Goal: Transaction & Acquisition: Purchase product/service

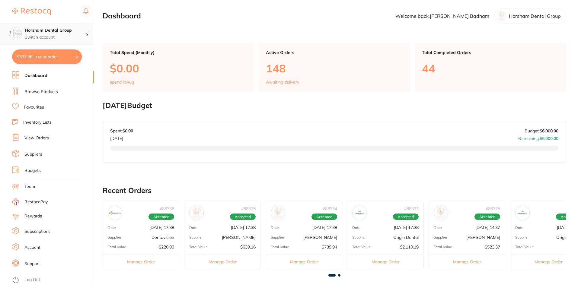
click at [67, 31] on h4 "Horsham Dental Group" at bounding box center [55, 30] width 61 height 6
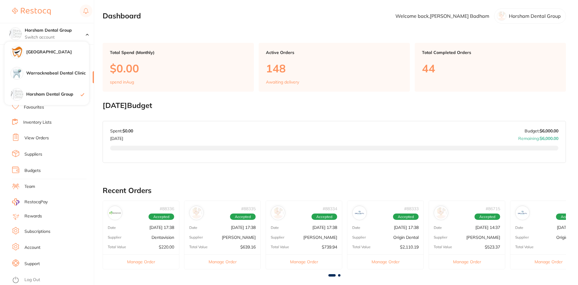
click at [171, 31] on main "Dashboard Welcome back, Anne Badham Horsham Dental Group Total Spend (Monthly) …" at bounding box center [341, 224] width 476 height 448
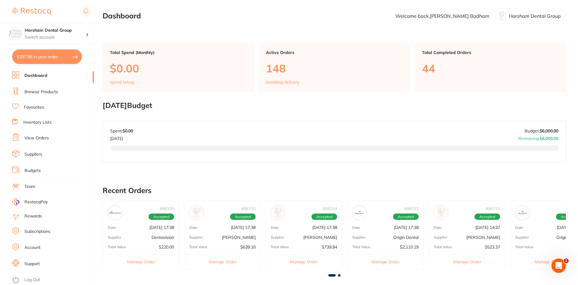
click at [74, 56] on button "$397.96 in your order" at bounding box center [47, 57] width 70 height 14
checkbox input "true"
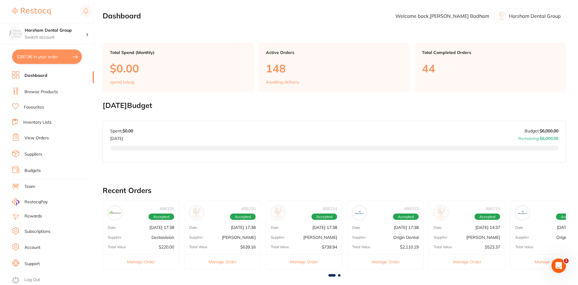
checkbox input "true"
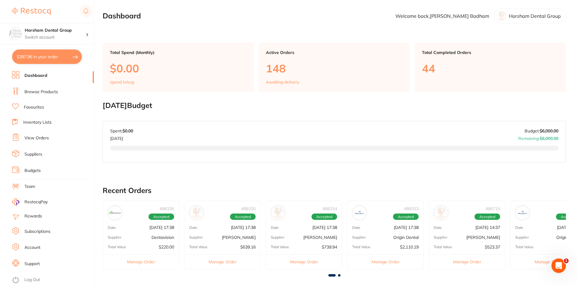
checkbox input "true"
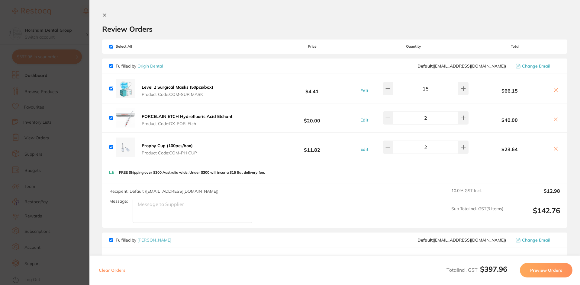
scroll to position [151, 0]
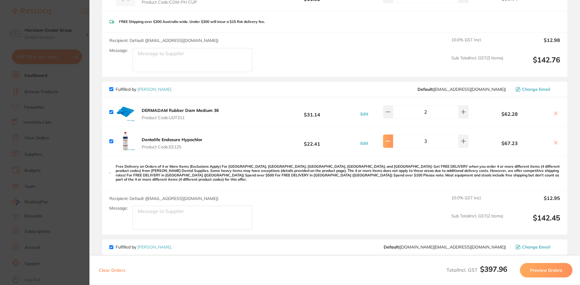
type input "2"
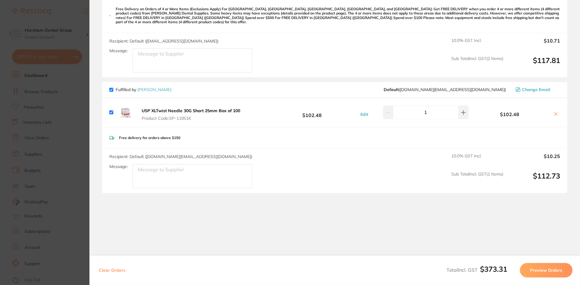
scroll to position [310, 0]
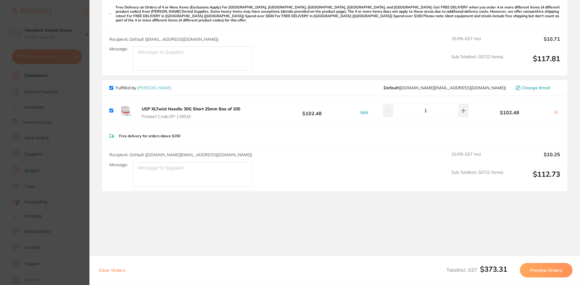
click at [48, 114] on section "Update RRP Set your pre negotiated price for this item. Item Agreed RRP (excl. …" at bounding box center [290, 142] width 580 height 285
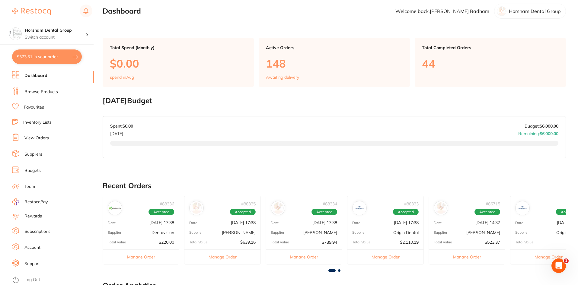
scroll to position [0, 0]
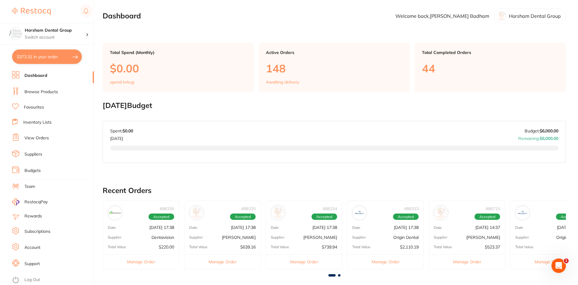
click at [37, 138] on link "View Orders" at bounding box center [36, 138] width 24 height 6
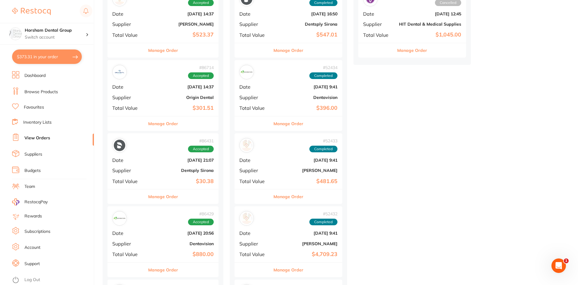
scroll to position [393, 0]
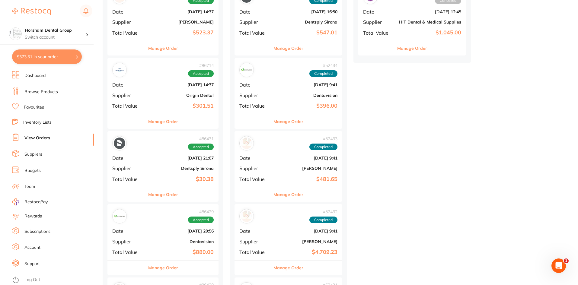
click at [179, 127] on div "Manage Order" at bounding box center [163, 121] width 111 height 15
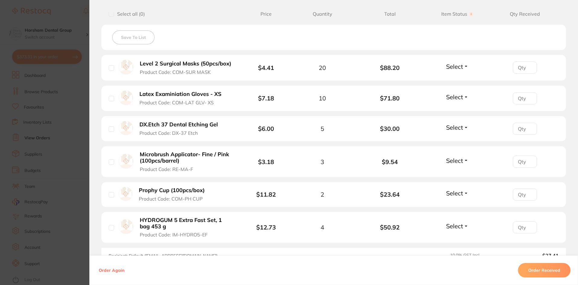
scroll to position [242, 0]
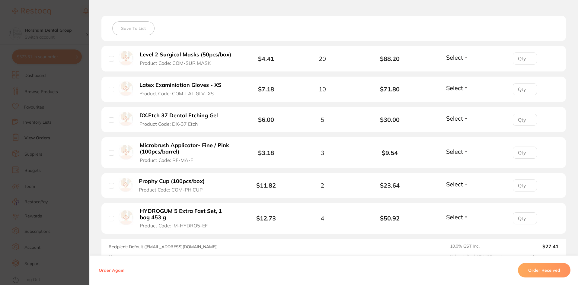
click at [201, 82] on b "Latex Examiniation Gloves - XS" at bounding box center [181, 85] width 82 height 6
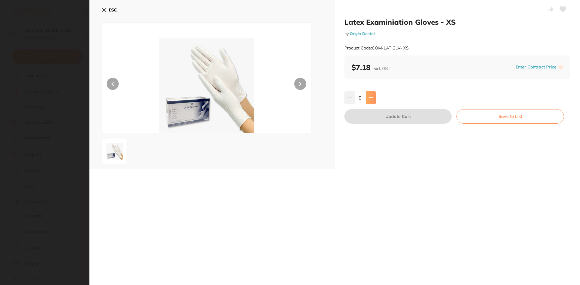
scroll to position [0, 0]
click at [367, 95] on button at bounding box center [371, 97] width 10 height 13
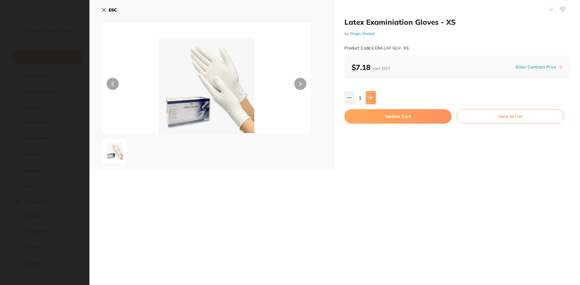
click at [367, 95] on button at bounding box center [371, 97] width 10 height 13
click at [296, 83] on button at bounding box center [300, 84] width 12 height 12
click at [372, 102] on button at bounding box center [371, 97] width 10 height 13
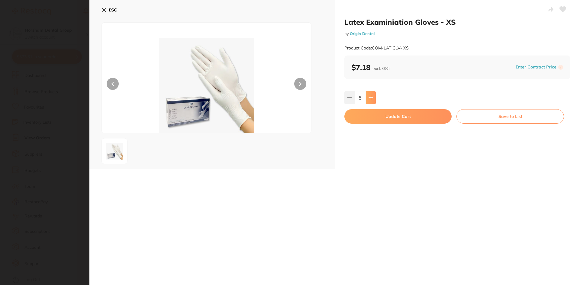
click at [372, 102] on button at bounding box center [371, 97] width 10 height 13
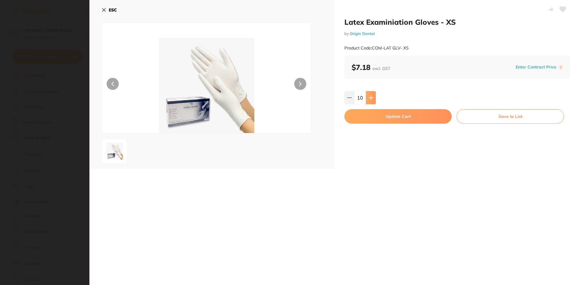
click at [372, 102] on button at bounding box center [371, 97] width 10 height 13
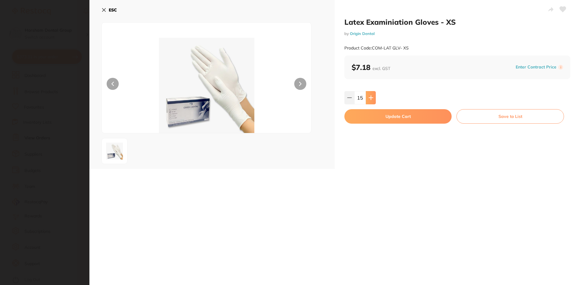
click at [372, 102] on button at bounding box center [371, 97] width 10 height 13
click at [372, 103] on button at bounding box center [371, 97] width 10 height 13
click at [372, 104] on button at bounding box center [371, 97] width 10 height 13
click at [372, 103] on button at bounding box center [371, 97] width 10 height 13
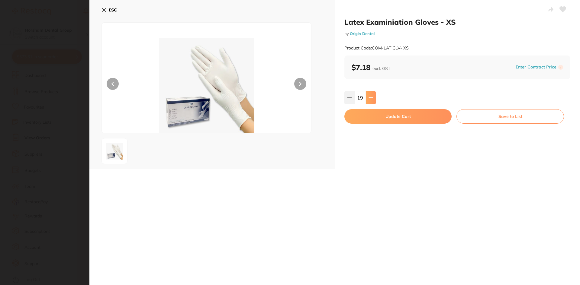
type input "20"
click at [378, 116] on button "Update Cart" at bounding box center [397, 116] width 107 height 14
checkbox input "false"
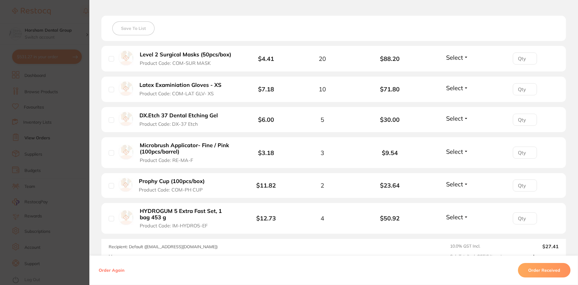
scroll to position [340, 0]
click at [212, 116] on b "DX.Etch 37 Dental Etching Gel" at bounding box center [179, 116] width 79 height 6
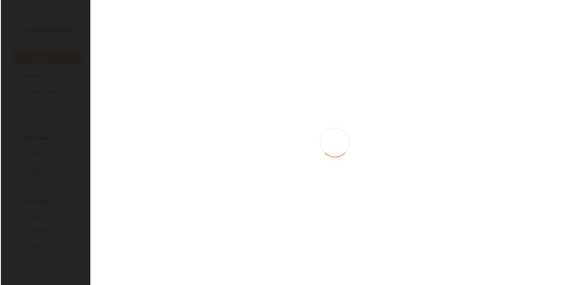
scroll to position [0, 0]
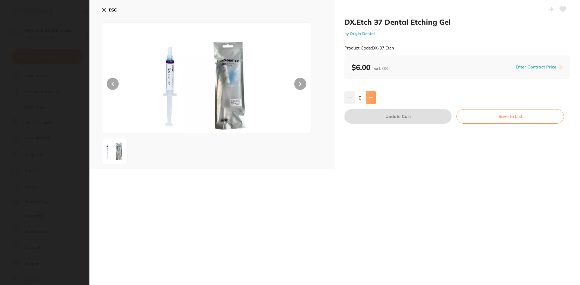
click at [366, 100] on button at bounding box center [371, 97] width 10 height 13
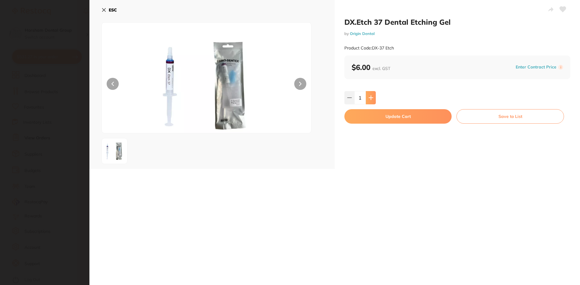
click at [366, 100] on button at bounding box center [371, 97] width 10 height 13
type input "4"
click at [365, 116] on button "Update Cart" at bounding box center [397, 116] width 107 height 14
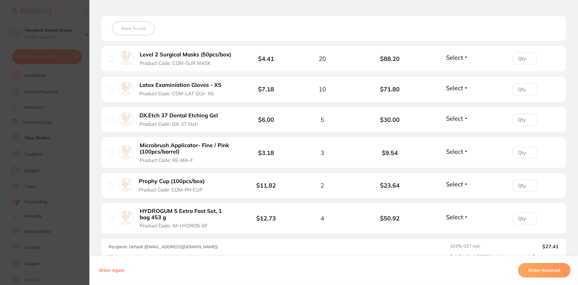
scroll to position [369, 0]
click at [177, 182] on b "Prophy Cup (100pcs/box)" at bounding box center [172, 181] width 66 height 6
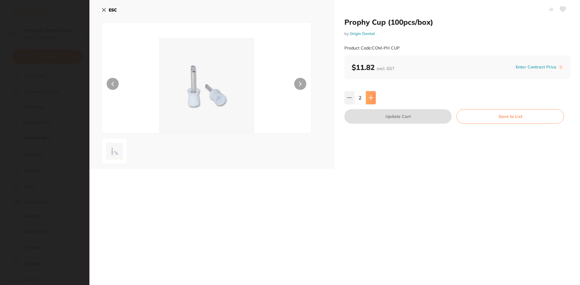
scroll to position [0, 0]
click at [371, 98] on icon at bounding box center [370, 97] width 5 height 5
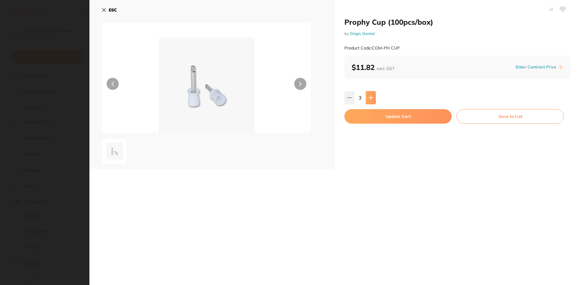
click at [371, 98] on icon at bounding box center [370, 97] width 5 height 5
type input "6"
click at [371, 117] on button "Update Cart" at bounding box center [397, 116] width 107 height 14
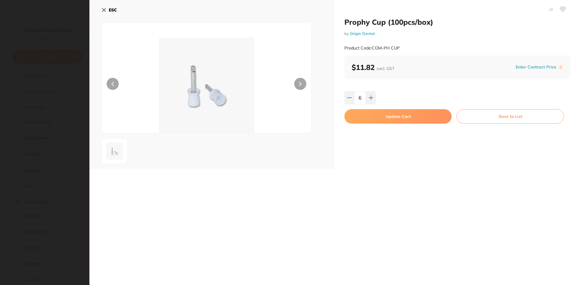
type input "6"
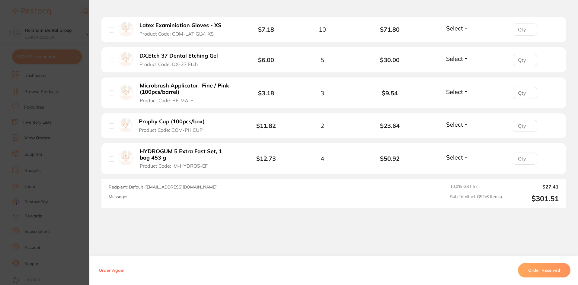
scroll to position [302, 0]
click at [156, 148] on b "HYDROGUM 5 Extra Fast Set, 1 bag 453 g" at bounding box center [186, 154] width 93 height 12
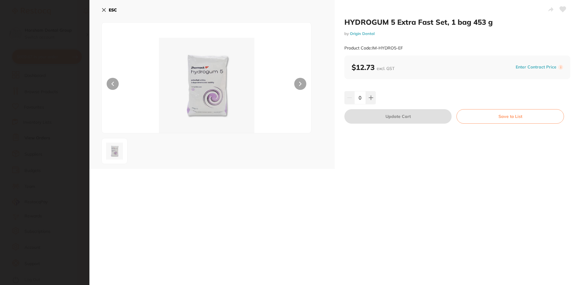
scroll to position [0, 0]
click at [101, 3] on div "ESC" at bounding box center [211, 84] width 245 height 169
click at [102, 6] on button "ESC" at bounding box center [108, 10] width 15 height 10
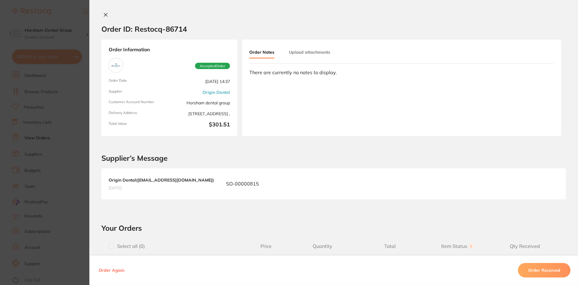
scroll to position [272, 0]
click at [104, 12] on icon at bounding box center [105, 14] width 5 height 5
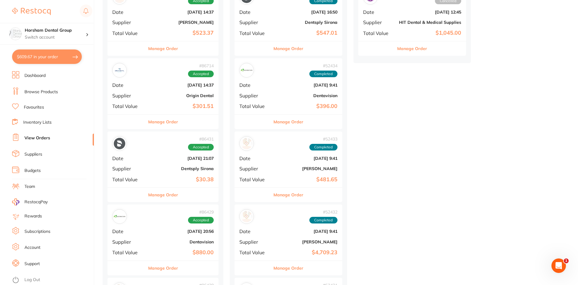
scroll to position [393, 0]
click at [180, 188] on div "Manage Order" at bounding box center [163, 194] width 111 height 15
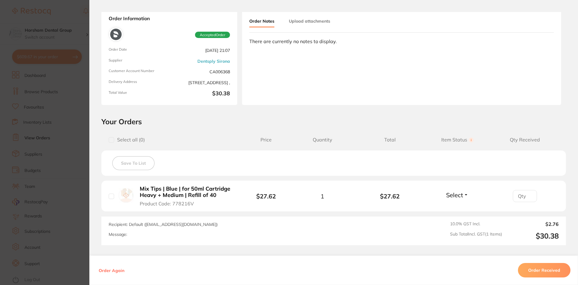
scroll to position [81, 0]
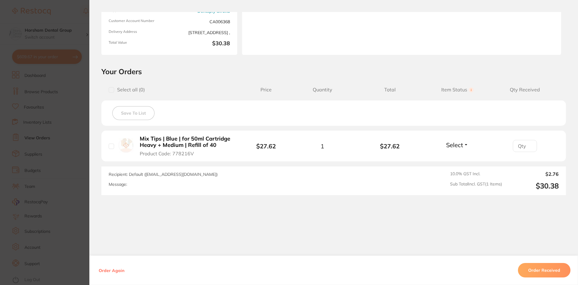
click at [59, 143] on section "Order ID: Restocq- 86431 Order Information Accepted Order Order Date Jul 13 202…" at bounding box center [289, 142] width 578 height 285
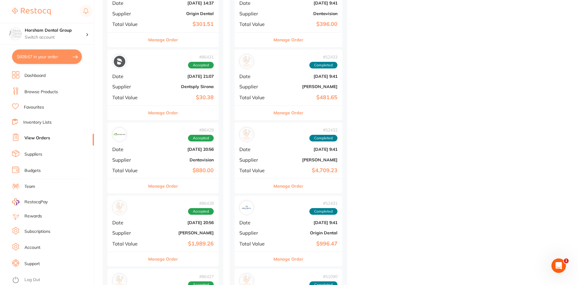
scroll to position [483, 0]
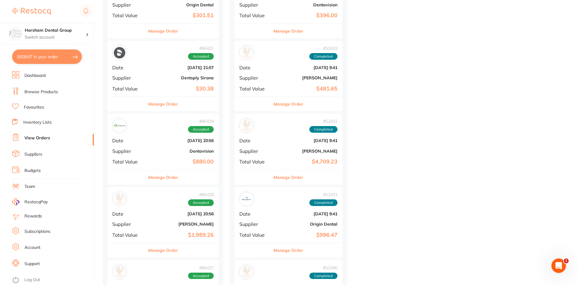
click at [169, 184] on button "Manage Order" at bounding box center [163, 177] width 30 height 14
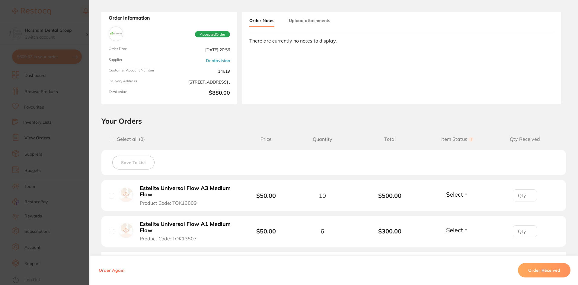
scroll to position [60, 0]
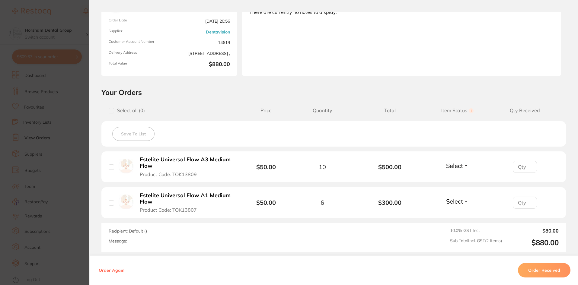
click at [160, 158] on b "Estelite Universal Flow A3 Medium Flow" at bounding box center [186, 163] width 93 height 12
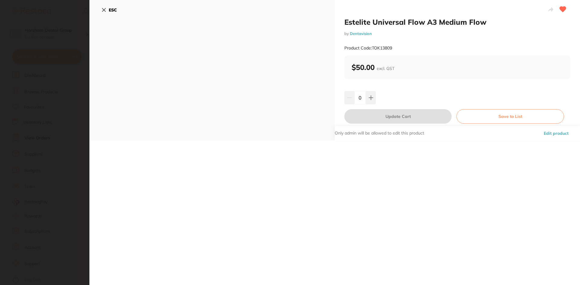
scroll to position [0, 0]
click at [379, 101] on div "0" at bounding box center [457, 97] width 226 height 13
click at [373, 99] on button at bounding box center [371, 97] width 10 height 13
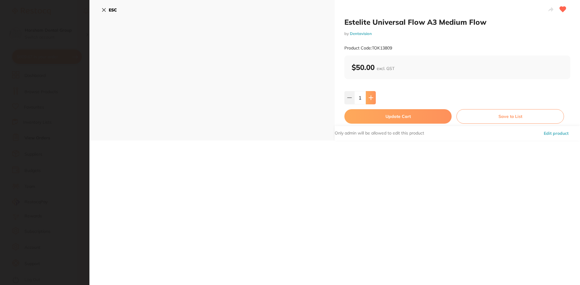
click at [373, 99] on button at bounding box center [371, 97] width 10 height 13
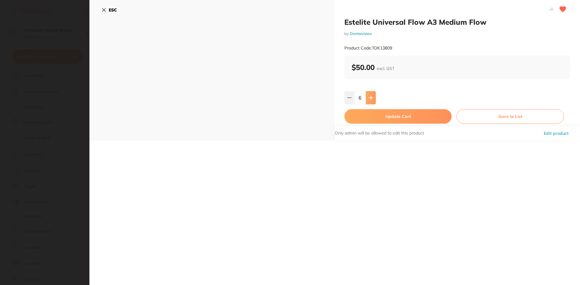
click at [373, 99] on button at bounding box center [371, 97] width 10 height 13
type input "8"
click at [377, 114] on button "Update Cart" at bounding box center [397, 116] width 107 height 14
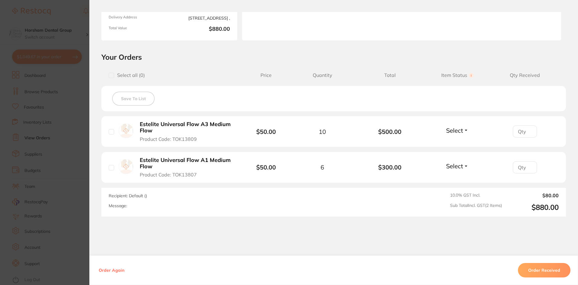
scroll to position [117, 0]
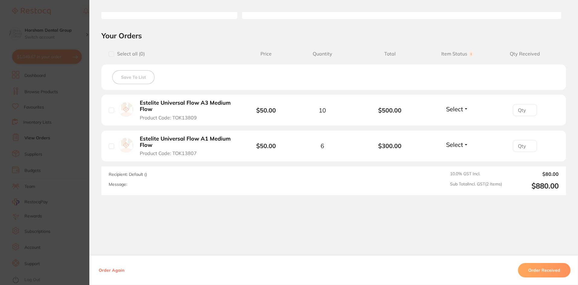
click at [76, 147] on section "Order ID: Restocq- 86429 Order Information Accepted Order Order Date Jul 13 202…" at bounding box center [289, 142] width 578 height 285
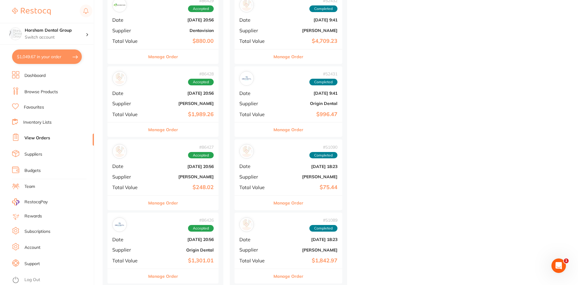
scroll to position [664, 0]
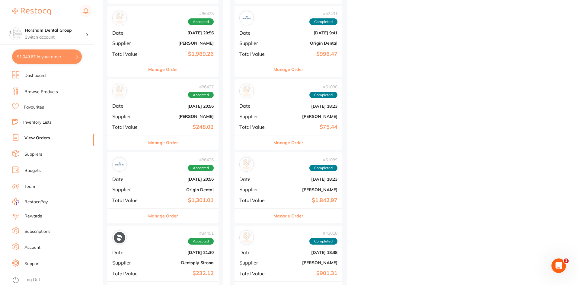
click at [181, 143] on div "Manage Order" at bounding box center [163, 142] width 111 height 15
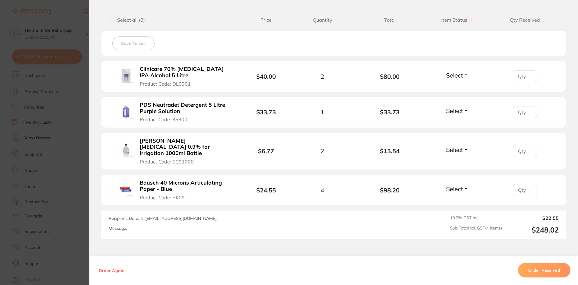
click at [174, 65] on li "Clinicare 70% Isopropyl IPA Alcohol 5 Litre Product Code: DL0901 $40.00 2 $80.0…" at bounding box center [333, 76] width 465 height 31
click at [174, 68] on b "Clinicare 70% Isopropyl IPA Alcohol 5 Litre" at bounding box center [186, 72] width 93 height 12
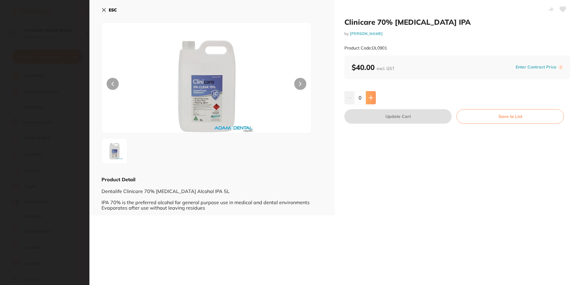
click at [366, 95] on button at bounding box center [371, 97] width 10 height 13
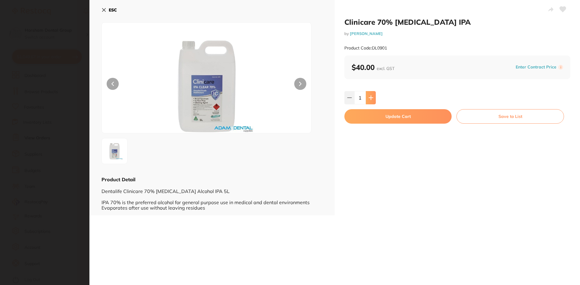
click at [366, 95] on button at bounding box center [371, 97] width 10 height 13
click at [370, 96] on icon at bounding box center [371, 98] width 4 height 4
type input "3"
click at [362, 117] on button "Update Cart" at bounding box center [397, 116] width 107 height 14
checkbox input "false"
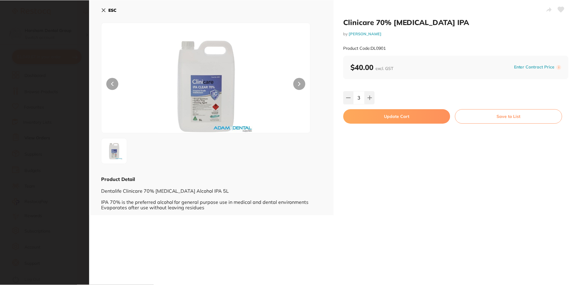
scroll to position [664, 0]
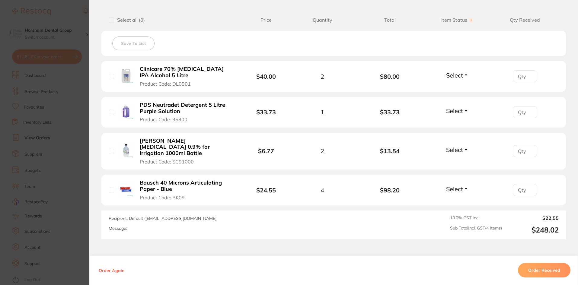
click at [43, 108] on section "Order ID: Restocq- 86427 Order Information Accepted Order Order Date Jul 13 202…" at bounding box center [289, 142] width 578 height 285
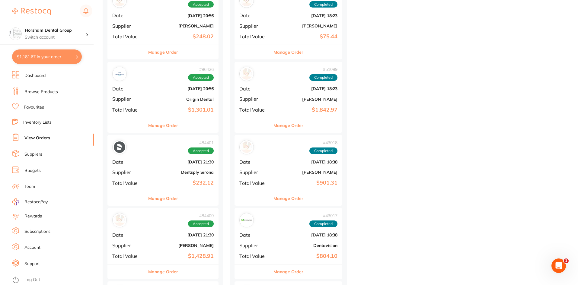
scroll to position [815, 0]
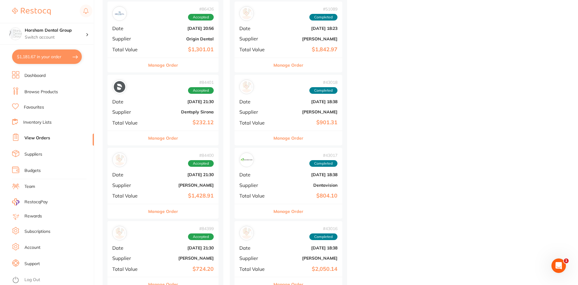
click at [165, 214] on button "Manage Order" at bounding box center [163, 211] width 30 height 14
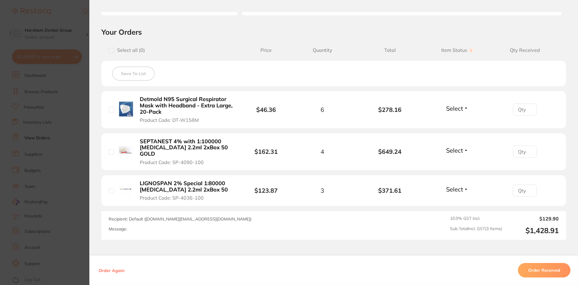
click at [45, 144] on section "Order ID: Restocq- 84400 Order Information Accepted Order Order Date Jun 25 202…" at bounding box center [289, 142] width 578 height 285
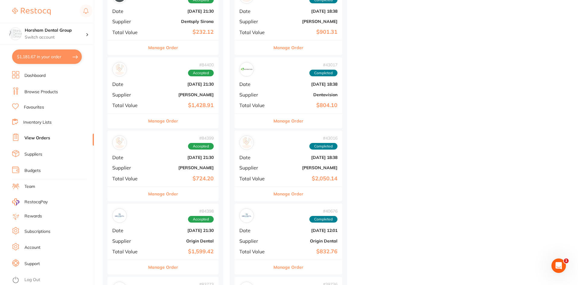
click at [165, 189] on button "Manage Order" at bounding box center [163, 194] width 30 height 14
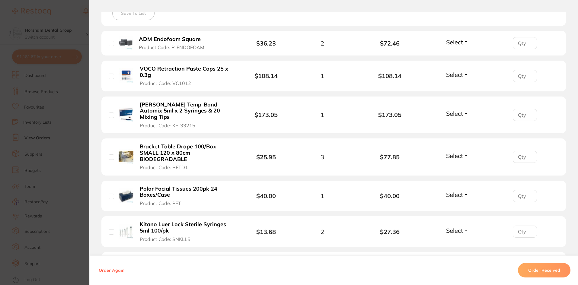
click at [164, 148] on b "Bracket Table Drape 100/Box SMALL 120 x 80cm BIODEGRADABLE" at bounding box center [186, 153] width 93 height 19
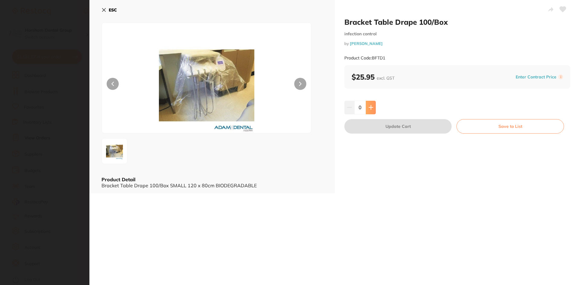
click at [367, 108] on button at bounding box center [371, 107] width 10 height 13
type input "1"
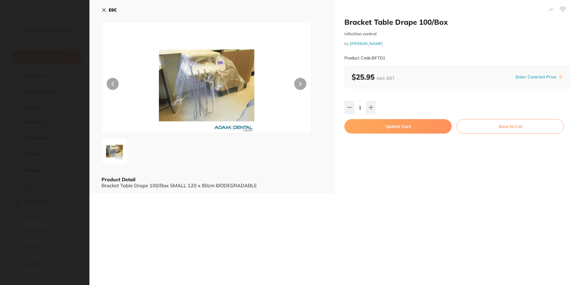
click at [370, 127] on button "Update Cart" at bounding box center [397, 126] width 107 height 14
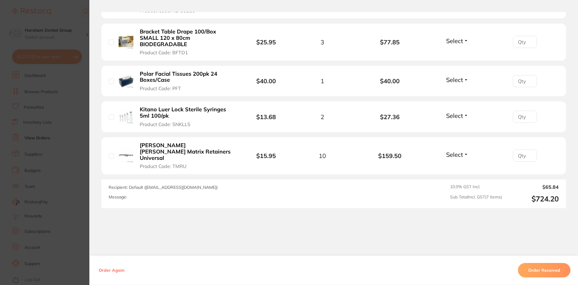
scroll to position [297, 0]
click at [43, 140] on section "Order ID: Restocq- 84399 Order Information Accepted Order Order Date Jun 25 202…" at bounding box center [289, 142] width 578 height 285
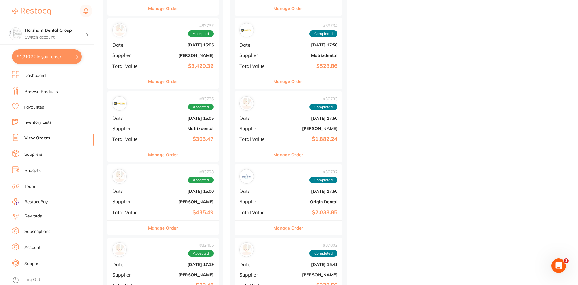
scroll to position [1389, 0]
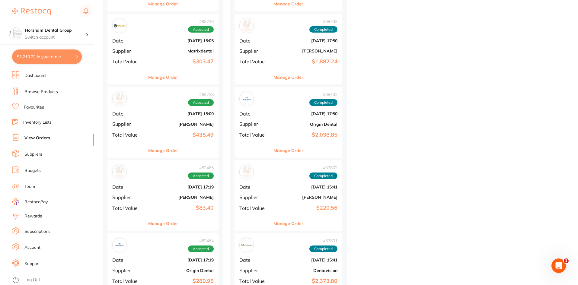
click at [152, 219] on button "Manage Order" at bounding box center [163, 224] width 30 height 14
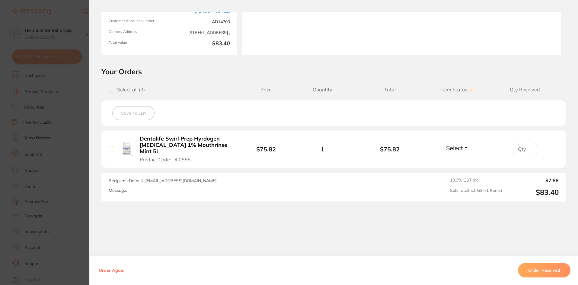
click at [157, 149] on button "Dentalife Swirl Prep Hyrdogen Peroxide 1% Mouthrinse Mint 5L Product Code: DL08…" at bounding box center [186, 149] width 97 height 27
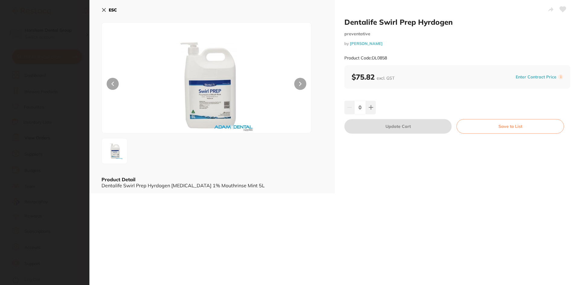
click at [50, 149] on section "Dentalife Swirl Prep Hyrdogen preventative by Adam Dental Product Code: DL0858 …" at bounding box center [290, 142] width 580 height 285
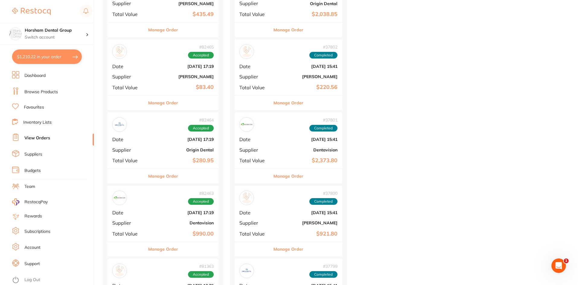
click at [152, 164] on div "# 82464 Accepted Date Jun 5 2025, 17:19 Supplier Origin Dental Total Value $280…" at bounding box center [163, 141] width 111 height 56
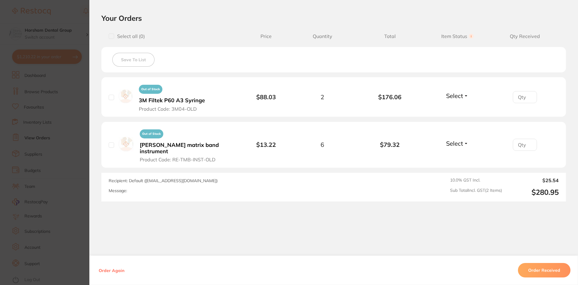
click at [35, 157] on section "Order ID: Restocq- 82464 Order Information Accepted Order Order Date Jun 5 2025…" at bounding box center [289, 142] width 578 height 285
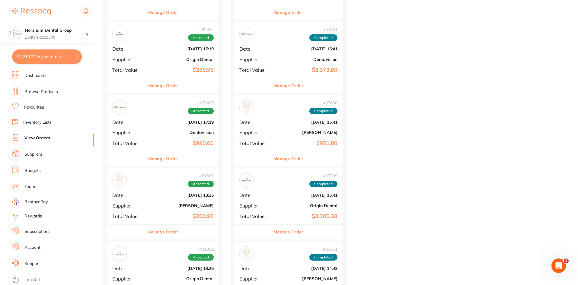
click at [148, 221] on div "# 81363 Accepted Date May 30 2025, 13:25 Supplier Adam Dental Total Value $200.…" at bounding box center [163, 197] width 111 height 56
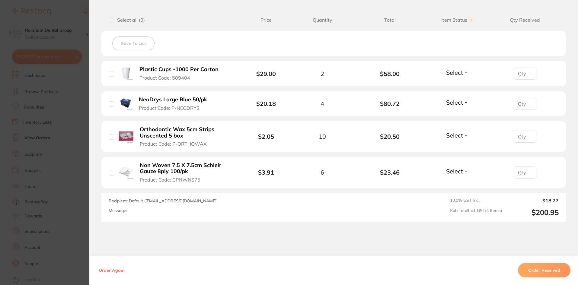
click at [140, 104] on button "NeoDrys Large Blue 50/pk Product Code: P-NEODRYS" at bounding box center [175, 103] width 77 height 15
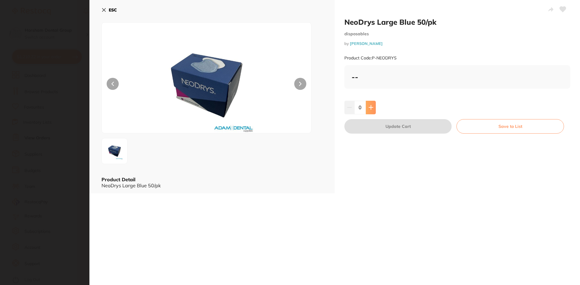
click at [367, 102] on button at bounding box center [371, 107] width 10 height 13
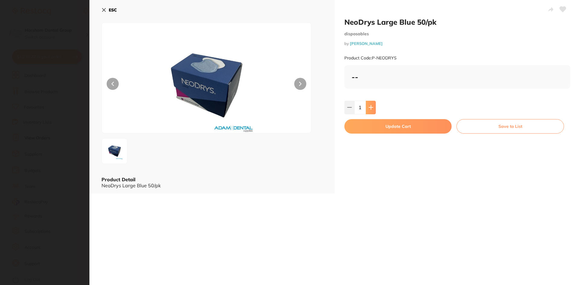
click at [368, 104] on button at bounding box center [371, 107] width 10 height 13
type input "3"
click at [362, 135] on div "NeoDrys Large Blue 50/pk disposables by Adam Dental Product Code: P-NEODRYS -- …" at bounding box center [457, 97] width 245 height 194
click at [363, 126] on button "Update Cart" at bounding box center [397, 126] width 107 height 14
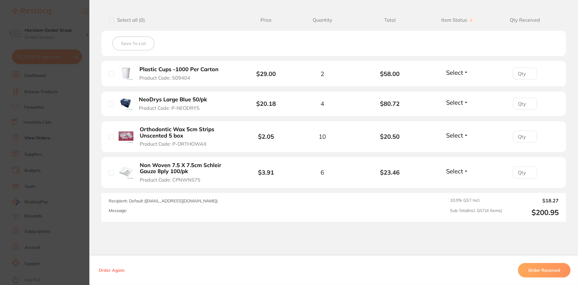
click at [33, 100] on section "Order ID: Restocq- 81363 Order Information Accepted Order Order Date May 30 202…" at bounding box center [289, 142] width 578 height 285
checkbox input "true"
type input "3"
type input "2"
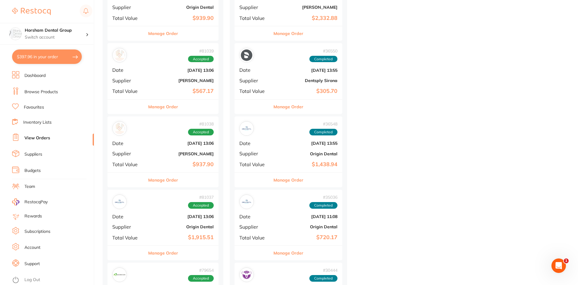
click at [165, 183] on button "Manage Order" at bounding box center [163, 180] width 30 height 14
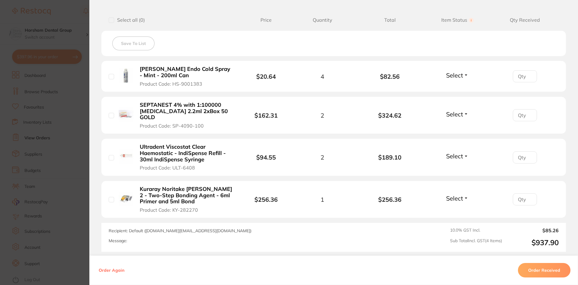
click at [58, 191] on section "Order ID: Restocq- 81038 Order Information Accepted Order Order Date May 28 202…" at bounding box center [289, 142] width 578 height 285
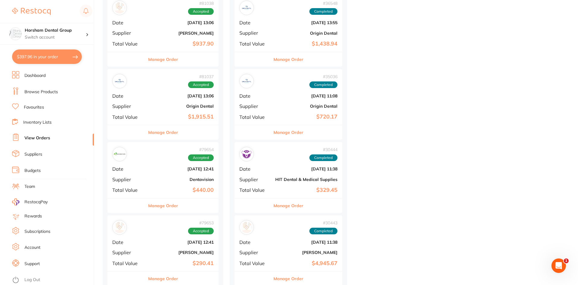
click at [156, 194] on div "# 79654 Accepted Date May 14 2025, 12:41 Supplier Dentavision Total Value $440.…" at bounding box center [163, 170] width 111 height 56
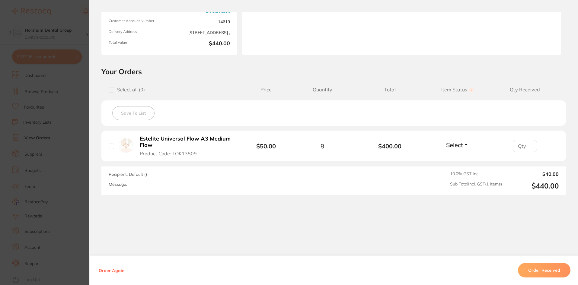
click at [60, 161] on section "Order ID: Restocq- 79654 Order Information Accepted Order Order Date May 14 202…" at bounding box center [289, 142] width 578 height 285
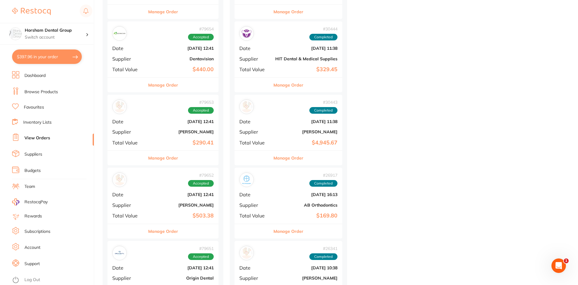
click at [169, 229] on button "Manage Order" at bounding box center [163, 231] width 30 height 14
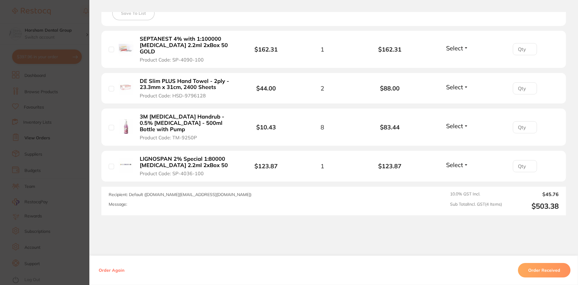
click at [199, 78] on b "DE Slim PLUS Hand Towel - 2ply - 23.3mm x 31cm, 2400 Sheets" at bounding box center [186, 84] width 93 height 12
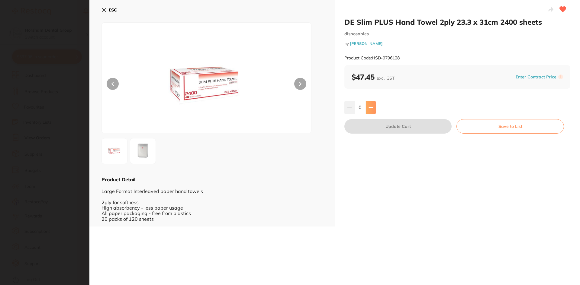
click at [369, 108] on icon at bounding box center [371, 108] width 4 height 4
type input "1"
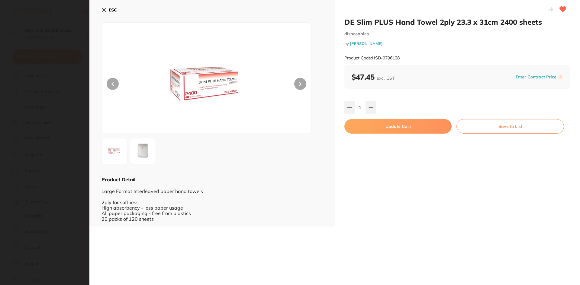
click at [364, 127] on button "Update Cart" at bounding box center [397, 126] width 107 height 14
checkbox input "false"
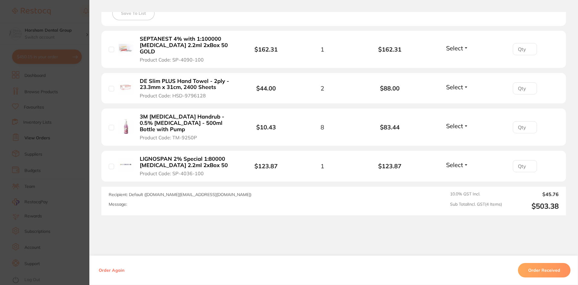
click at [41, 177] on section "Order ID: Restocq- 79652 Order Information Accepted Order Order Date May 14 202…" at bounding box center [289, 142] width 578 height 285
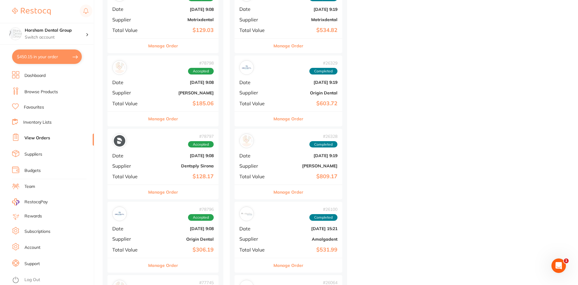
click at [182, 189] on div "Manage Order" at bounding box center [163, 192] width 111 height 15
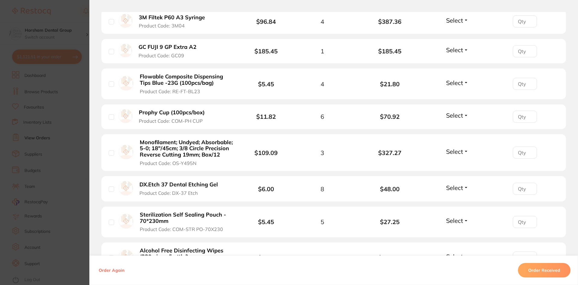
scroll to position [453, 0]
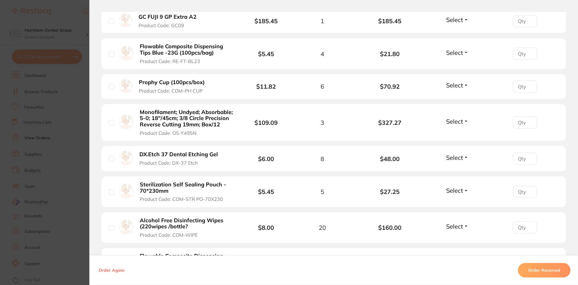
click at [170, 218] on b "Alcohol Free Disinfecting Wipes (220wipes /bottle?" at bounding box center [186, 224] width 93 height 12
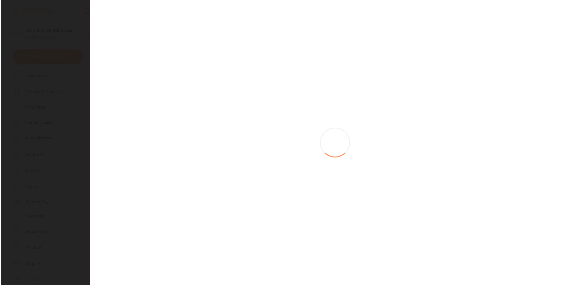
scroll to position [0, 0]
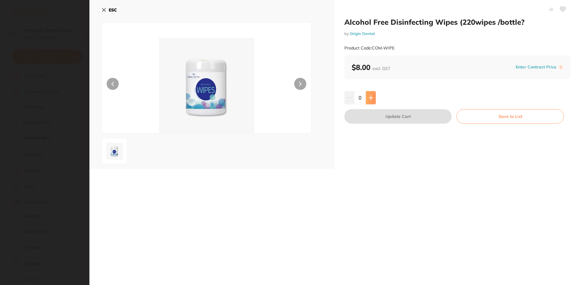
click at [370, 98] on icon at bounding box center [371, 98] width 4 height 4
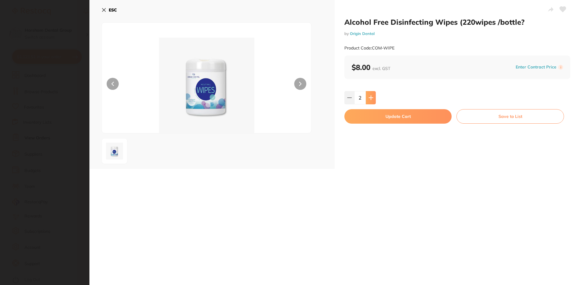
click at [370, 98] on icon at bounding box center [371, 98] width 4 height 4
click at [374, 97] on button at bounding box center [371, 97] width 10 height 13
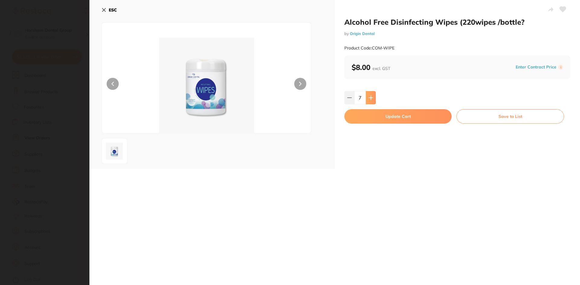
click at [374, 97] on button at bounding box center [371, 97] width 10 height 13
type input "10"
click at [368, 115] on button "Update Cart" at bounding box center [397, 116] width 107 height 14
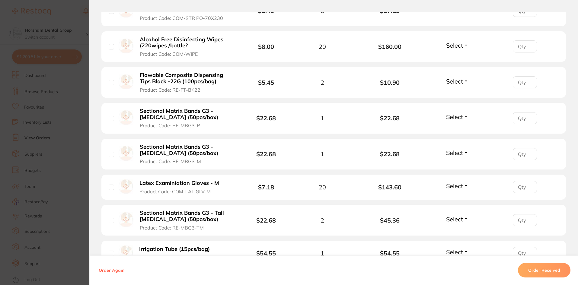
scroll to position [755, 0]
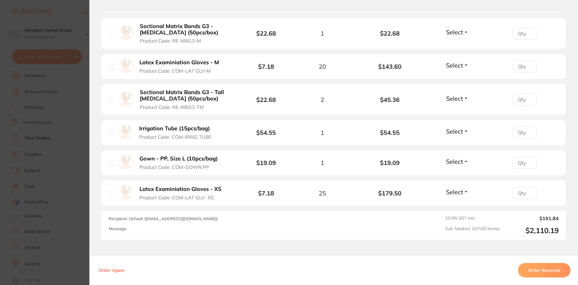
click at [188, 126] on b "Irrigation Tube (15pcs/bag)" at bounding box center [174, 129] width 71 height 6
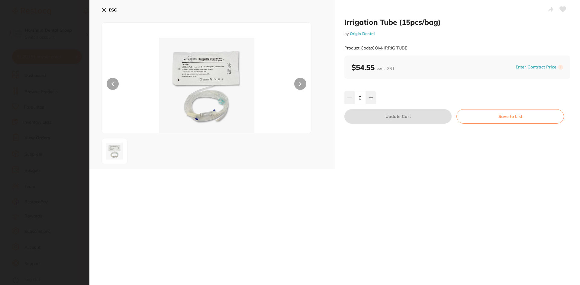
scroll to position [0, 0]
click at [366, 96] on button at bounding box center [371, 97] width 10 height 13
type input "1"
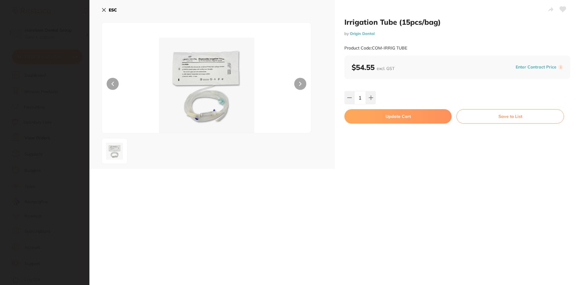
click at [365, 117] on button "Update Cart" at bounding box center [397, 116] width 107 height 14
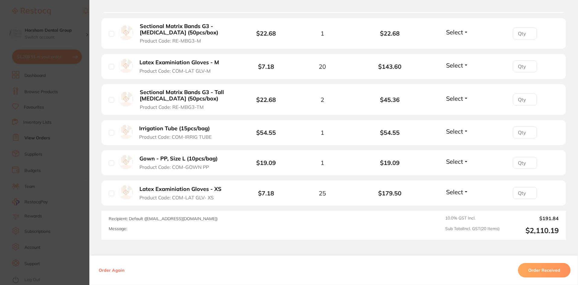
click at [189, 156] on b "Gown - PP, Size L (10pcs/bag)" at bounding box center [179, 159] width 78 height 6
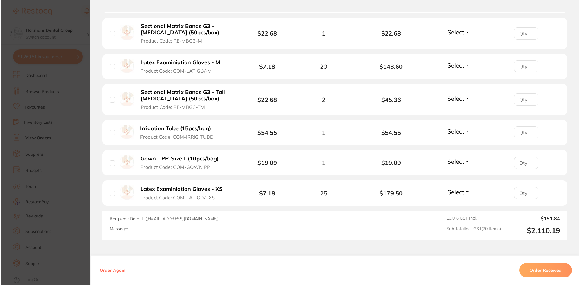
scroll to position [0, 0]
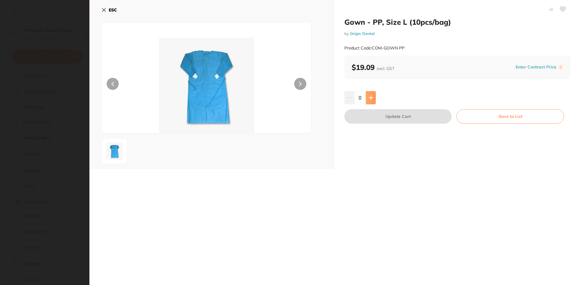
click at [369, 103] on button at bounding box center [371, 97] width 10 height 13
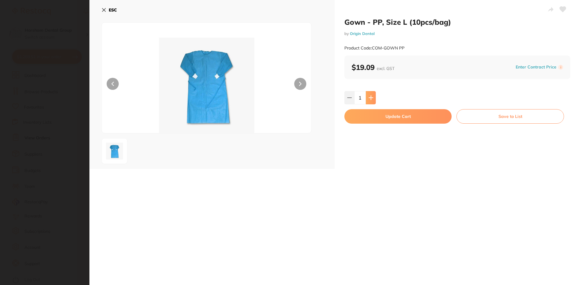
click at [369, 103] on button at bounding box center [371, 97] width 10 height 13
type input "2"
click at [366, 117] on button "Update Cart" at bounding box center [397, 116] width 107 height 14
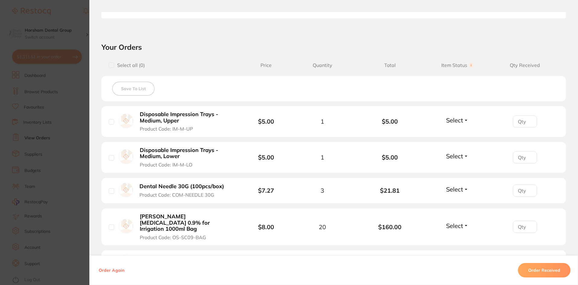
scroll to position [151, 0]
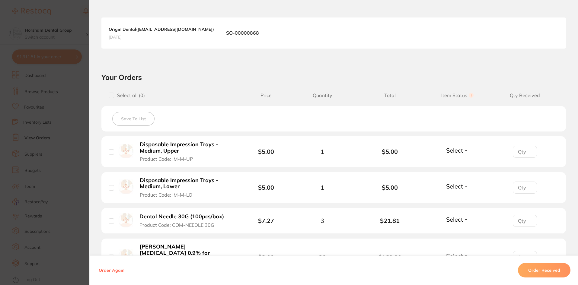
click at [62, 136] on section "Order ID: Restocq- 88333 Order Information Accepted Order Order Date Jul 31 202…" at bounding box center [289, 142] width 578 height 285
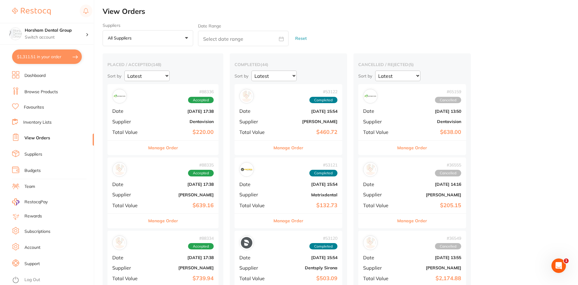
click at [190, 220] on div "Manage Order" at bounding box center [163, 221] width 111 height 15
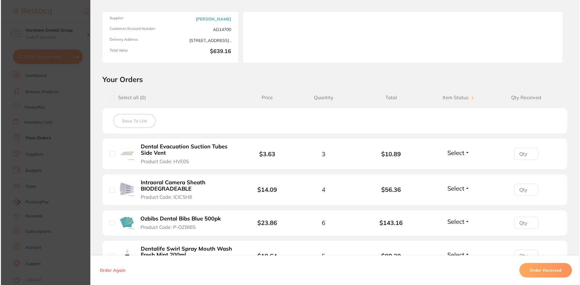
scroll to position [121, 0]
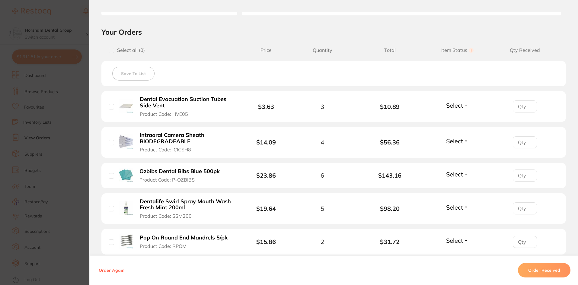
click at [163, 97] on b "Dental Evacuation Suction Tubes Side Vent" at bounding box center [186, 102] width 93 height 12
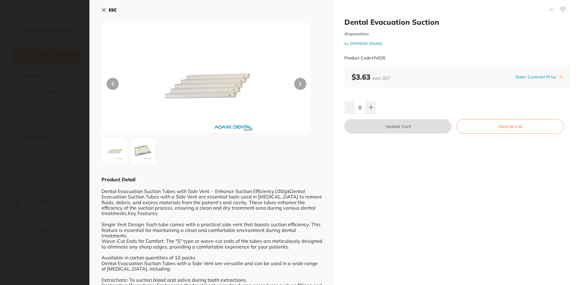
scroll to position [0, 0]
click at [108, 8] on button "ESC" at bounding box center [108, 10] width 15 height 10
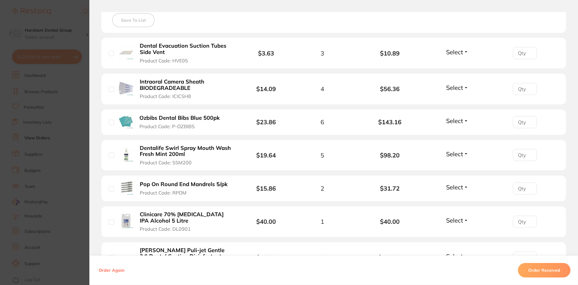
scroll to position [242, 0]
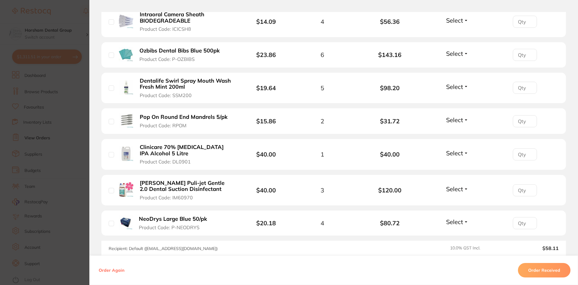
click at [0, 90] on section "Order ID: Restocq- 88335 Order Information Accepted Order Order Date Jul 31 202…" at bounding box center [289, 142] width 578 height 285
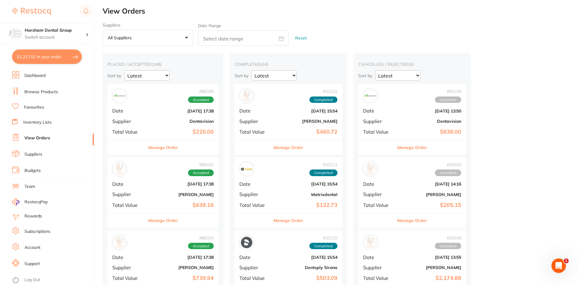
click at [40, 94] on link "Browse Products" at bounding box center [41, 92] width 34 height 6
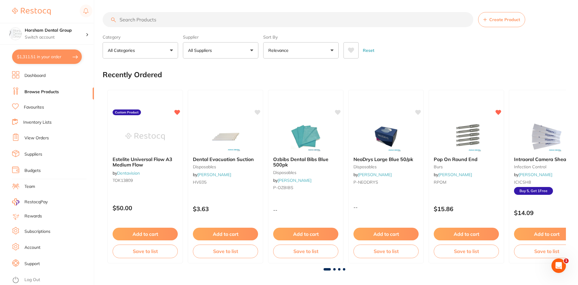
click at [134, 23] on input "search" at bounding box center [288, 19] width 371 height 15
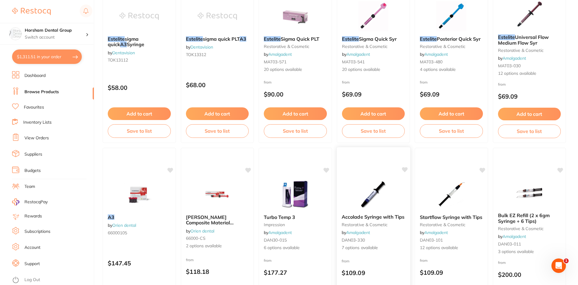
scroll to position [60, 0]
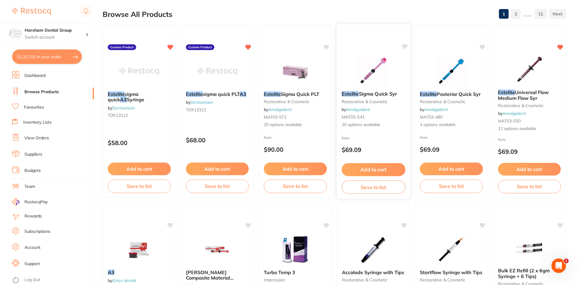
type input "a3 estelite"
click at [366, 90] on div "Estelite Sigma Quick Syr restorative & cosmetic by Amalgadent MAT03-541 20 opti…" at bounding box center [373, 109] width 73 height 47
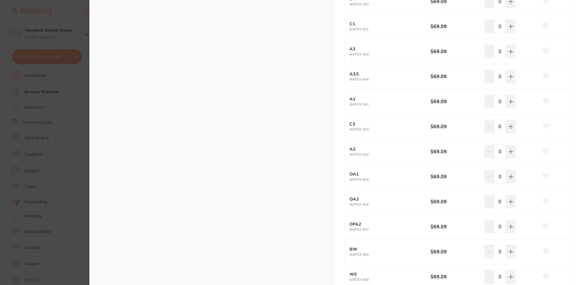
scroll to position [362, 0]
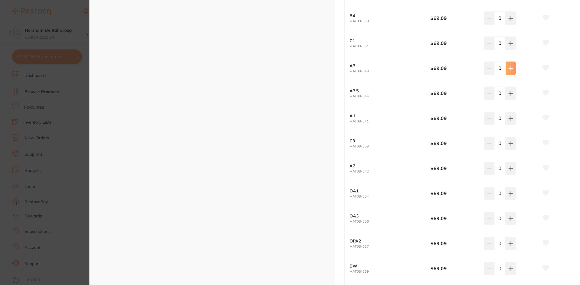
type input "4"
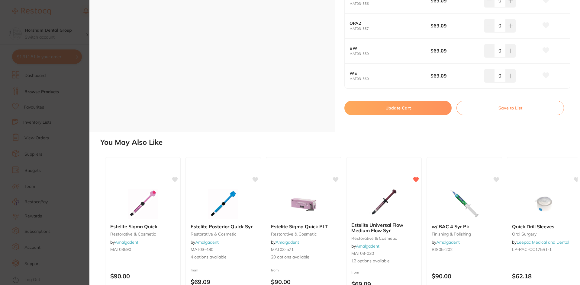
scroll to position [633, 0]
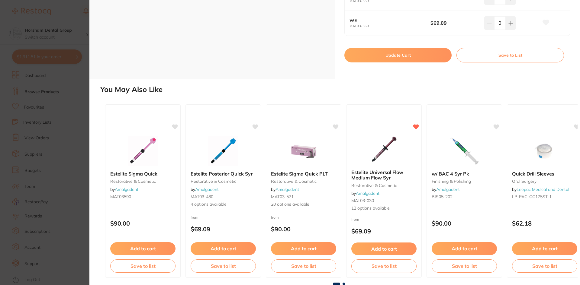
click at [403, 55] on button "Update Cart" at bounding box center [397, 55] width 107 height 14
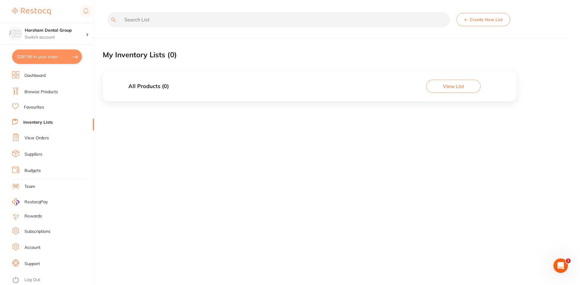
drag, startPoint x: 56, startPoint y: 91, endPoint x: 53, endPoint y: 85, distance: 6.9
click at [56, 91] on link "Browse Products" at bounding box center [41, 92] width 34 height 6
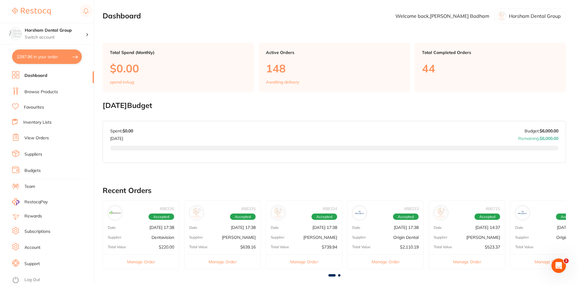
click at [88, 56] on section "Horsham Dental Group Switch account Horsham Plaza Dental Centre Warracknabeal D…" at bounding box center [47, 142] width 94 height 285
click at [82, 58] on section "Horsham Dental Group Switch account Horsham Plaza Dental Centre Warracknabeal D…" at bounding box center [47, 142] width 94 height 285
click at [72, 55] on button "$397.96 in your order" at bounding box center [47, 57] width 70 height 14
checkbox input "true"
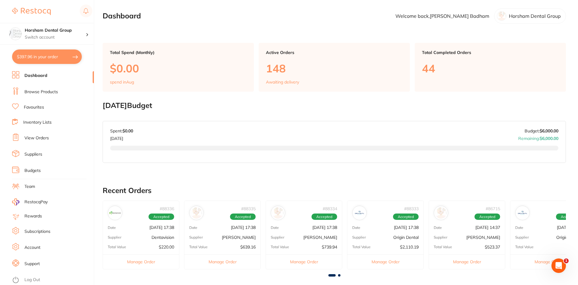
checkbox input "true"
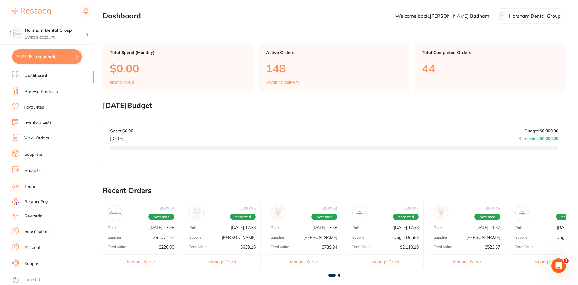
checkbox input "true"
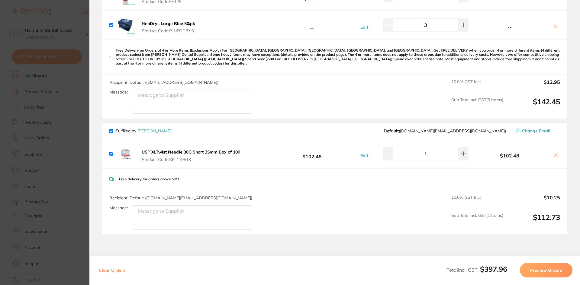
scroll to position [340, 0]
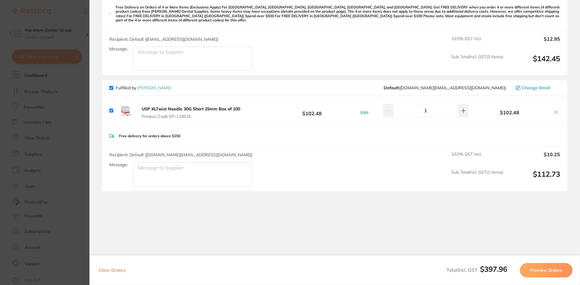
click at [82, 217] on section "Update RRP Set your pre negotiated price for this item. Item Agreed RRP (excl. …" at bounding box center [290, 142] width 580 height 285
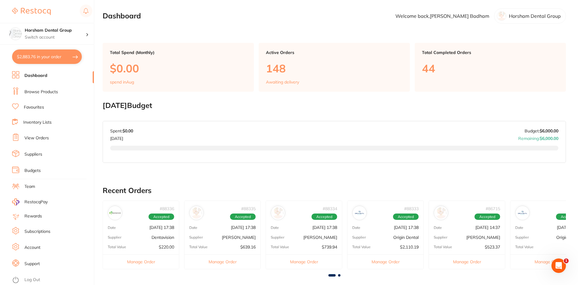
click at [63, 55] on button "$2,883.76 in your order" at bounding box center [47, 57] width 70 height 14
checkbox input "true"
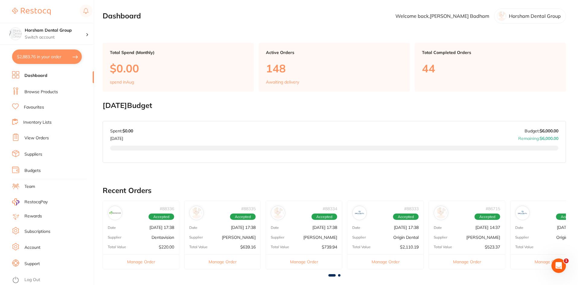
checkbox input "true"
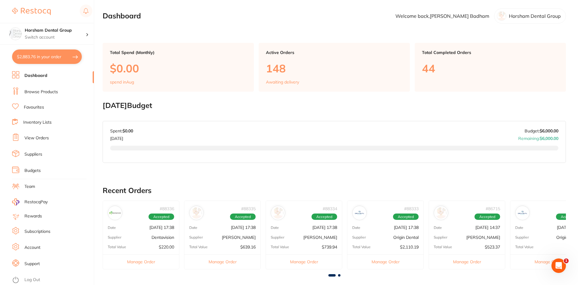
checkbox input "true"
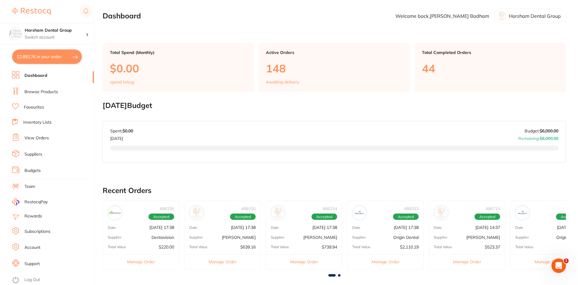
checkbox input "true"
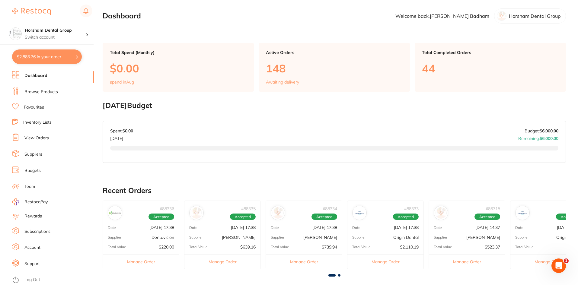
checkbox input "true"
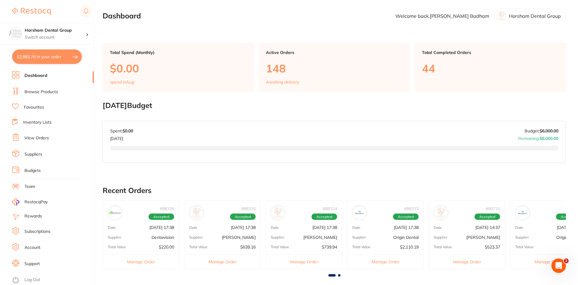
checkbox input "true"
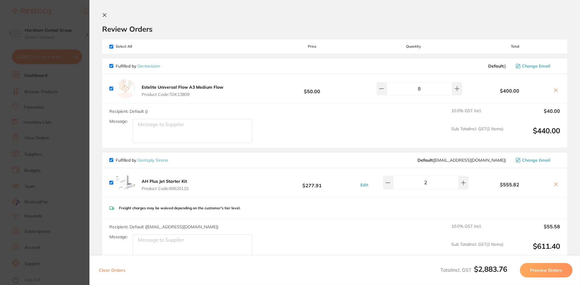
click at [553, 91] on icon at bounding box center [555, 90] width 5 height 5
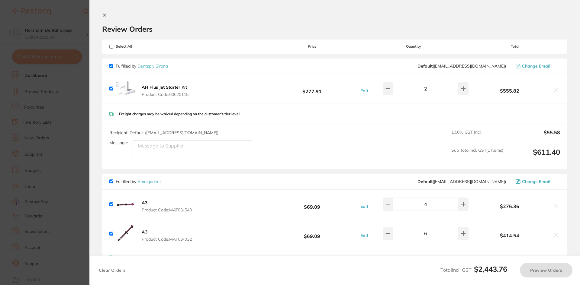
checkbox input "true"
click at [79, 139] on section "Update RRP Set your pre negotiated price for this item. Item Agreed RRP (excl. …" at bounding box center [290, 142] width 580 height 285
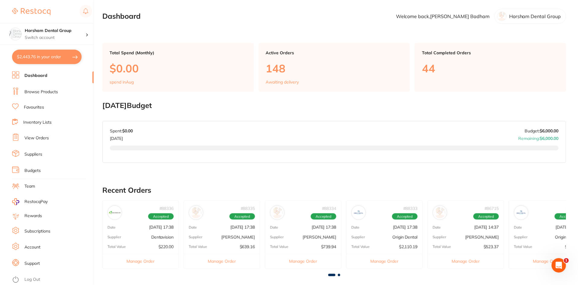
scroll to position [2, 0]
click at [64, 64] on button "$2,443.76 in your order" at bounding box center [47, 57] width 70 height 14
checkbox input "true"
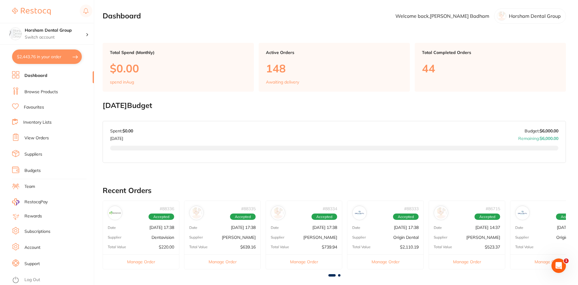
checkbox input "true"
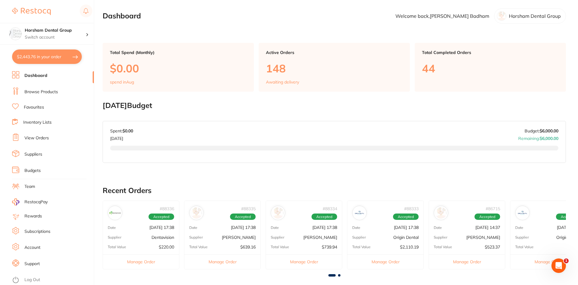
checkbox input "true"
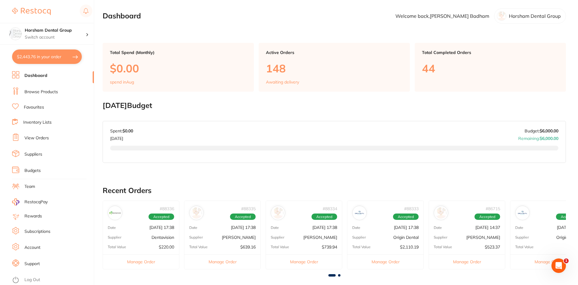
checkbox input "true"
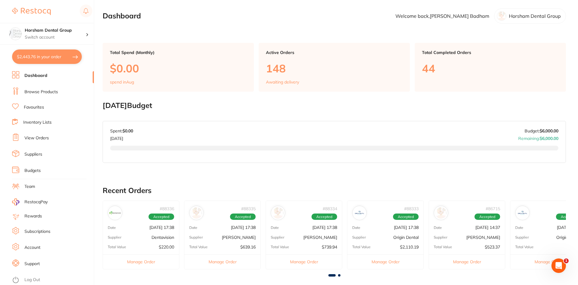
checkbox input "true"
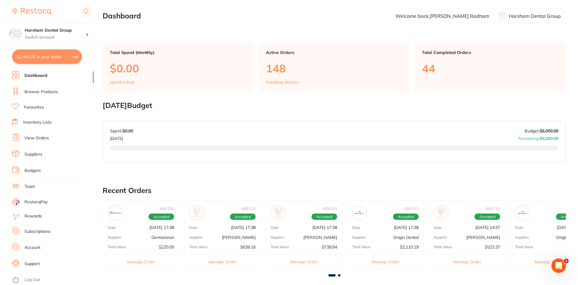
checkbox input "true"
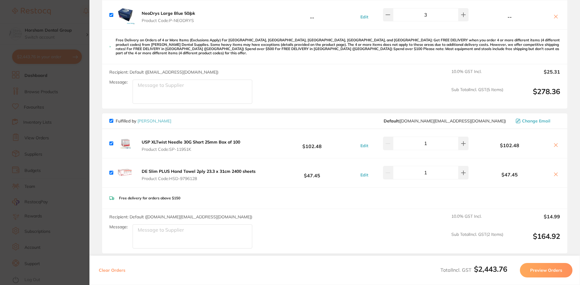
scroll to position [862, 0]
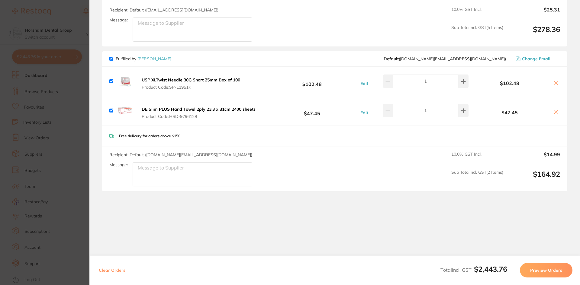
click at [63, 149] on section "Update RRP Set your pre negotiated price for this item. Item Agreed RRP (excl. …" at bounding box center [290, 142] width 580 height 285
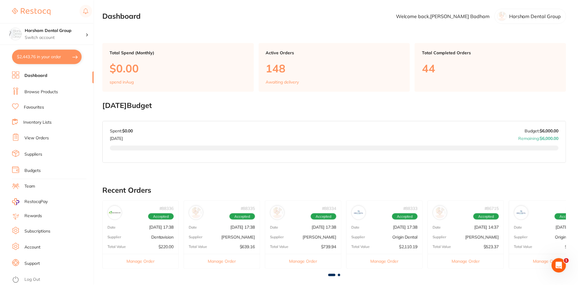
scroll to position [2, 0]
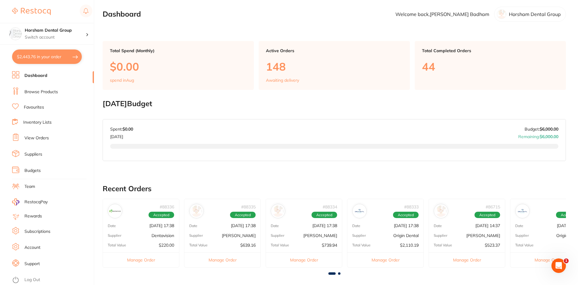
click at [39, 94] on link "Browse Products" at bounding box center [41, 92] width 34 height 6
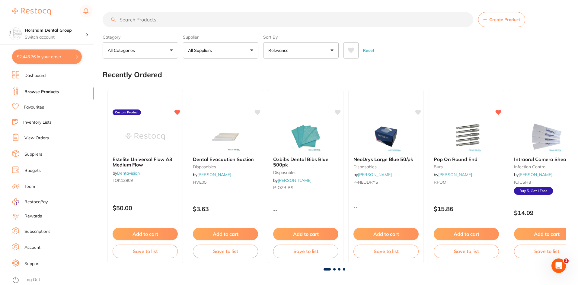
click at [162, 23] on input "search" at bounding box center [288, 19] width 371 height 15
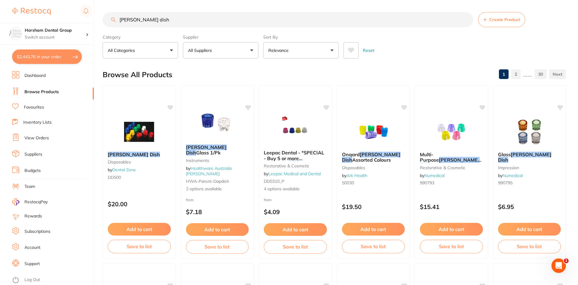
type input "dappen dish"
click at [209, 47] on button "All Suppliers" at bounding box center [221, 50] width 76 height 16
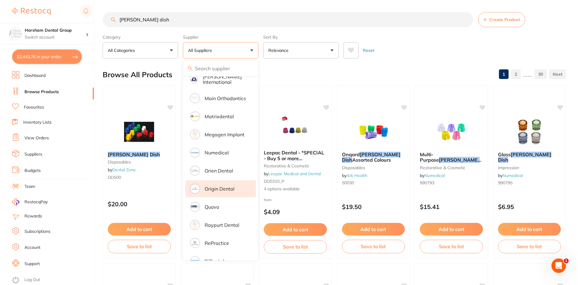
scroll to position [393, 0]
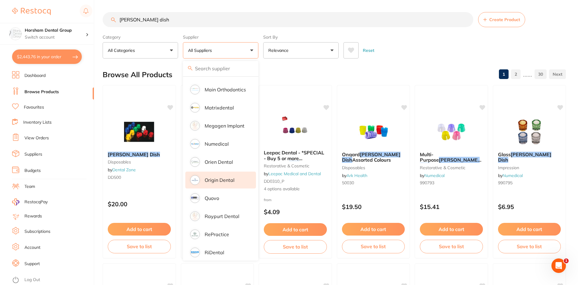
click at [221, 172] on li "Origin Dental" at bounding box center [220, 180] width 71 height 17
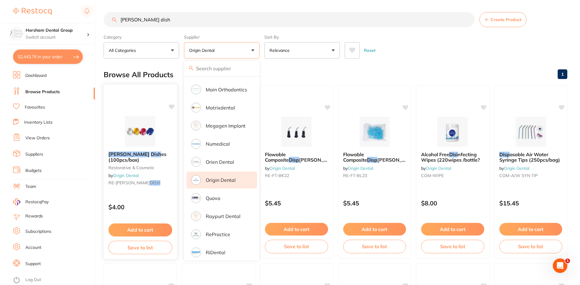
scroll to position [0, 0]
click at [122, 159] on span "es (100pcs/box)" at bounding box center [137, 157] width 58 height 12
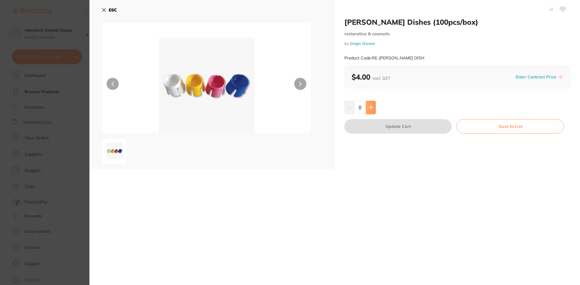
click at [372, 107] on icon at bounding box center [370, 107] width 5 height 5
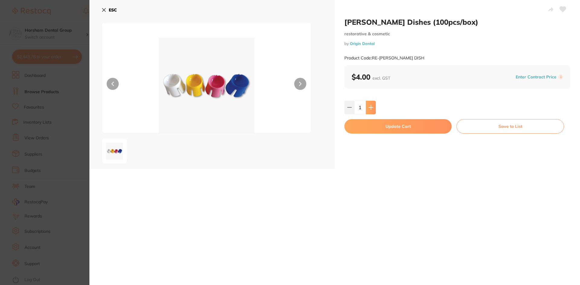
click at [368, 109] on icon at bounding box center [370, 107] width 5 height 5
click at [370, 107] on icon at bounding box center [371, 108] width 4 height 4
click at [347, 108] on icon at bounding box center [349, 107] width 5 height 5
type input "2"
click at [356, 127] on button "Update Cart" at bounding box center [397, 126] width 107 height 14
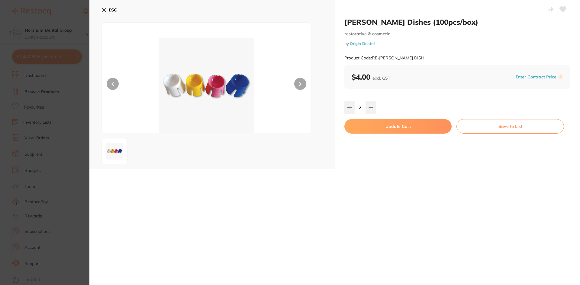
checkbox input "false"
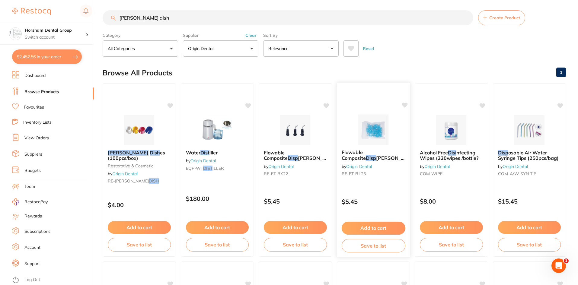
scroll to position [891, 0]
click at [126, 14] on input "dappen dish" at bounding box center [288, 17] width 371 height 15
type input "mixing well"
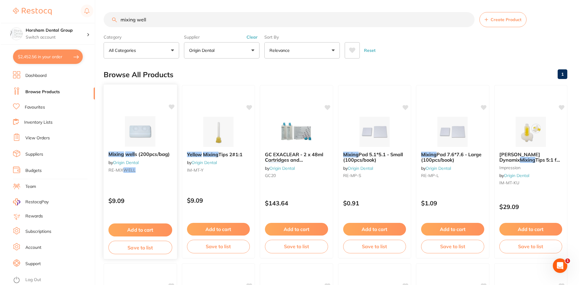
scroll to position [0, 0]
click at [163, 152] on span "s (200pcs/bag)" at bounding box center [151, 154] width 35 height 6
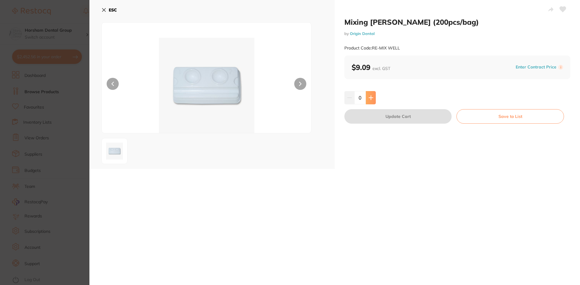
click at [371, 98] on icon at bounding box center [370, 97] width 5 height 5
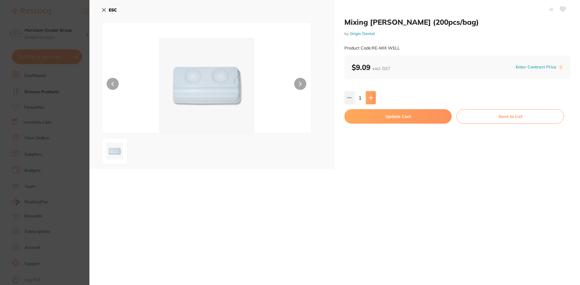
click at [371, 98] on icon at bounding box center [370, 97] width 5 height 5
click at [347, 101] on button at bounding box center [349, 97] width 10 height 13
type input "1"
click at [367, 121] on button "Update Cart" at bounding box center [397, 116] width 107 height 14
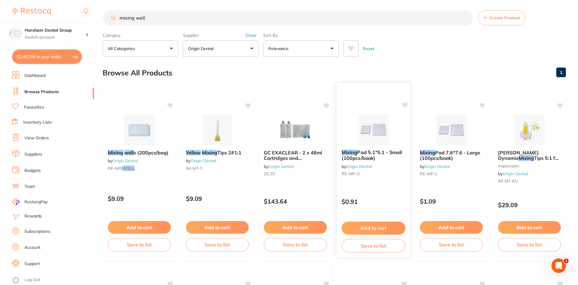
scroll to position [920, 0]
click at [163, 16] on input "mixing well" at bounding box center [288, 17] width 371 height 15
type input "surgical tips"
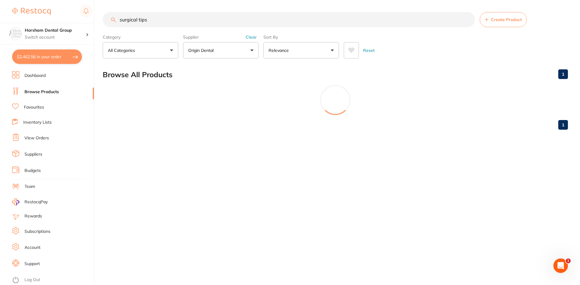
scroll to position [393, 0]
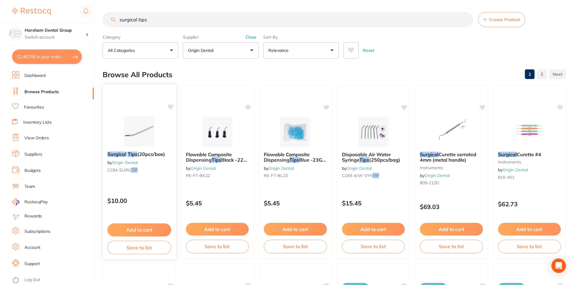
click at [117, 149] on div "Surgical Tips (20pcs/box) by Origin Dental COM-SURG TIP" at bounding box center [139, 163] width 73 height 33
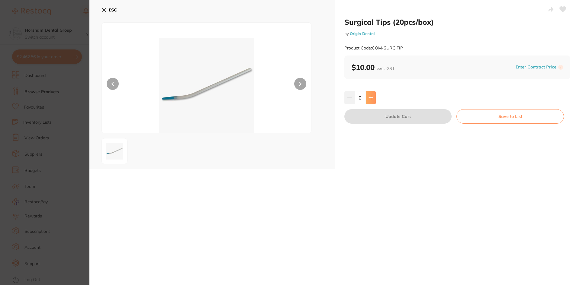
click at [366, 93] on button at bounding box center [371, 97] width 10 height 13
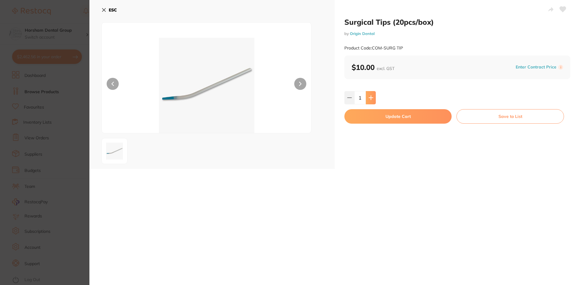
click at [367, 95] on button at bounding box center [371, 97] width 10 height 13
type input "2"
click at [365, 114] on button "Update Cart" at bounding box center [397, 116] width 107 height 14
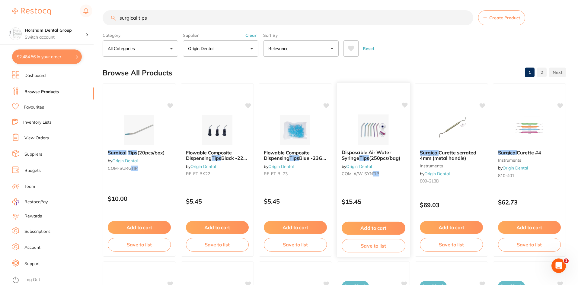
scroll to position [950, 0]
click at [147, 18] on input "surgical tips" at bounding box center [288, 17] width 371 height 15
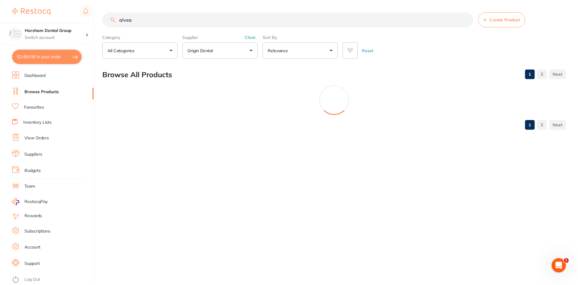
scroll to position [0, 0]
click at [188, 23] on input "alveo" at bounding box center [289, 19] width 372 height 15
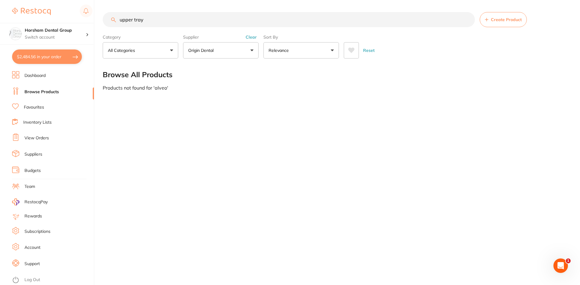
type input "upper tray"
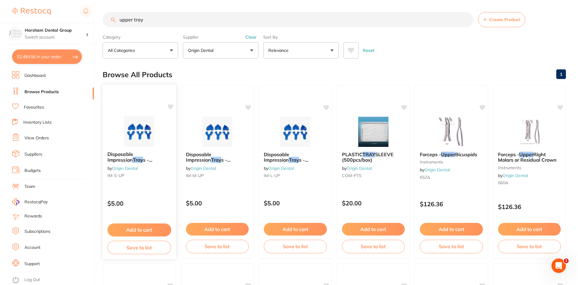
click at [133, 153] on span "Disposable Impression" at bounding box center [121, 157] width 26 height 12
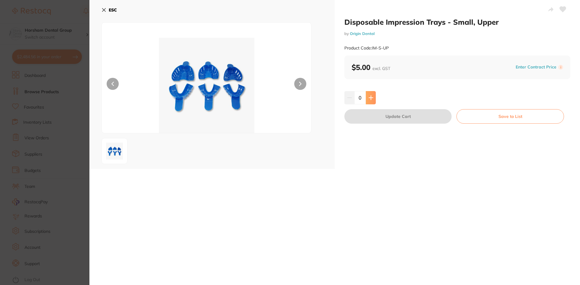
click at [369, 95] on button at bounding box center [371, 97] width 10 height 13
type input "1"
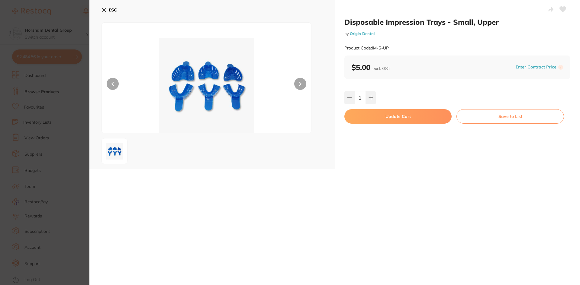
click at [372, 117] on button "Update Cart" at bounding box center [397, 116] width 107 height 14
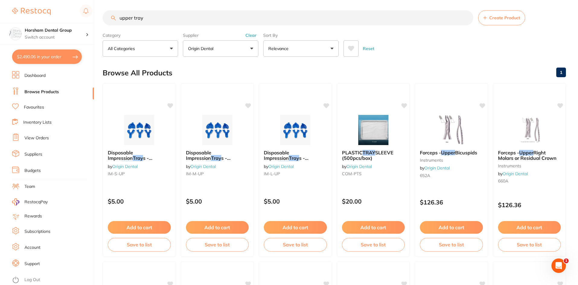
scroll to position [979, 0]
drag, startPoint x: 133, startPoint y: 18, endPoint x: 116, endPoint y: 16, distance: 17.0
click at [111, 14] on input "upper tray" at bounding box center [288, 17] width 371 height 15
type input "lower tray"
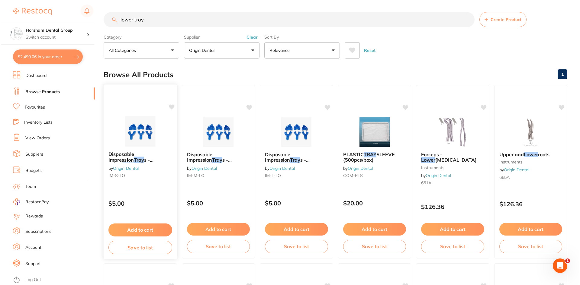
scroll to position [0, 0]
click at [122, 158] on span "s - Small," at bounding box center [130, 163] width 45 height 12
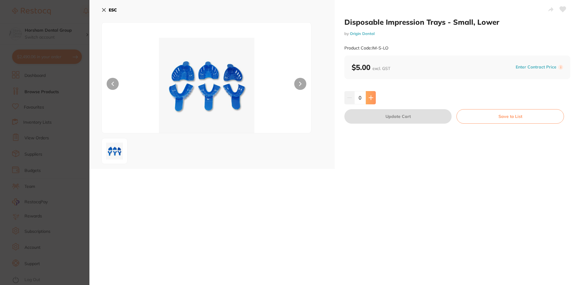
click at [367, 95] on button at bounding box center [371, 97] width 10 height 13
type input "1"
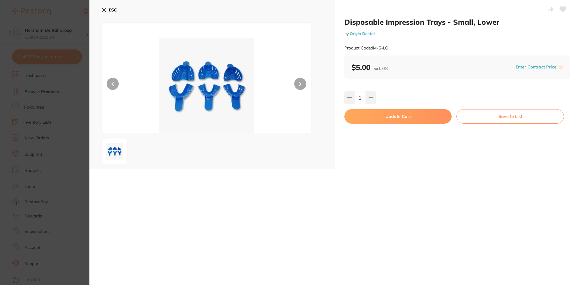
click at [361, 119] on button "Update Cart" at bounding box center [397, 116] width 107 height 14
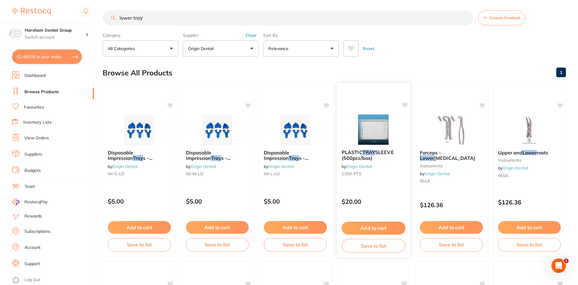
scroll to position [1008, 0]
click at [366, 148] on div "PLASTIC TRAY SLEEVE (500pcs/box) by Origin Dental COM-PTS" at bounding box center [373, 164] width 73 height 39
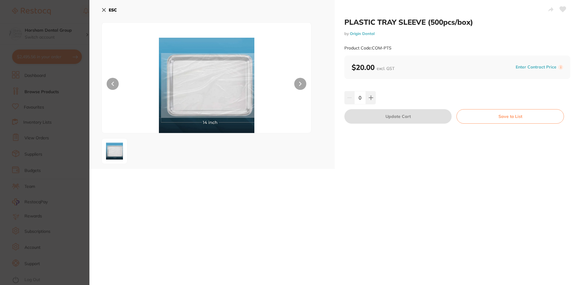
click at [297, 85] on button at bounding box center [300, 84] width 12 height 12
click at [148, 61] on img at bounding box center [207, 85] width 126 height 95
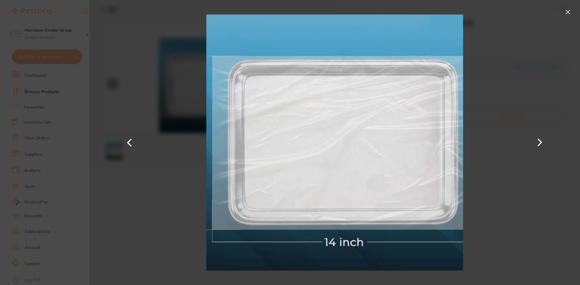
click at [567, 13] on button at bounding box center [568, 12] width 10 height 10
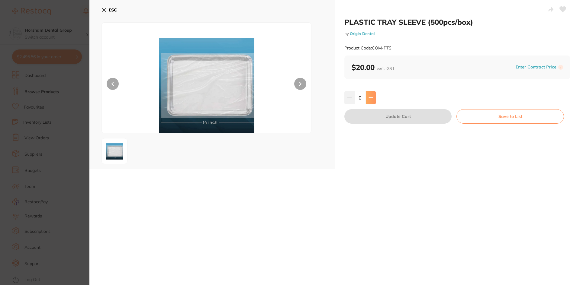
click at [373, 93] on button at bounding box center [371, 97] width 10 height 13
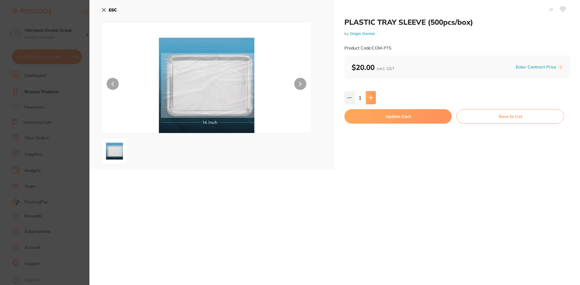
click at [373, 93] on button at bounding box center [371, 97] width 10 height 13
type input "4"
click at [378, 119] on button "Update Cart" at bounding box center [397, 116] width 107 height 14
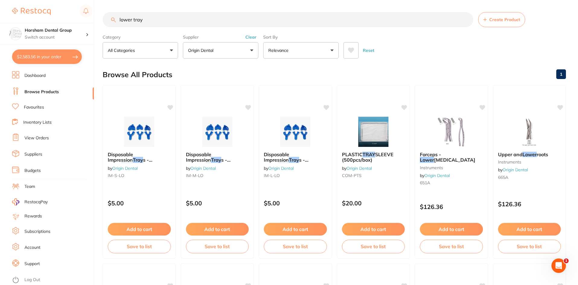
click at [129, 23] on input "lower tray" at bounding box center [288, 19] width 371 height 15
type input "bond"
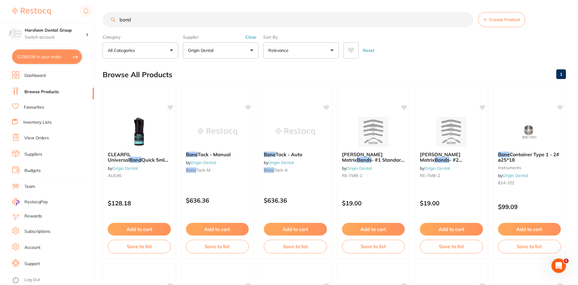
click at [252, 37] on button "Clear" at bounding box center [251, 36] width 15 height 5
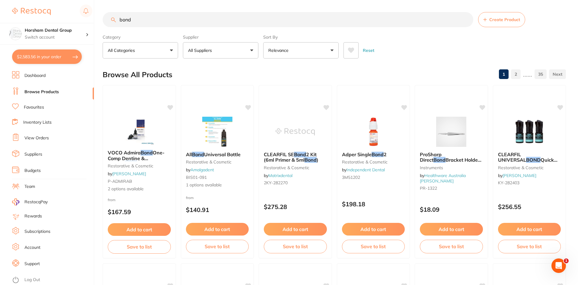
click at [136, 20] on input "bond" at bounding box center [288, 19] width 371 height 15
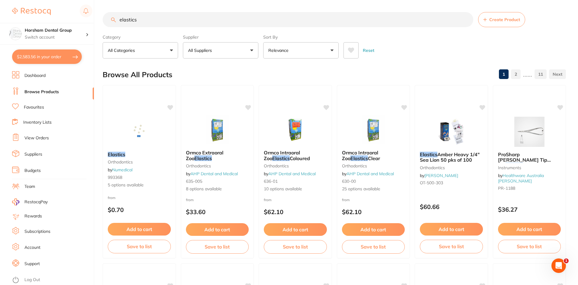
click at [192, 13] on input "elastics" at bounding box center [288, 19] width 371 height 15
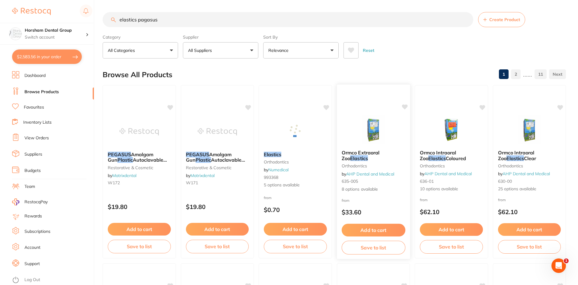
type input "elastics pagasus"
click at [362, 159] on b "Ormco Extraoral Zoo Elastics" at bounding box center [374, 155] width 64 height 11
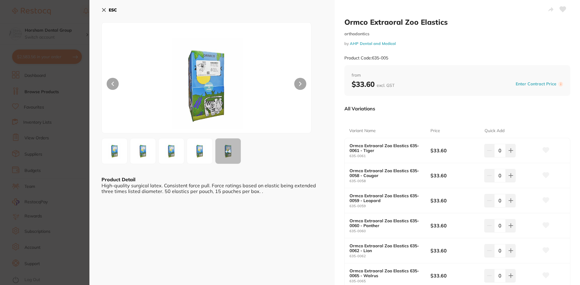
click at [102, 10] on icon at bounding box center [103, 10] width 5 height 5
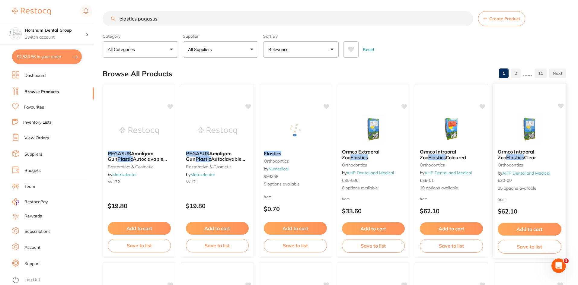
click at [506, 160] on em "Elastics" at bounding box center [515, 157] width 18 height 6
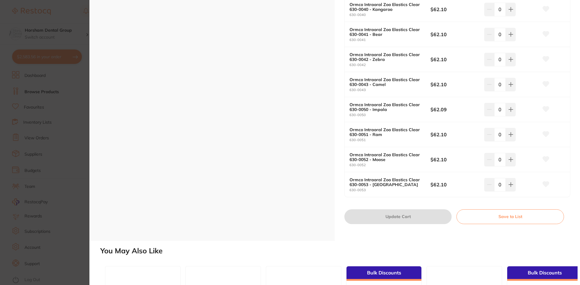
scroll to position [574, 0]
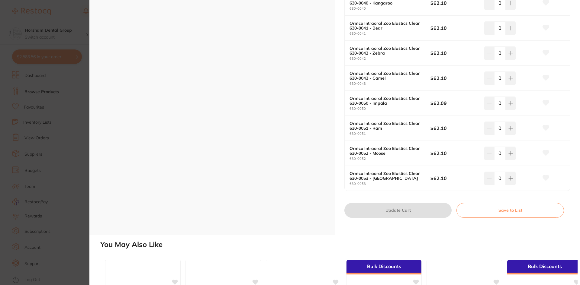
click at [72, 58] on section "Ormco Intraoral Zoo Elastics Clear orthodontics by AHP Dental and Medical Produ…" at bounding box center [290, 142] width 580 height 285
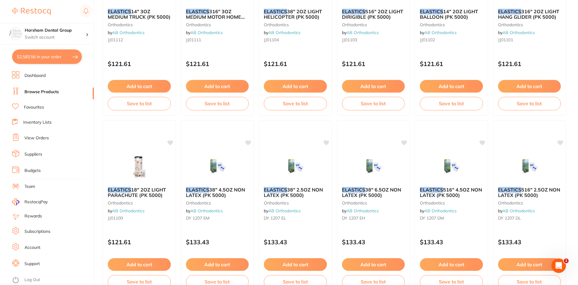
scroll to position [877, 0]
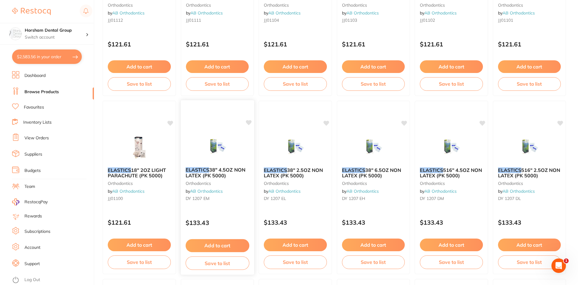
click at [224, 170] on span "38" 4.5OZ NON LATEX (PK 5000)" at bounding box center [215, 173] width 60 height 12
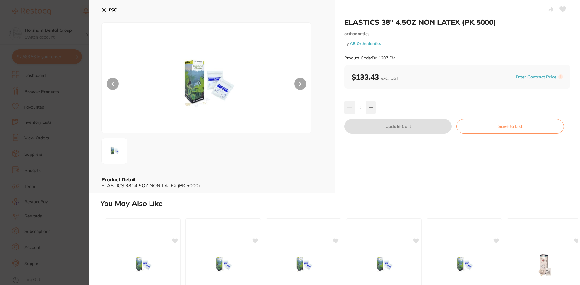
click at [104, 4] on div "ESC Product Detail ELASTICS 38" 4.5OZ NON LATEX (PK 5000)" at bounding box center [211, 97] width 245 height 194
click at [105, 7] on button "ESC" at bounding box center [108, 10] width 15 height 10
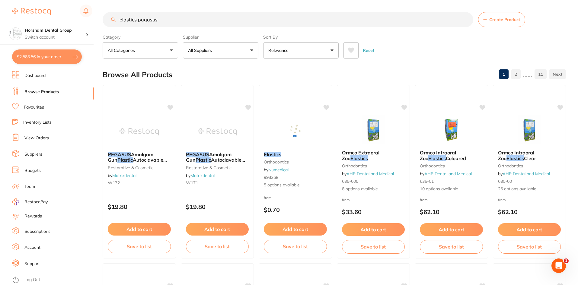
click at [43, 94] on link "Browse Products" at bounding box center [41, 92] width 34 height 6
click at [41, 140] on link "View Orders" at bounding box center [36, 138] width 24 height 6
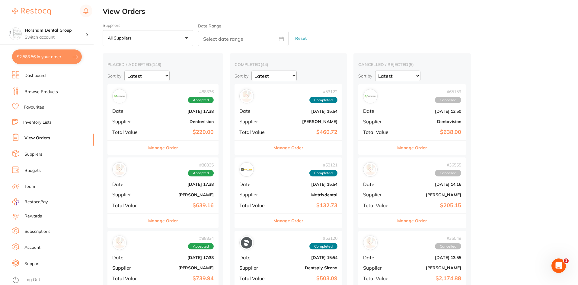
click at [268, 147] on div "Manage Order" at bounding box center [289, 147] width 108 height 15
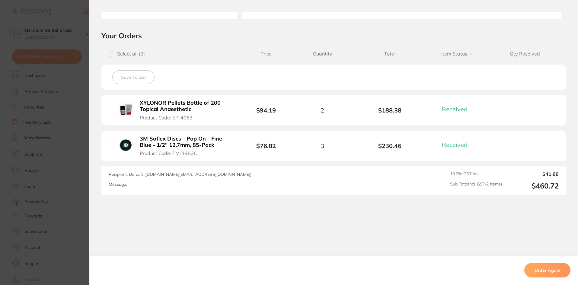
click at [46, 111] on section "Order ID: Restocq- 53122 Order Information 2 Received Completed Order Order Dat…" at bounding box center [289, 142] width 578 height 285
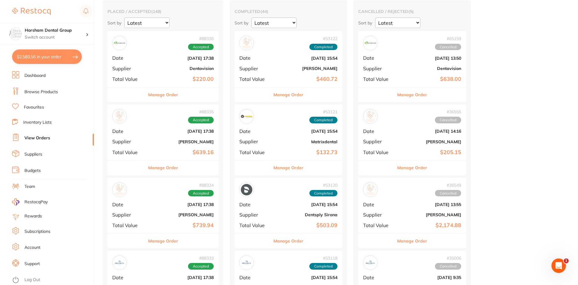
scroll to position [151, 0]
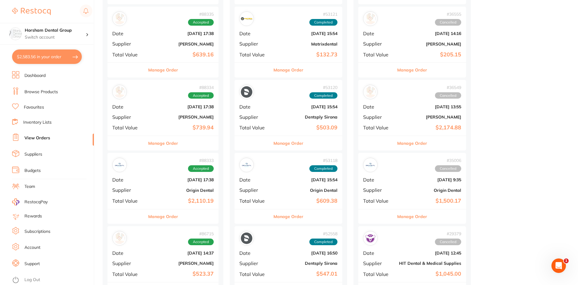
click at [185, 140] on div "Manage Order" at bounding box center [163, 143] width 111 height 15
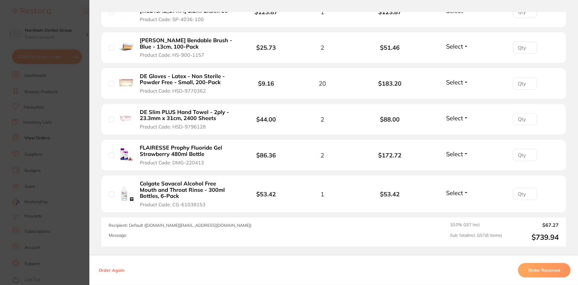
scroll to position [267, 0]
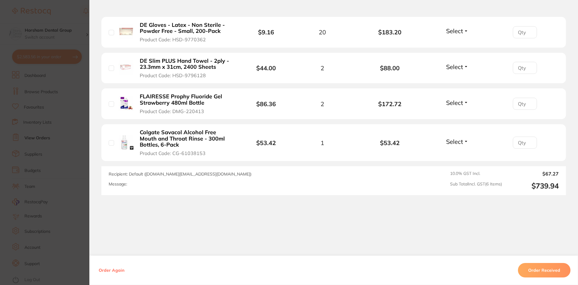
click at [79, 140] on section "Order ID: Restocq- 88334 Order Information Accepted Order Order Date [DATE] 17:…" at bounding box center [289, 142] width 578 height 285
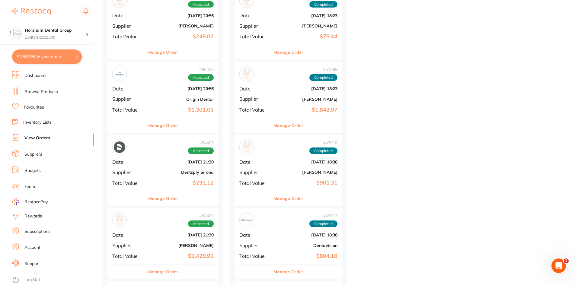
scroll to position [785, 0]
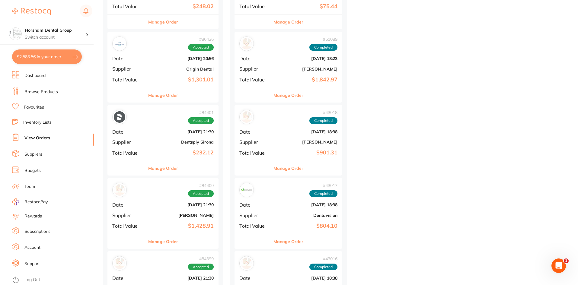
click at [175, 240] on button "Manage Order" at bounding box center [163, 242] width 30 height 14
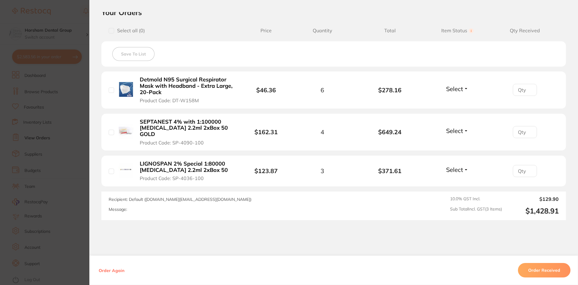
scroll to position [151, 0]
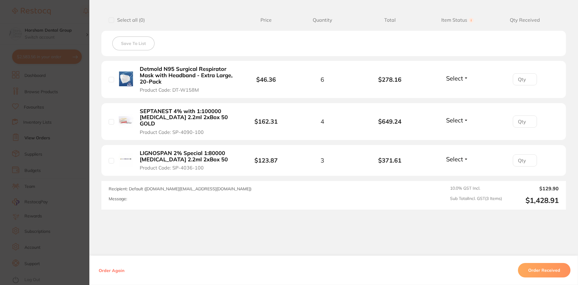
click at [62, 120] on section "Order ID: Restocq- 84400 Order Information Accepted Order Order Date [DATE] 21:…" at bounding box center [289, 142] width 578 height 285
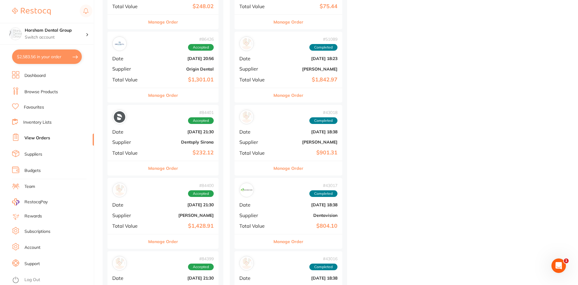
click at [168, 240] on button "Manage Order" at bounding box center [163, 242] width 30 height 14
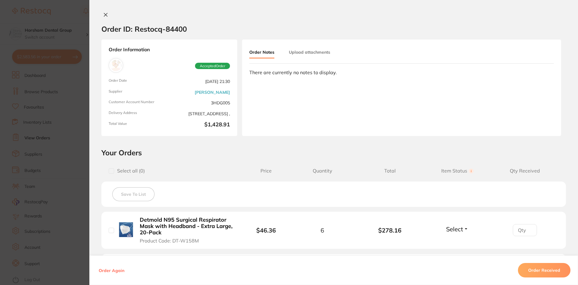
click at [174, 227] on b "Detmold N95 Surgical Respirator Mask with Headband - Extra Large, 20-Pack" at bounding box center [186, 226] width 93 height 19
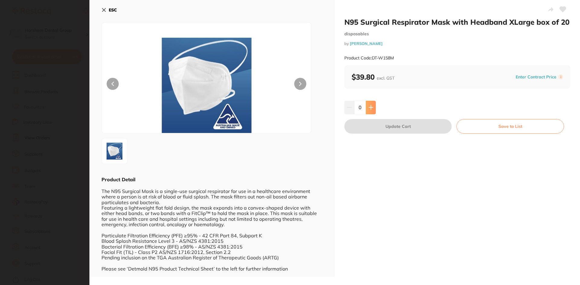
click at [366, 109] on button at bounding box center [371, 107] width 10 height 13
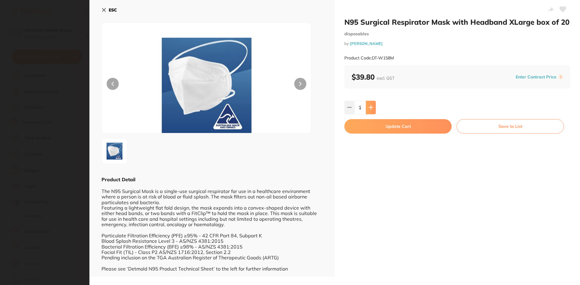
click at [366, 109] on button at bounding box center [371, 107] width 10 height 13
type input "5"
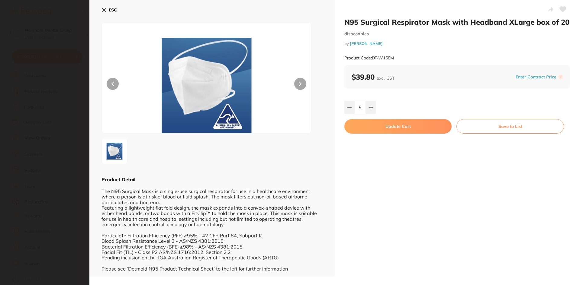
click at [355, 128] on button "Update Cart" at bounding box center [397, 126] width 107 height 14
checkbox input "false"
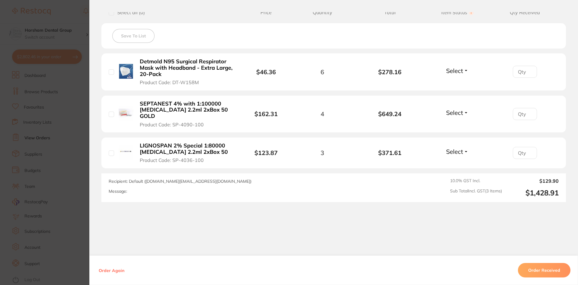
scroll to position [159, 0]
click at [45, 168] on section "Order ID: Restocq- 84400 Order Information Accepted Order Order Date [DATE] 21:…" at bounding box center [289, 142] width 578 height 285
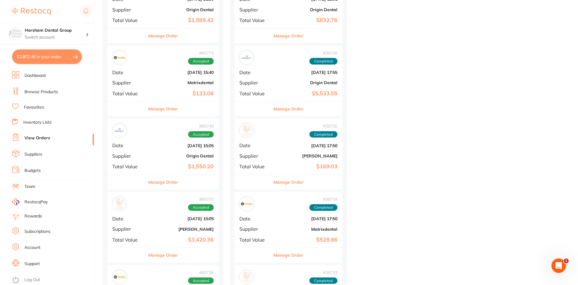
scroll to position [1208, 0]
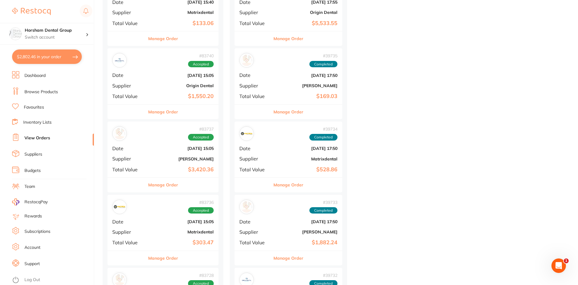
click at [172, 186] on button "Manage Order" at bounding box center [163, 185] width 30 height 14
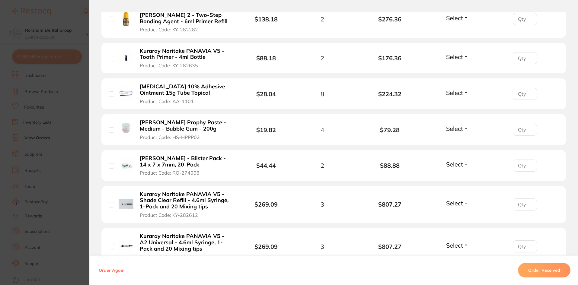
click at [162, 94] on b "[MEDICAL_DATA] 10% Adhesive Ointment 15g Tube Topical" at bounding box center [186, 90] width 93 height 12
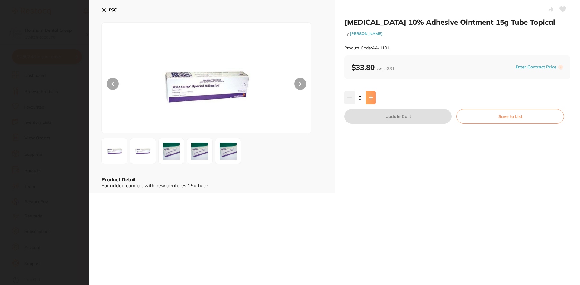
click at [367, 93] on button at bounding box center [371, 97] width 10 height 13
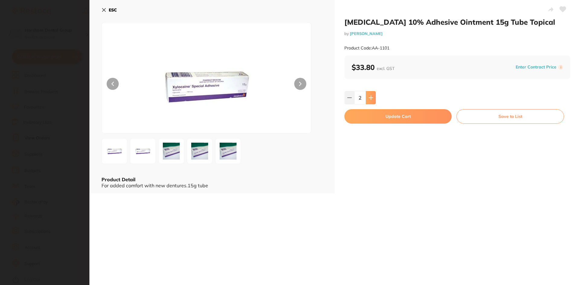
click at [367, 93] on button at bounding box center [371, 97] width 10 height 13
type input "4"
click at [365, 116] on button "Update Cart" at bounding box center [397, 116] width 107 height 14
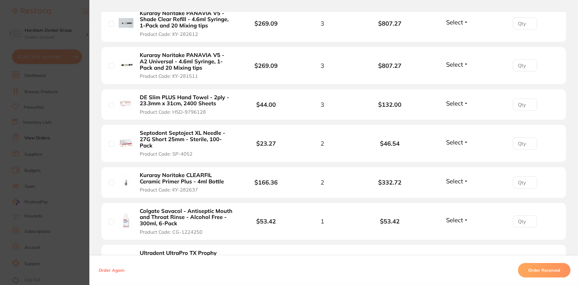
click at [163, 65] on b "Kuraray Noritake PANAVIA V5 - A2 Universal - 4.6ml Syringe, 1-Pack and 20 Mixin…" at bounding box center [186, 61] width 93 height 19
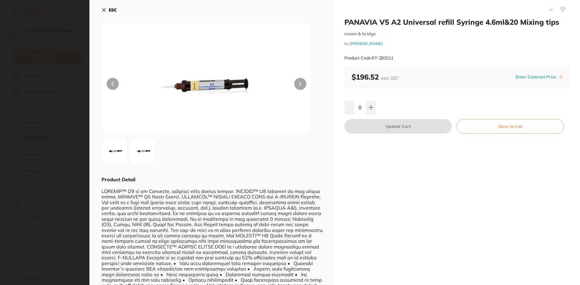
click at [364, 107] on input "0" at bounding box center [359, 107] width 11 height 13
click at [366, 107] on button at bounding box center [371, 107] width 10 height 13
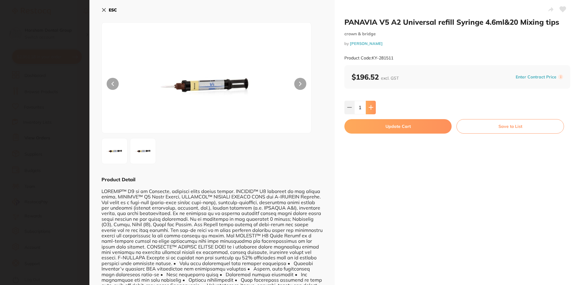
click at [366, 107] on button at bounding box center [371, 107] width 10 height 13
click at [366, 109] on button at bounding box center [371, 107] width 10 height 13
type input "3"
click at [355, 132] on button "Update Cart" at bounding box center [397, 126] width 107 height 14
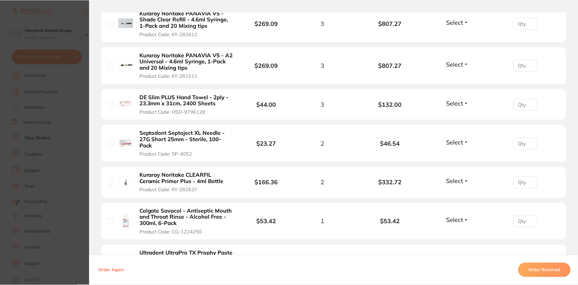
scroll to position [1208, 0]
click at [61, 84] on section "Order ID: Restocq- 83737 Order Information Accepted Order Order Date [DATE] 15:…" at bounding box center [289, 142] width 578 height 285
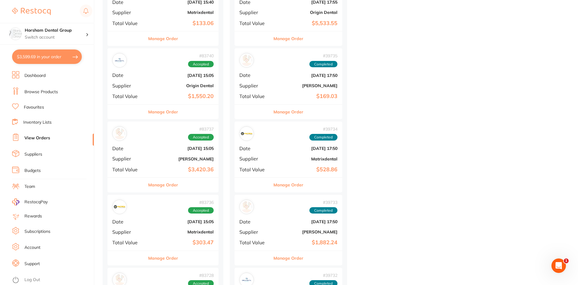
click at [39, 91] on link "Browse Products" at bounding box center [41, 92] width 34 height 6
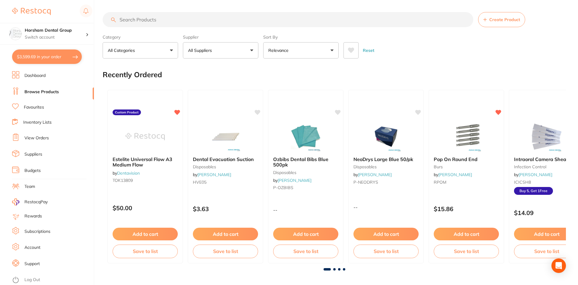
click at [157, 19] on input "search" at bounding box center [288, 19] width 371 height 15
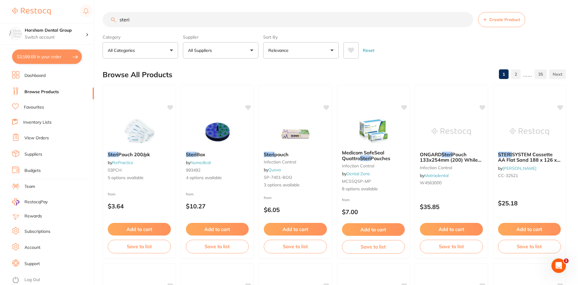
click at [189, 26] on input "steri" at bounding box center [288, 19] width 371 height 15
click at [187, 20] on input "steri" at bounding box center [288, 19] width 371 height 15
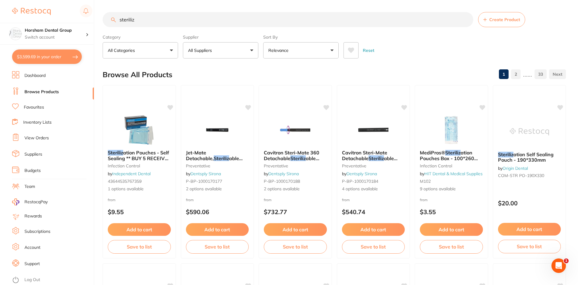
type input "steriliz"
click at [249, 49] on button "All Suppliers" at bounding box center [221, 50] width 76 height 16
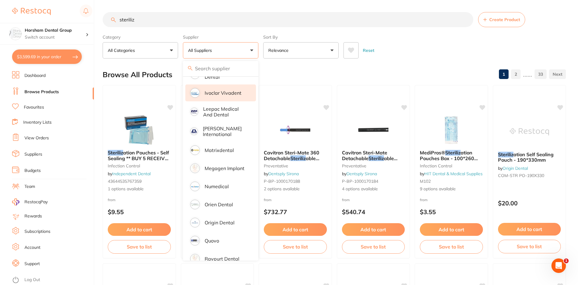
scroll to position [242, 0]
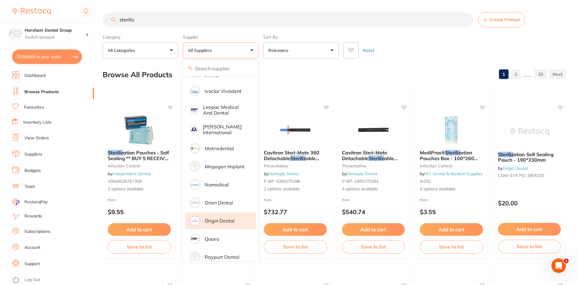
click at [214, 213] on li "Origin Dental" at bounding box center [220, 221] width 71 height 17
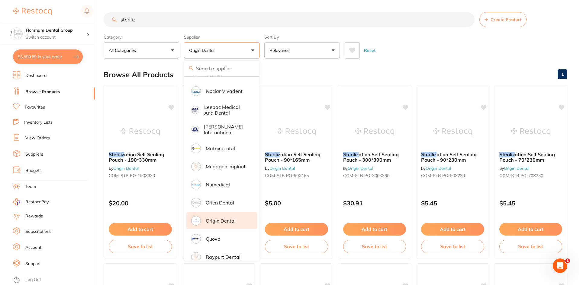
scroll to position [0, 0]
click at [387, 37] on div "Category All Categories All Categories No categories found Clear Category false…" at bounding box center [335, 45] width 464 height 27
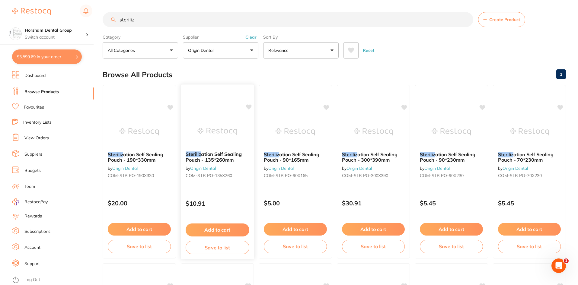
click at [221, 157] on span "ation Self Sealing Pouch - 135*260mm" at bounding box center [213, 157] width 56 height 12
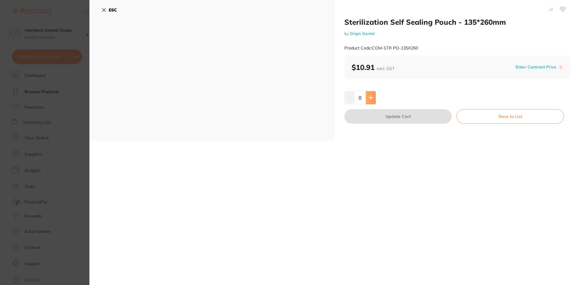
click at [369, 98] on icon at bounding box center [370, 97] width 5 height 5
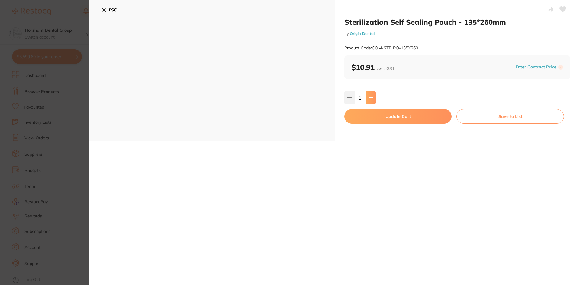
click at [371, 103] on button at bounding box center [371, 97] width 10 height 13
type input "2"
click at [371, 120] on button "Update Cart" at bounding box center [397, 116] width 107 height 14
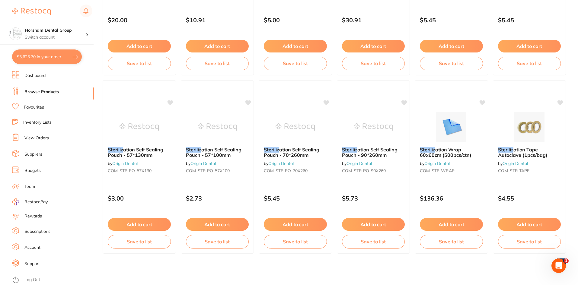
scroll to position [1067, 0]
click at [32, 86] on ul "Dashboard Browse Products Favourites Inventory Lists View Orders Suppliers Budg…" at bounding box center [53, 178] width 82 height 214
click at [31, 75] on link "Dashboard" at bounding box center [34, 76] width 21 height 6
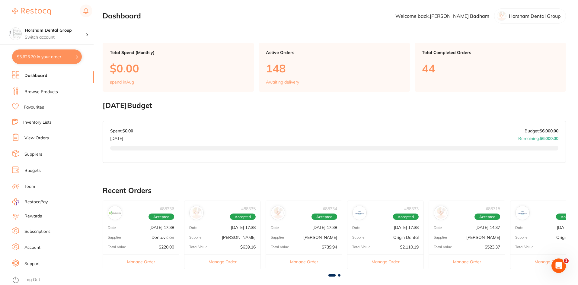
click at [31, 86] on ul "Dashboard Browse Products Favourites Inventory Lists View Orders Suppliers Budg…" at bounding box center [53, 178] width 82 height 214
click at [31, 95] on li "Browse Products" at bounding box center [53, 92] width 82 height 9
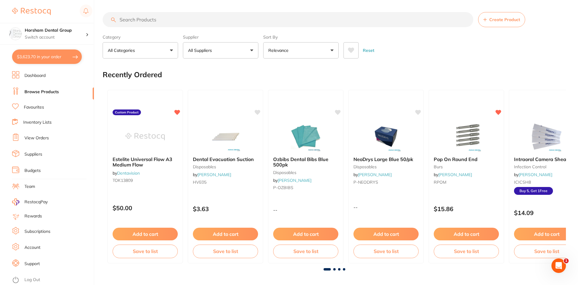
click at [144, 19] on input "search" at bounding box center [288, 19] width 371 height 15
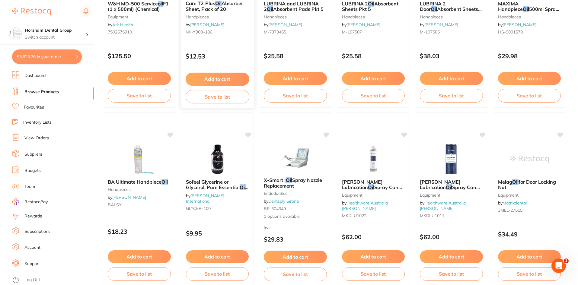
scroll to position [30, 0]
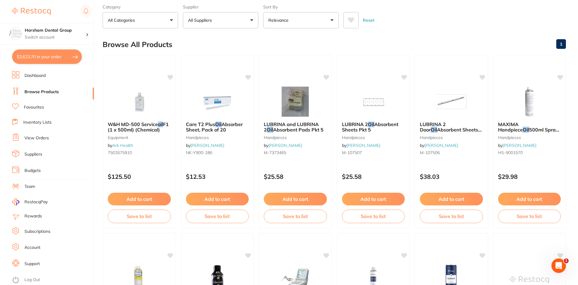
type input "oil"
click at [541, 132] on b "MAXIMA Handpiece Oil 500ml Spray Can" at bounding box center [529, 127] width 63 height 11
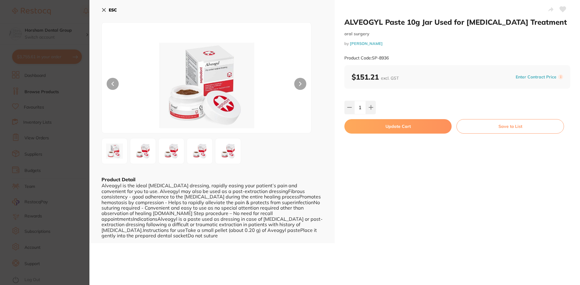
scroll to position [1067, 0]
click at [110, 10] on b "ESC" at bounding box center [113, 9] width 8 height 5
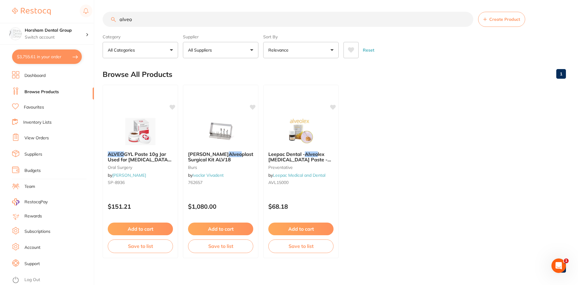
click at [148, 25] on input "alveo" at bounding box center [288, 19] width 371 height 15
type input "pg 25mm"
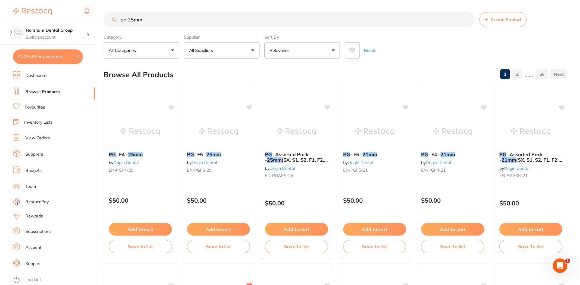
scroll to position [0, 0]
click at [214, 50] on p "All Suppliers" at bounding box center [201, 50] width 26 height 6
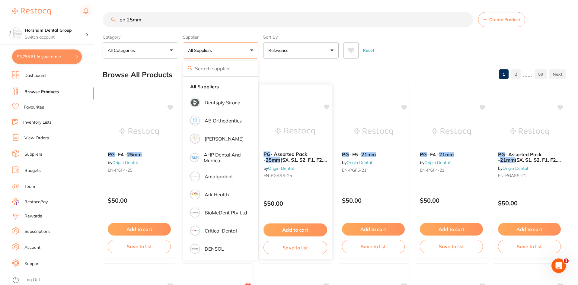
click at [294, 153] on span "- Assorted Pack -" at bounding box center [286, 157] width 44 height 12
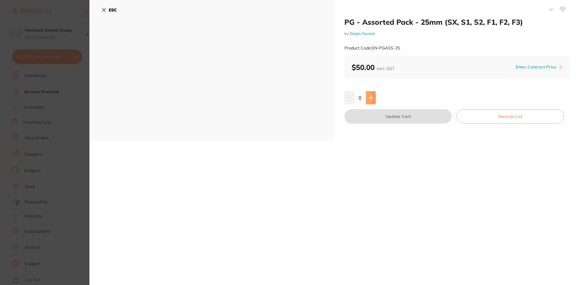
click at [374, 95] on button at bounding box center [371, 97] width 10 height 13
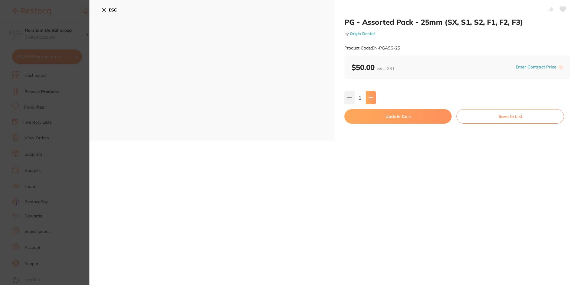
click at [374, 95] on button at bounding box center [371, 97] width 10 height 13
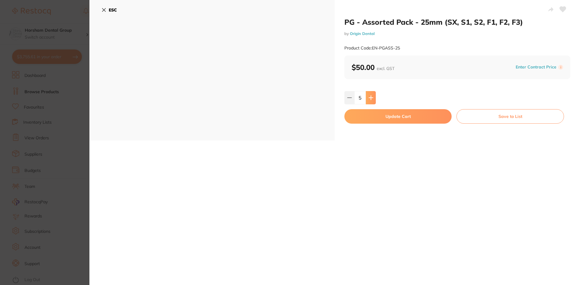
type input "6"
click at [373, 121] on button "Update Cart" at bounding box center [397, 116] width 107 height 14
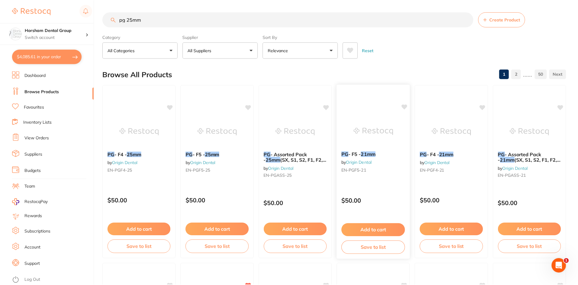
scroll to position [1096, 0]
click at [282, 149] on div "PG - Assorted Pack - 25mm (SX, S1, S2, F1, F2, F3) by Origin Dental EN-PGASS-25" at bounding box center [295, 165] width 73 height 39
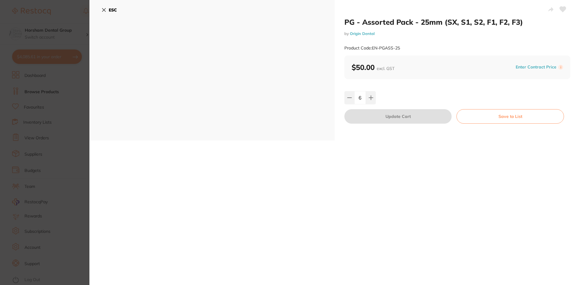
click at [102, 17] on div "ESC" at bounding box center [211, 14] width 221 height 18
click at [104, 11] on icon at bounding box center [103, 9] width 3 height 3
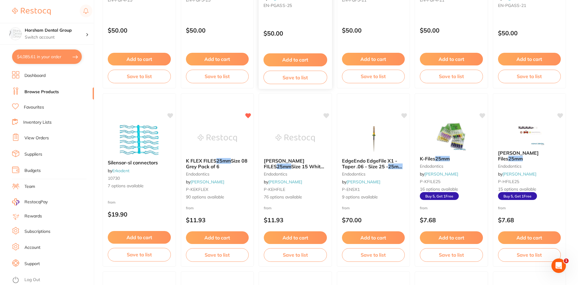
scroll to position [182, 0]
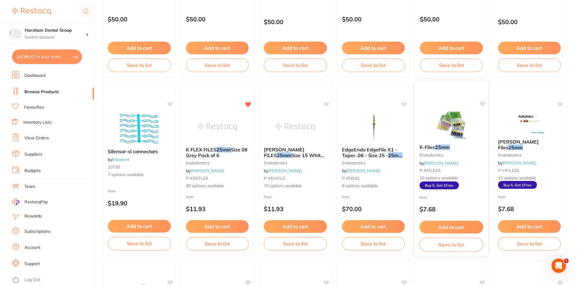
click at [435, 148] on span "K-Files" at bounding box center [428, 147] width 16 height 6
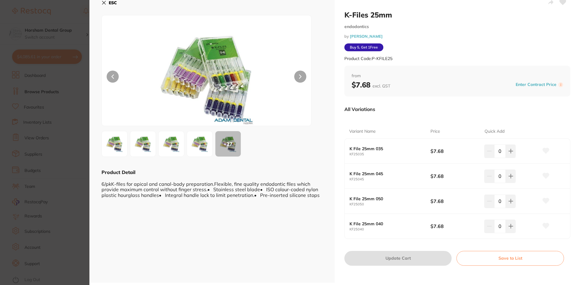
scroll to position [9, 0]
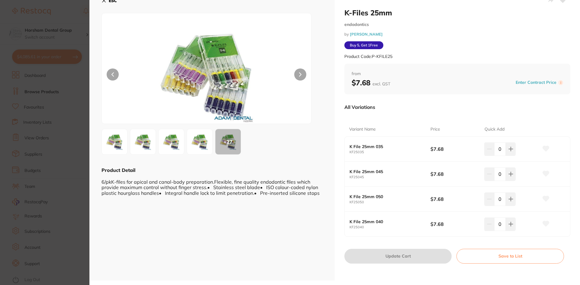
click at [104, 4] on button "ESC" at bounding box center [108, 0] width 15 height 10
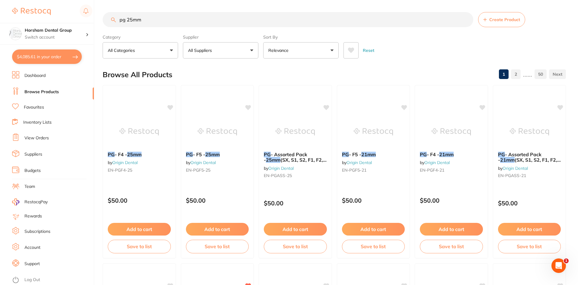
click at [202, 23] on input "pg 25mm" at bounding box center [288, 19] width 371 height 15
type input "k files"
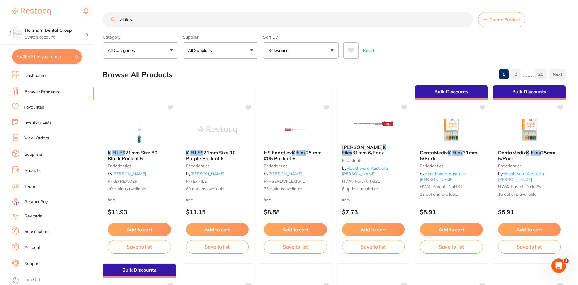
click at [212, 42] on div "Supplier All Suppliers All Suppliers Dentsply Sirona AB Orthodontics [PERSON_NA…" at bounding box center [221, 45] width 76 height 27
click at [212, 44] on button "All Suppliers" at bounding box center [221, 50] width 76 height 16
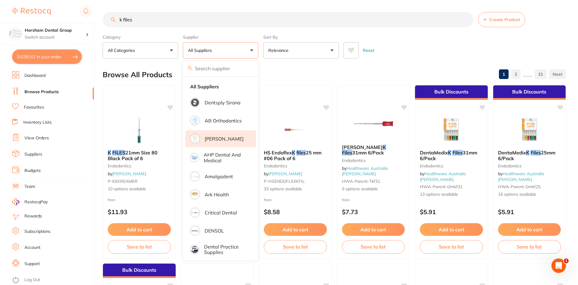
click at [214, 144] on li "[PERSON_NAME]" at bounding box center [220, 138] width 71 height 17
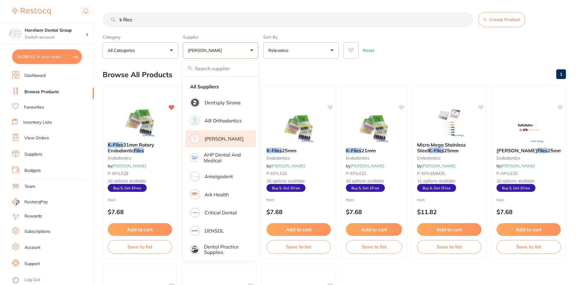
click at [422, 44] on div "Reset" at bounding box center [453, 47] width 218 height 21
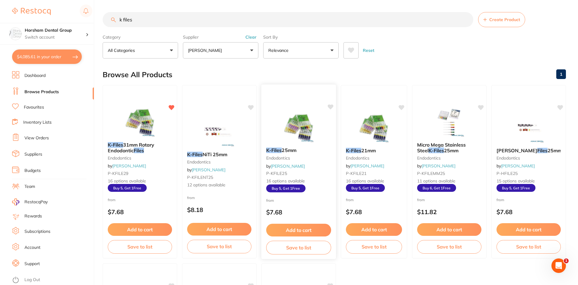
click at [273, 152] on em "K-Files" at bounding box center [274, 150] width 16 height 6
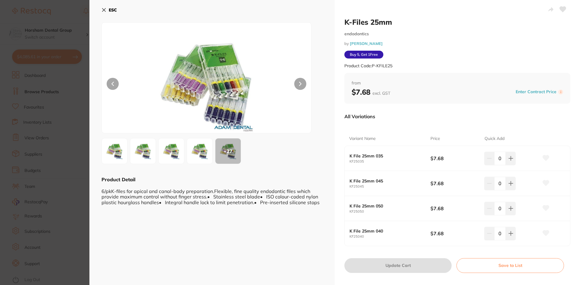
click at [61, 106] on section "K-Files 25mm endodontics by [PERSON_NAME] Product Code: P-KFILE25 ESC + 27 Prod…" at bounding box center [290, 142] width 580 height 285
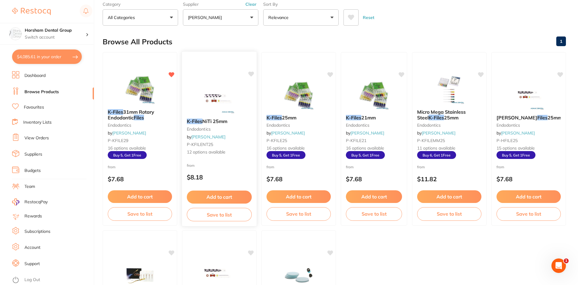
scroll to position [32, 0]
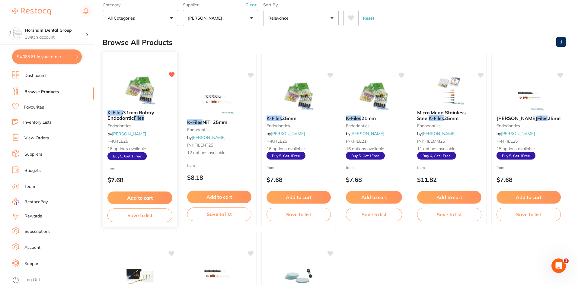
click at [140, 106] on div "K-Files 31mm Rotary Endodontic Files endodontics by [PERSON_NAME] P-KFILE29 16 …" at bounding box center [140, 135] width 75 height 60
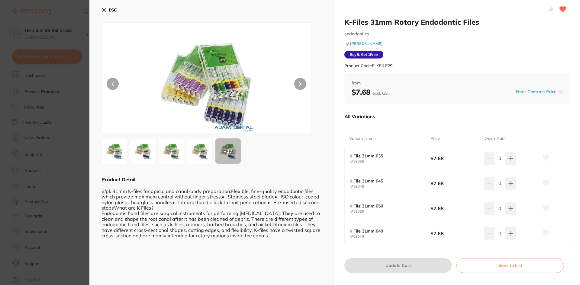
click at [3, 59] on section "K-Files 31mm Rotary Endodontic Files endodontics by [PERSON_NAME] Product Code:…" at bounding box center [290, 142] width 580 height 285
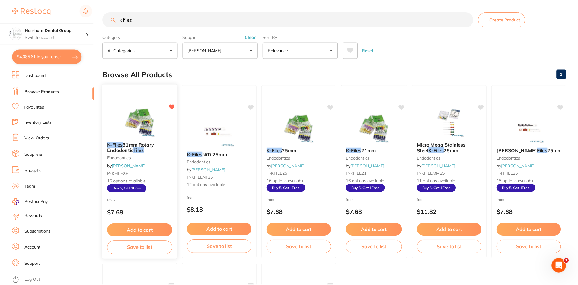
scroll to position [32, 0]
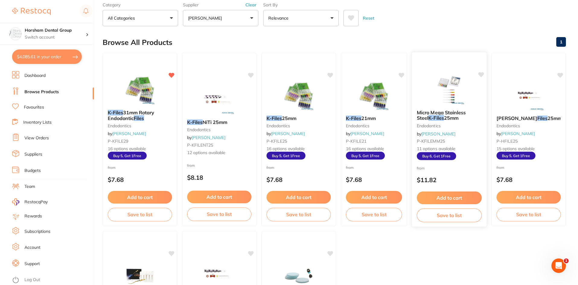
click at [452, 119] on b "Micro Mega Stainless Steel K-Files 25mm" at bounding box center [449, 115] width 65 height 11
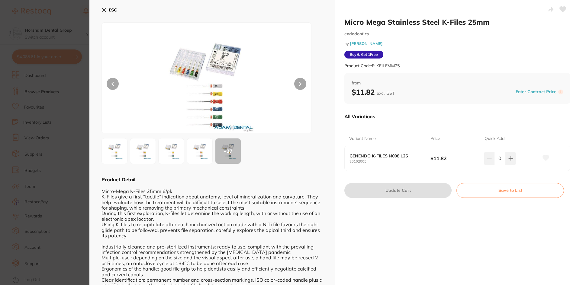
click at [67, 82] on section "Micro Mega Stainless Steel K-Files 25mm endodontics by [PERSON_NAME] Product Co…" at bounding box center [290, 142] width 580 height 285
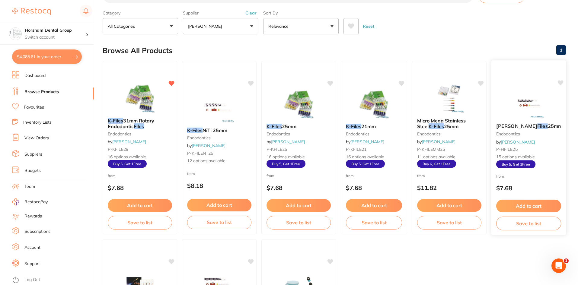
scroll to position [60, 0]
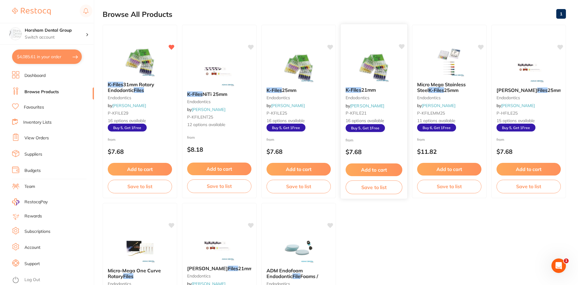
click at [368, 92] on span "21mm" at bounding box center [369, 90] width 14 height 6
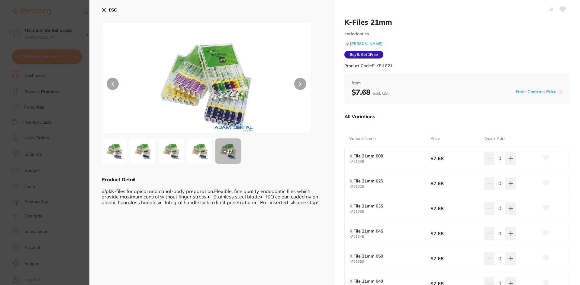
click at [18, 104] on section "K-Files 21mm endodontics by [PERSON_NAME] Product Code: P-KFILE21 ESC + 27 Prod…" at bounding box center [290, 142] width 580 height 285
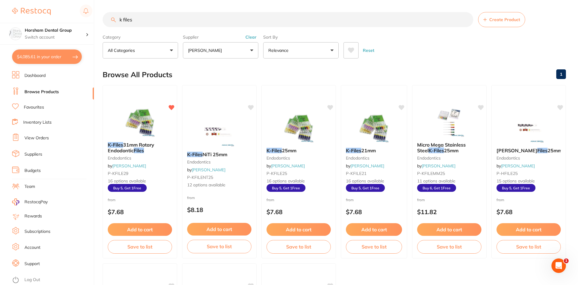
click at [252, 38] on button "Clear" at bounding box center [251, 36] width 15 height 5
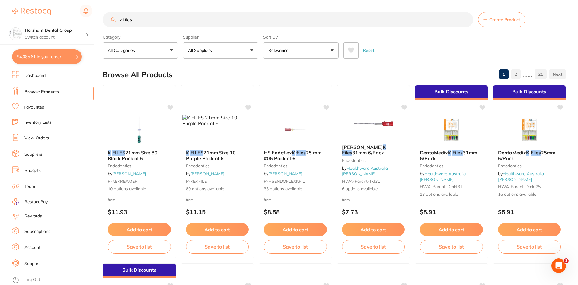
click at [247, 48] on button "All Suppliers" at bounding box center [221, 50] width 76 height 16
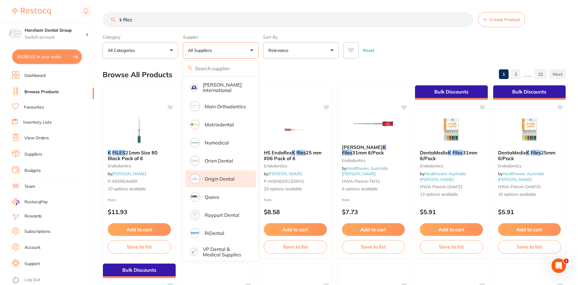
click at [221, 176] on p "Origin Dental" at bounding box center [220, 178] width 30 height 5
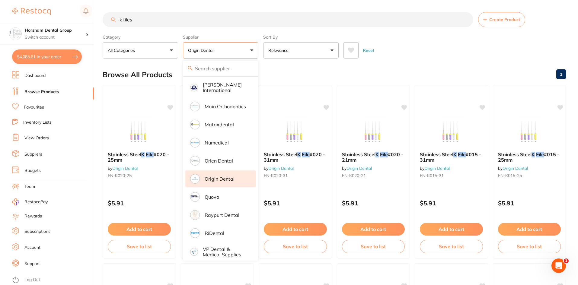
click at [398, 57] on div "Reset" at bounding box center [453, 47] width 218 height 21
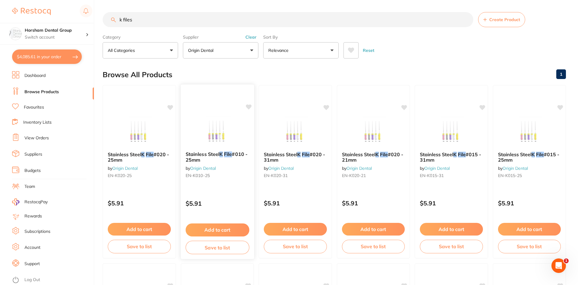
click at [213, 152] on span "Stainless Steel" at bounding box center [202, 154] width 34 height 6
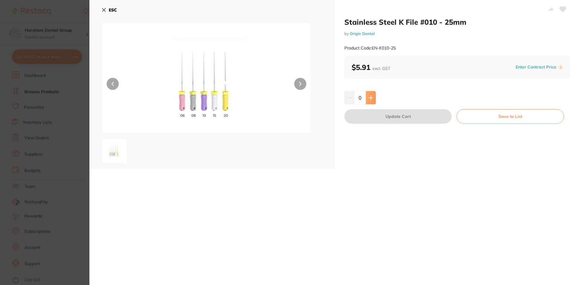
click at [369, 99] on icon at bounding box center [370, 97] width 5 height 5
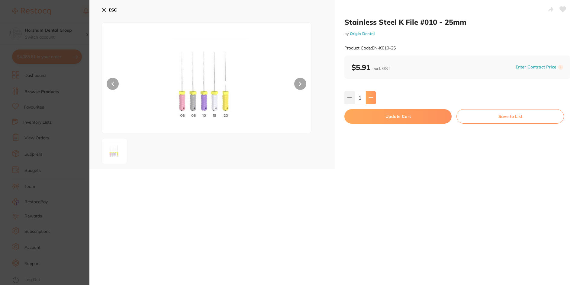
click at [369, 99] on icon at bounding box center [370, 97] width 5 height 5
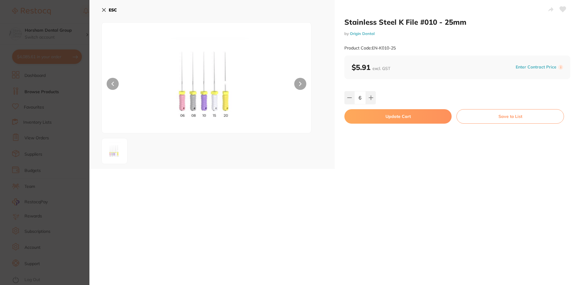
drag, startPoint x: 351, startPoint y: 97, endPoint x: 356, endPoint y: 114, distance: 18.0
click at [350, 97] on button at bounding box center [349, 97] width 10 height 13
type input "5"
click at [359, 124] on div "Stainless Steel K File #010 - 25mm by Origin Dental Product Code: EN-K010-25 $5…" at bounding box center [457, 84] width 245 height 169
click at [359, 117] on button "Update Cart" at bounding box center [397, 116] width 107 height 14
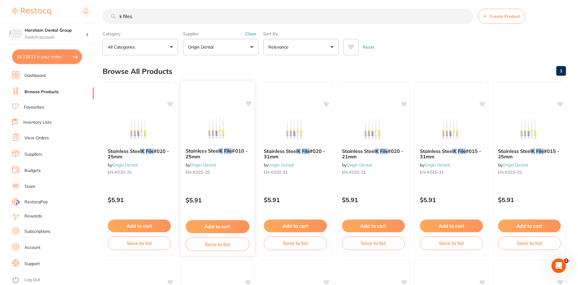
click at [231, 149] on em "File" at bounding box center [228, 151] width 8 height 6
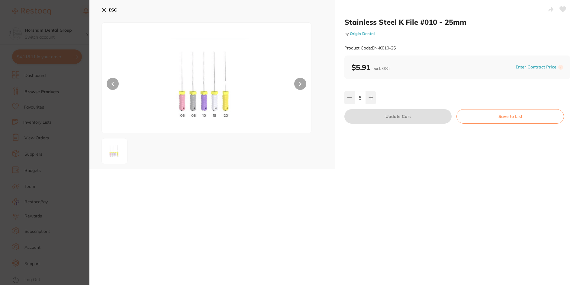
click at [27, 121] on section "Stainless Steel K File #010 - 25mm by Origin Dental Product Code: EN-K010-25 ES…" at bounding box center [290, 142] width 580 height 285
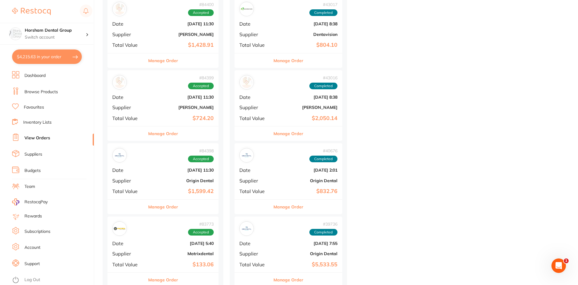
scroll to position [1057, 0]
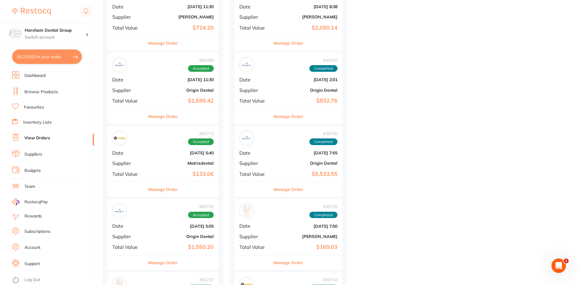
click at [157, 123] on button "Manage Order" at bounding box center [163, 116] width 30 height 14
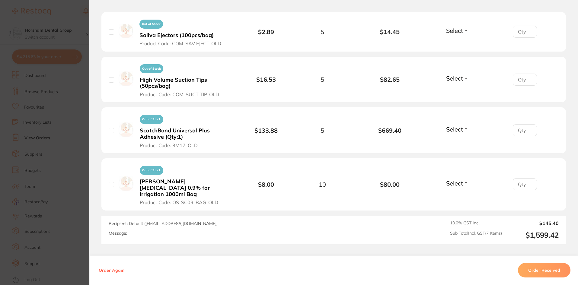
scroll to position [465, 0]
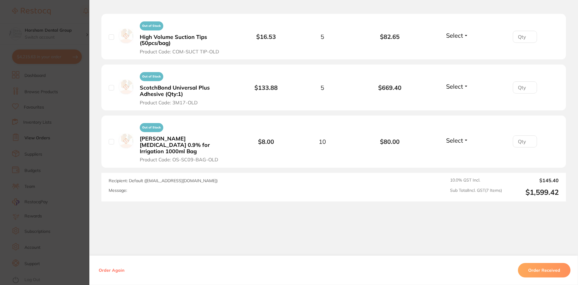
click at [74, 208] on section "Order ID: Restocq- 84398 Order Information Accepted Order Order Date [DATE] 21:…" at bounding box center [289, 142] width 578 height 285
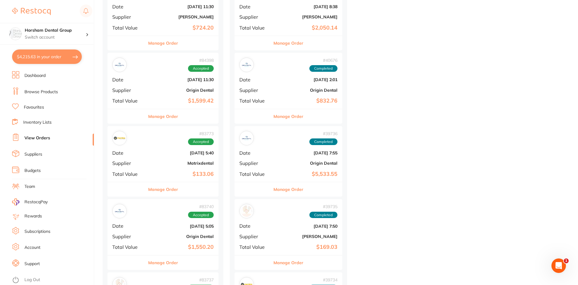
click at [36, 94] on link "Browse Products" at bounding box center [41, 92] width 34 height 6
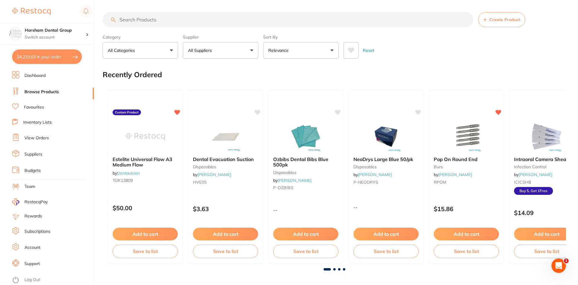
click at [162, 16] on input "search" at bounding box center [288, 19] width 371 height 15
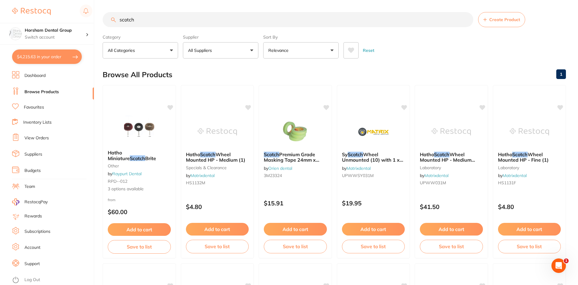
type input "scotch"
click at [230, 50] on button "All Suppliers" at bounding box center [221, 50] width 76 height 16
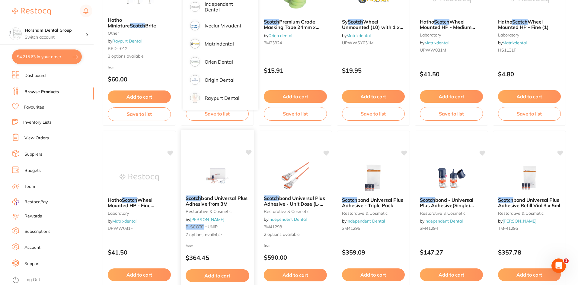
scroll to position [91, 0]
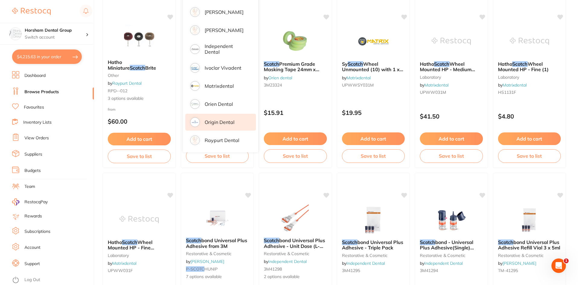
click at [222, 125] on p "Origin Dental" at bounding box center [220, 122] width 30 height 5
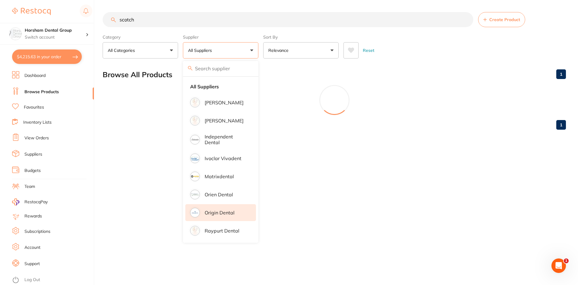
scroll to position [0, 0]
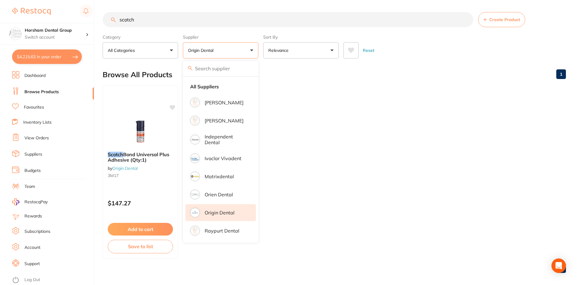
click at [350, 97] on ul "Scotch Bond Universal Plus Adhesive (Qty:1) by Origin Dental 3M17 $147.27 Add t…" at bounding box center [335, 172] width 464 height 174
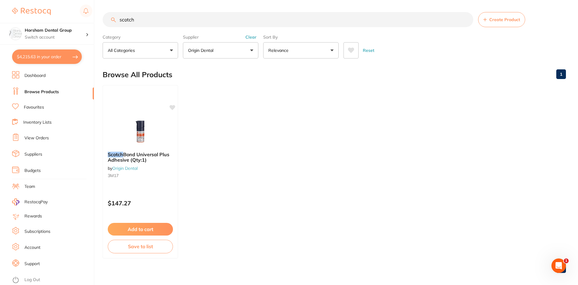
click at [179, 146] on ul "Scotch Bond Universal Plus Adhesive (Qty:1) by Origin Dental 3M17 $147.27 Add t…" at bounding box center [335, 172] width 464 height 174
click at [171, 153] on b "Scotch Bond Universal Plus Adhesive (Qty:1)" at bounding box center [141, 157] width 66 height 11
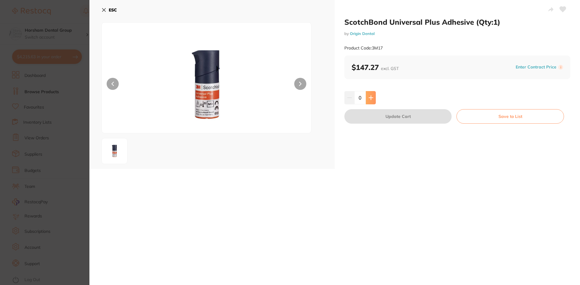
click at [374, 100] on button at bounding box center [371, 97] width 10 height 13
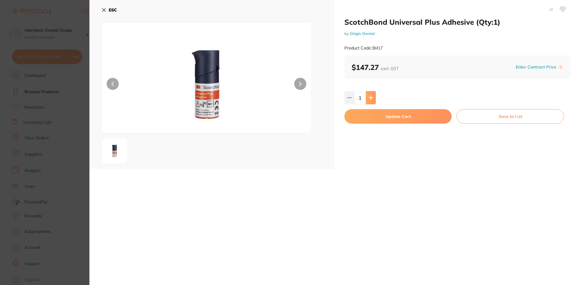
click at [374, 100] on button at bounding box center [371, 97] width 10 height 13
type input "2"
click at [370, 114] on button "Update Cart" at bounding box center [397, 116] width 107 height 14
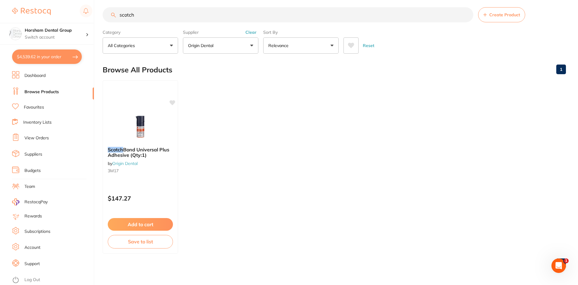
scroll to position [1242, 0]
click at [167, 35] on label "Category" at bounding box center [141, 32] width 76 height 5
click at [169, 16] on input "scotch" at bounding box center [288, 14] width 371 height 15
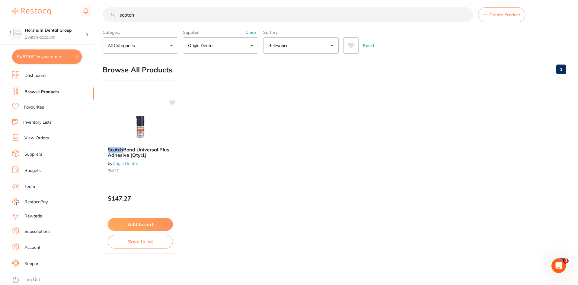
click at [253, 32] on button "Clear" at bounding box center [251, 32] width 15 height 5
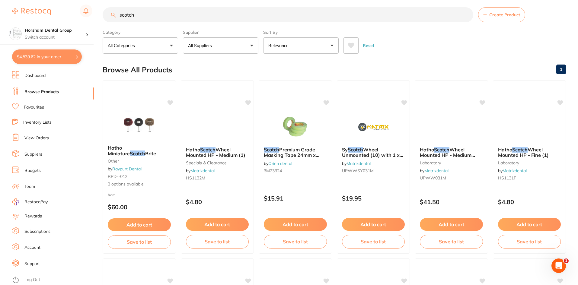
scroll to position [0, 0]
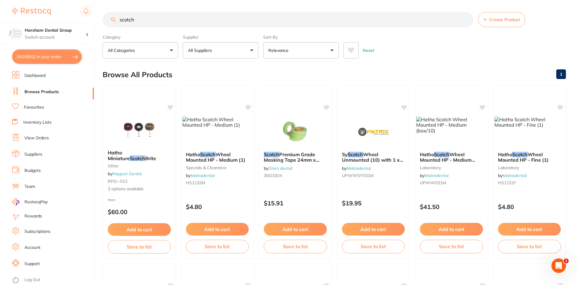
click at [225, 20] on input "scotch" at bounding box center [288, 19] width 371 height 15
type input "s"
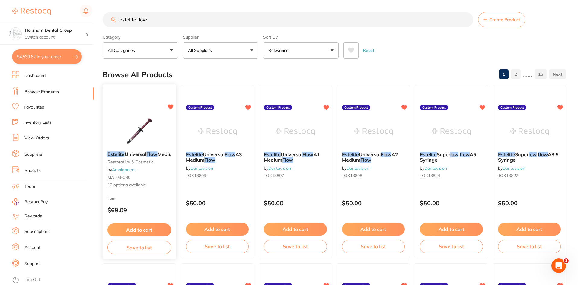
type input "estelite flow"
click at [152, 151] on em "Flow" at bounding box center [151, 154] width 11 height 6
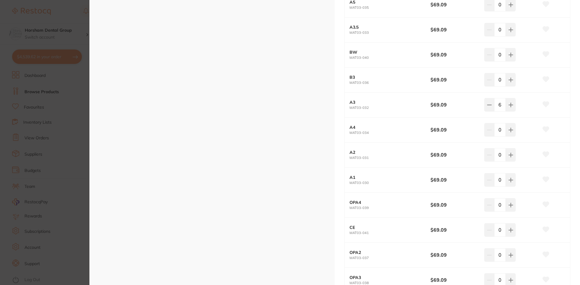
scroll to position [181, 0]
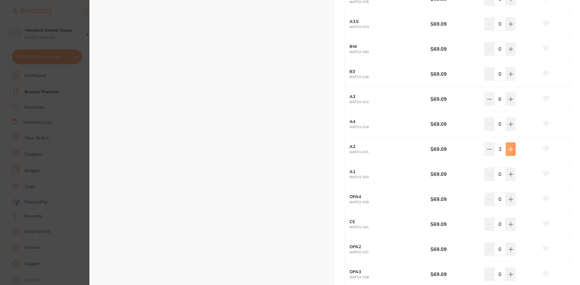
type input "4"
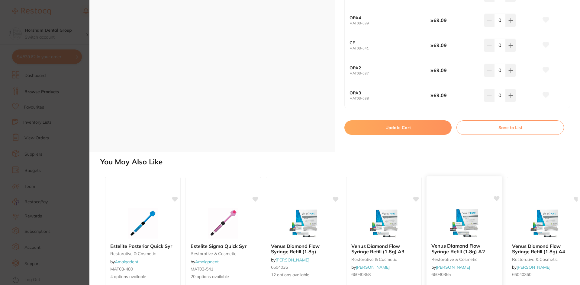
scroll to position [423, 0]
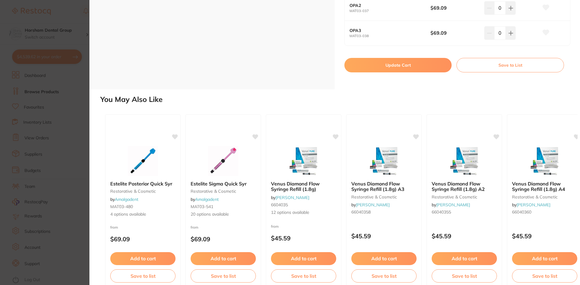
click at [375, 62] on button "Update Cart" at bounding box center [397, 65] width 107 height 14
checkbox input "false"
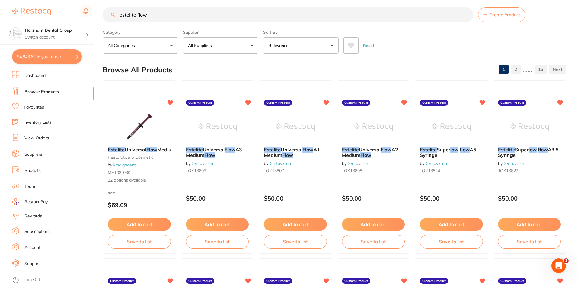
scroll to position [1272, 0]
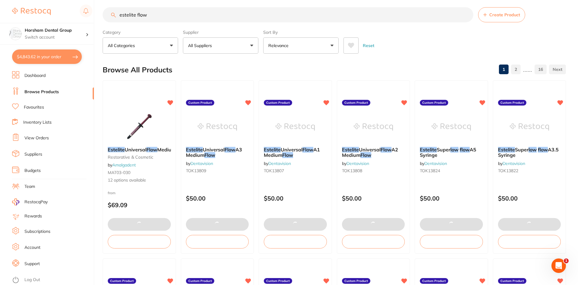
click at [149, 18] on input "estelite flow" at bounding box center [288, 14] width 371 height 15
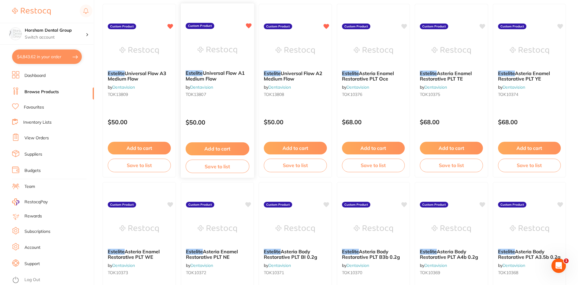
scroll to position [0, 0]
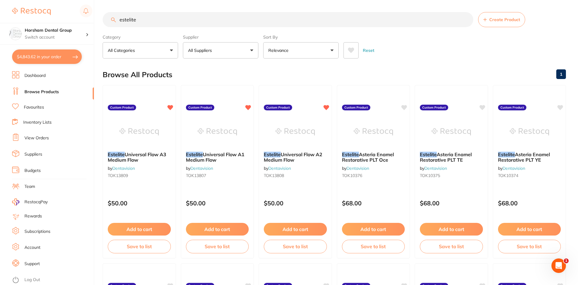
type input "estelite"
click at [223, 53] on button "All Suppliers" at bounding box center [221, 50] width 76 height 16
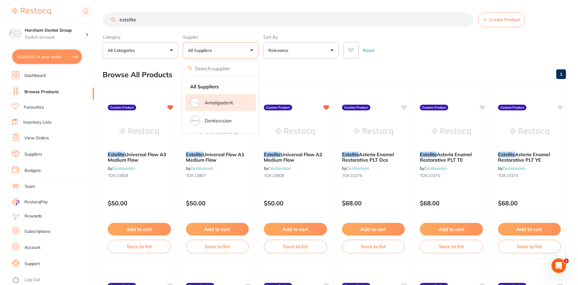
click at [223, 104] on p "Amalgadent" at bounding box center [219, 102] width 28 height 5
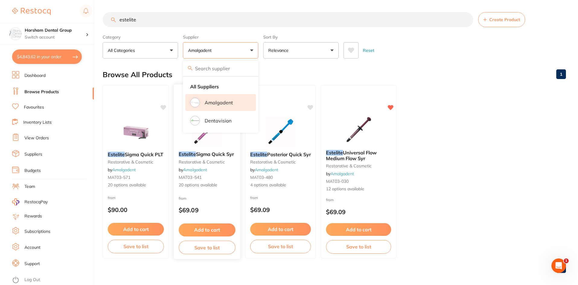
click at [217, 161] on small "restorative & cosmetic" at bounding box center [207, 162] width 57 height 5
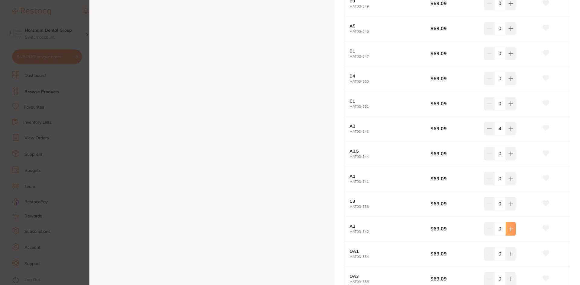
type input "4"
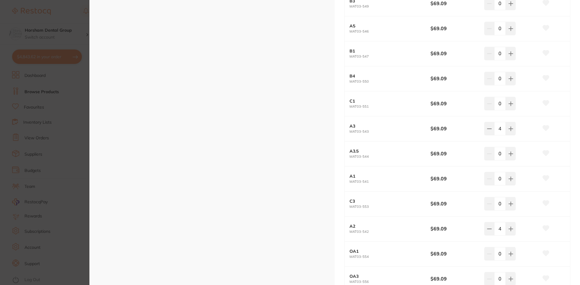
click at [85, 194] on section "Estelite Sigma Quick Syr restorative & cosmetic by Amalgadent Product Code: MAT…" at bounding box center [290, 142] width 580 height 285
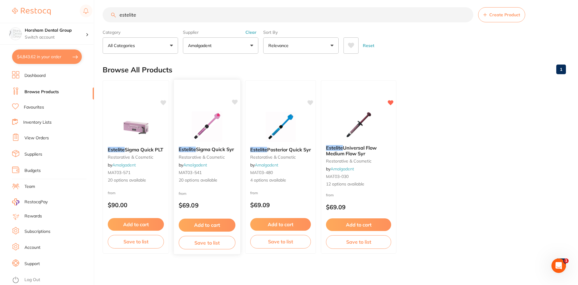
click at [194, 142] on img at bounding box center [207, 126] width 40 height 31
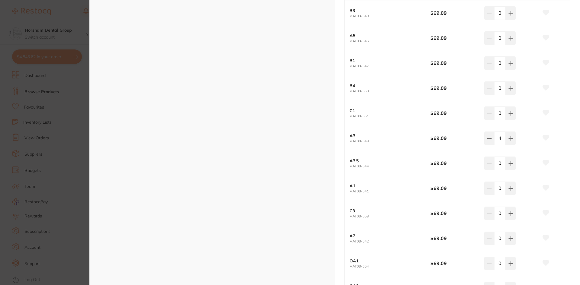
scroll to position [302, 0]
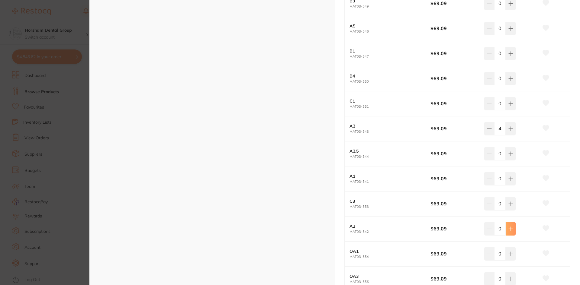
type input "4"
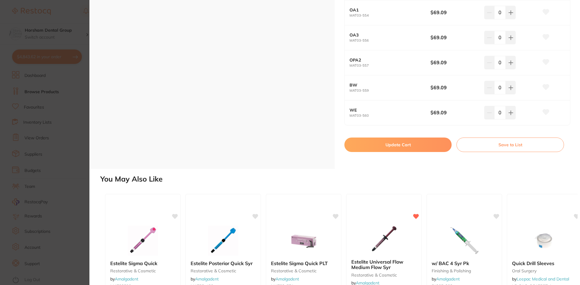
click at [374, 144] on button "Update Cart" at bounding box center [397, 145] width 107 height 14
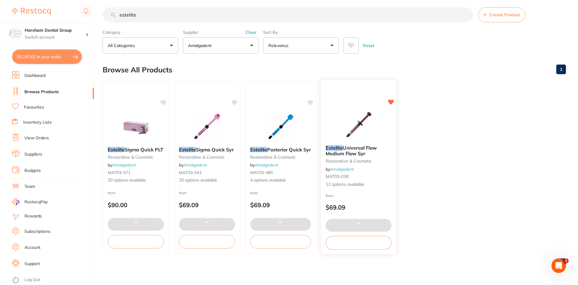
click at [339, 151] on span "Universal Flow Medium Flow Syr" at bounding box center [351, 151] width 51 height 12
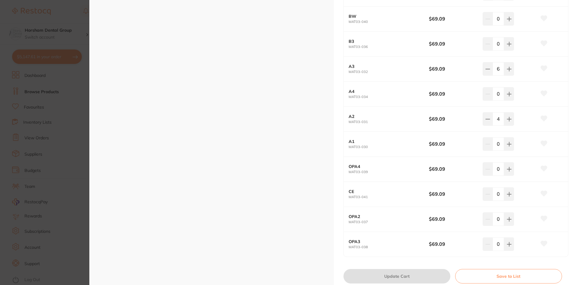
click at [0, 180] on section "Estelite Universal Flow Medium Flow Syr restorative & cosmetic by Amalgadent Pr…" at bounding box center [289, 142] width 578 height 285
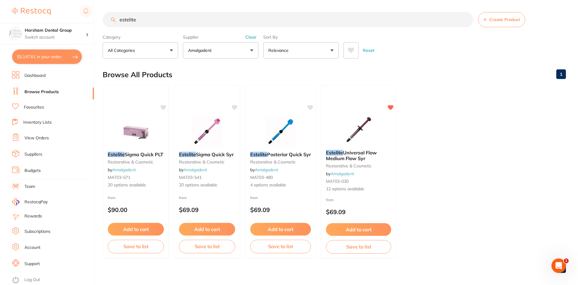
click at [71, 59] on button "$5,147.61 in your order" at bounding box center [47, 57] width 70 height 14
checkbox input "true"
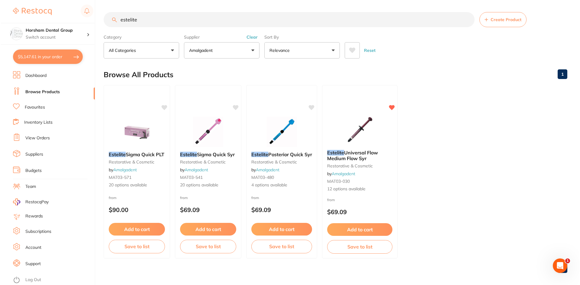
checkbox input "true"
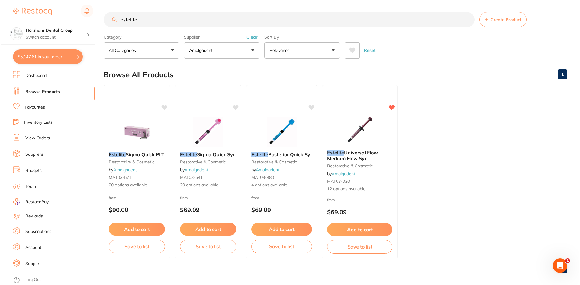
checkbox input "true"
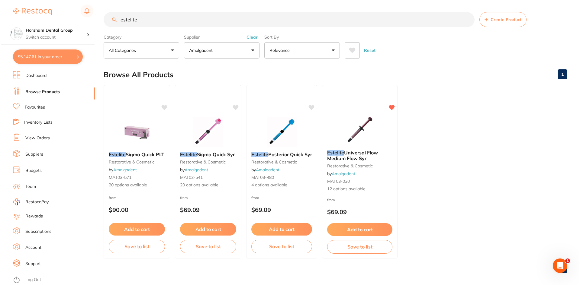
checkbox input "true"
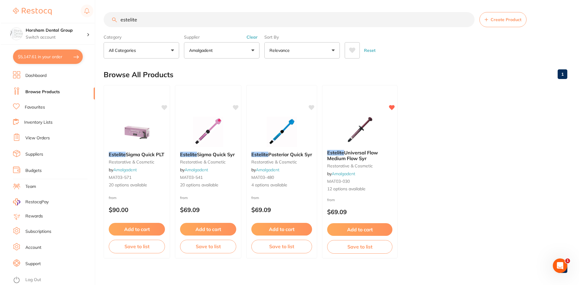
checkbox input "true"
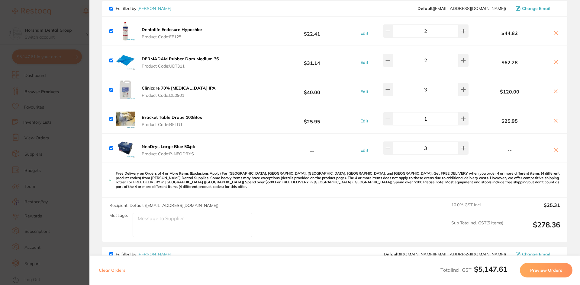
click at [8, 107] on section "Update RRP Set your pre negotiated price for this item. Item Agreed RRP (excl. …" at bounding box center [290, 142] width 580 height 285
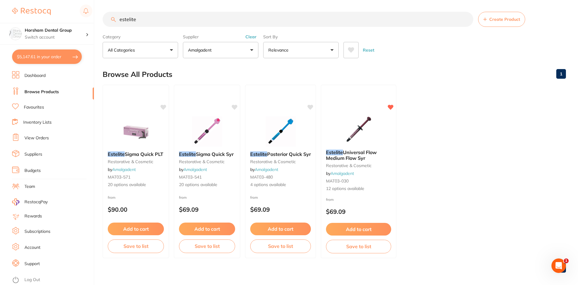
click at [259, 35] on div "Category All Categories All Categories restorative & cosmetic Clear Category fa…" at bounding box center [335, 45] width 464 height 27
click at [255, 37] on button "Clear" at bounding box center [251, 36] width 15 height 5
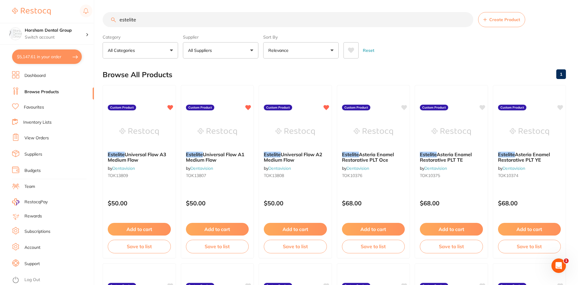
click at [217, 24] on input "estelite" at bounding box center [288, 19] width 371 height 15
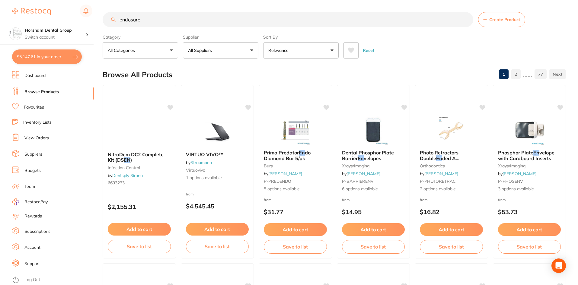
type input "endosure"
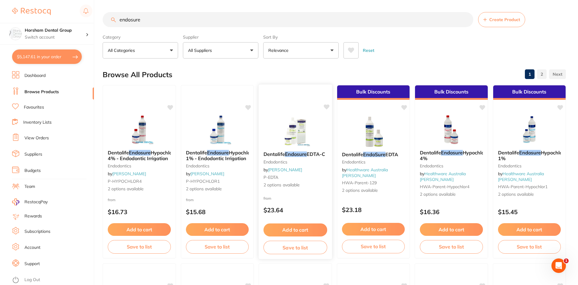
click at [283, 151] on span "Dentalife" at bounding box center [274, 154] width 21 height 6
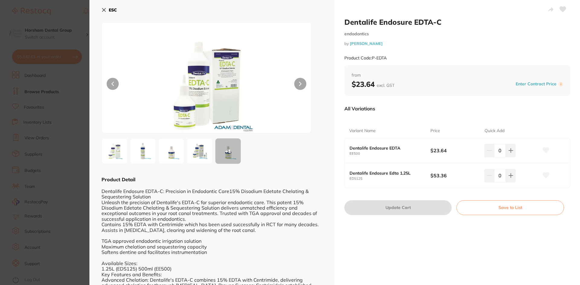
click at [107, 11] on button "ESC" at bounding box center [108, 10] width 15 height 10
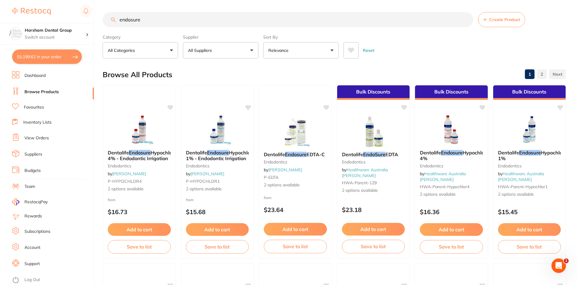
click at [166, 14] on input "endosure" at bounding box center [288, 19] width 371 height 15
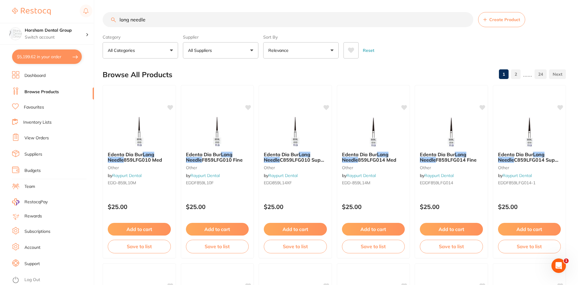
type input "long needle"
click at [228, 43] on button "All Suppliers" at bounding box center [221, 50] width 76 height 16
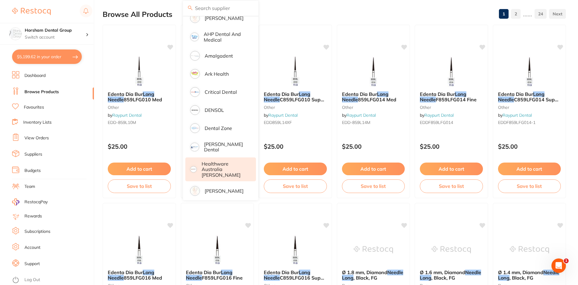
scroll to position [91, 0]
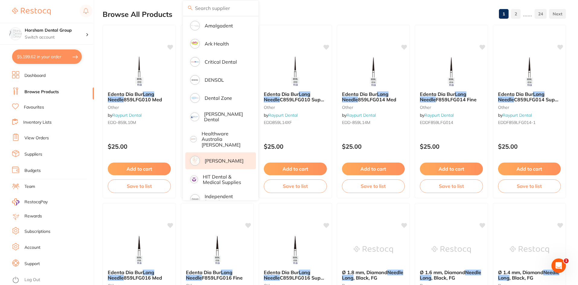
click at [216, 158] on p "[PERSON_NAME]" at bounding box center [224, 160] width 39 height 5
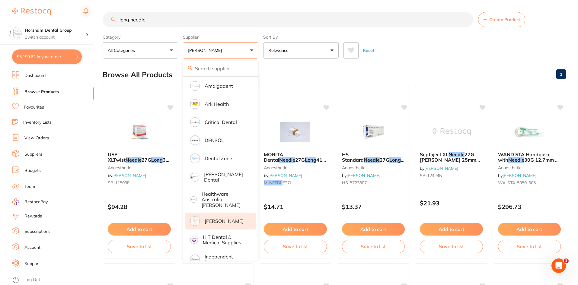
click at [445, 70] on div "Browse All Products 1" at bounding box center [335, 75] width 464 height 20
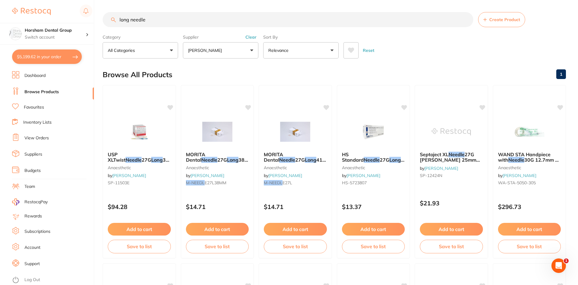
click at [229, 44] on button "[PERSON_NAME]" at bounding box center [221, 50] width 76 height 16
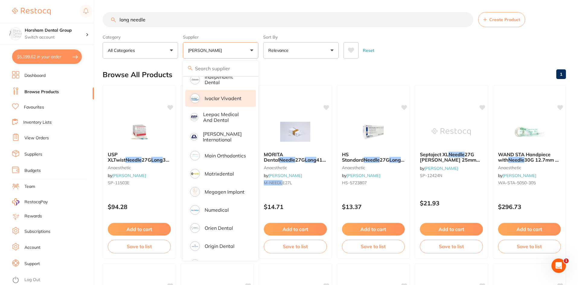
scroll to position [272, 0]
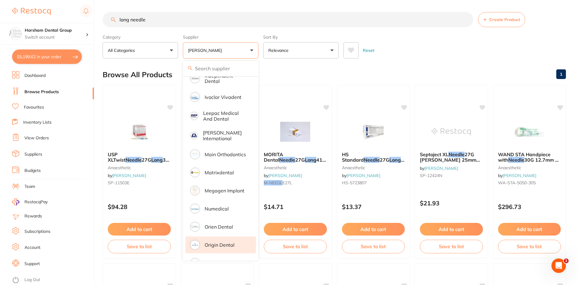
click at [222, 237] on li "Origin Dental" at bounding box center [220, 245] width 71 height 17
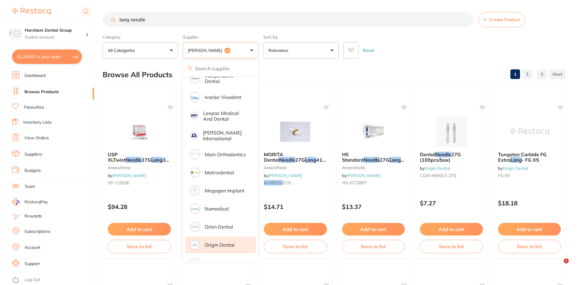
click at [422, 40] on div "Reset" at bounding box center [453, 47] width 218 height 21
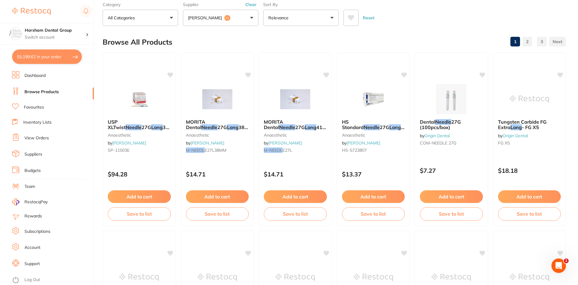
scroll to position [0, 0]
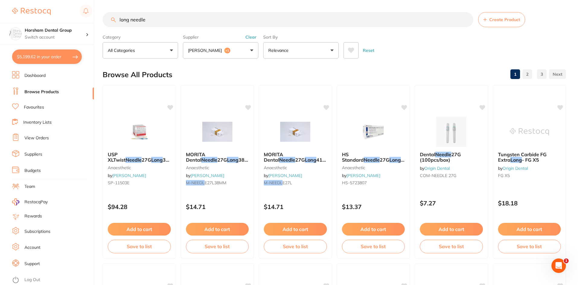
click at [245, 47] on button "Henry Schein Halas +1" at bounding box center [221, 50] width 76 height 16
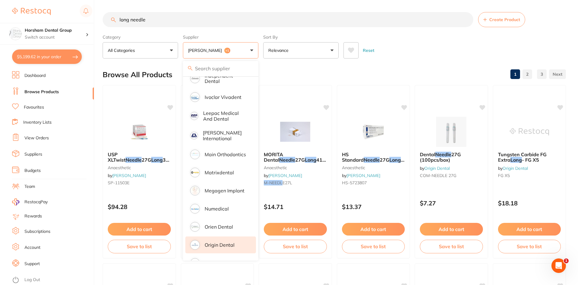
click at [251, 29] on section "long needle Create Product Category All Categories All Categories anaesthetic b…" at bounding box center [335, 35] width 464 height 47
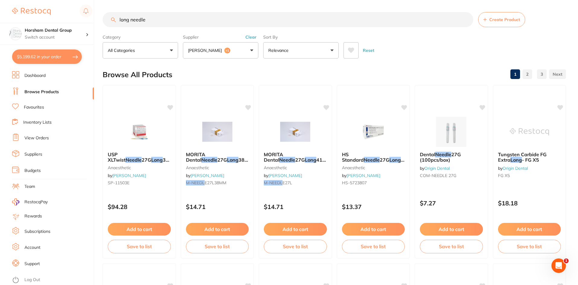
click at [249, 39] on button "Clear" at bounding box center [251, 36] width 15 height 5
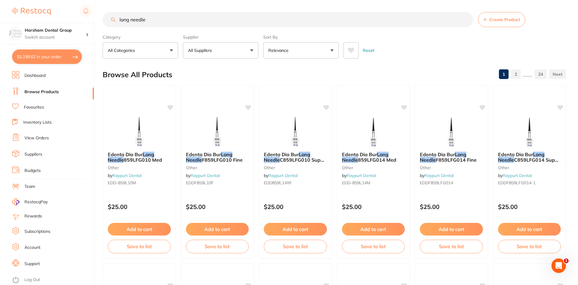
click at [244, 51] on button "All Suppliers" at bounding box center [221, 50] width 76 height 16
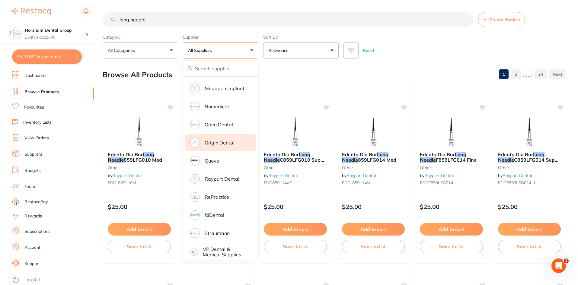
click at [221, 140] on p "Origin Dental" at bounding box center [220, 142] width 30 height 5
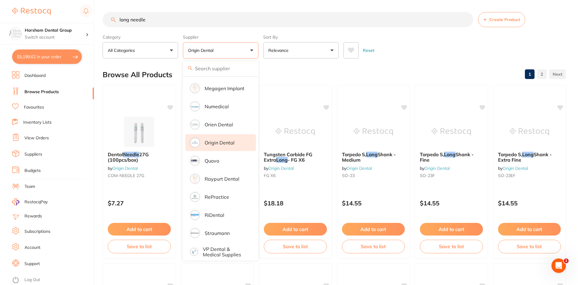
click at [438, 54] on div "Reset" at bounding box center [453, 47] width 218 height 21
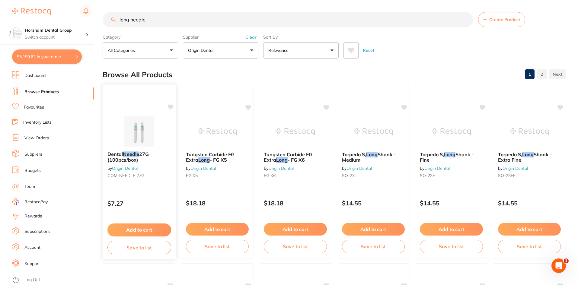
click at [116, 163] on div "Dental Needle 27G (100pcs/box) by Origin Dental COM-NEEDLE 27G" at bounding box center [139, 166] width 73 height 39
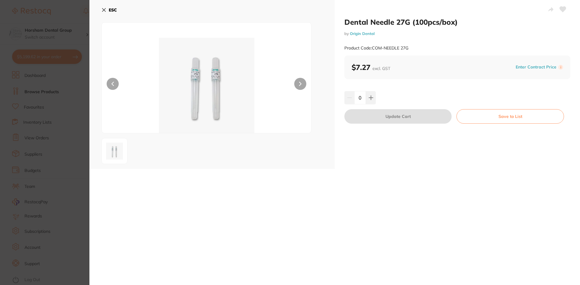
click at [104, 10] on icon at bounding box center [103, 9] width 3 height 3
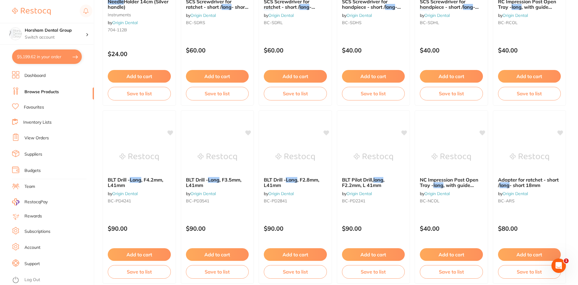
scroll to position [576, 0]
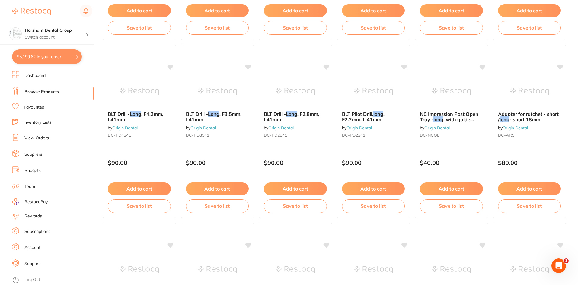
click at [570, 18] on main "long needle Create Product Category All Categories All Categories instruments C…" at bounding box center [341, 283] width 476 height 1718
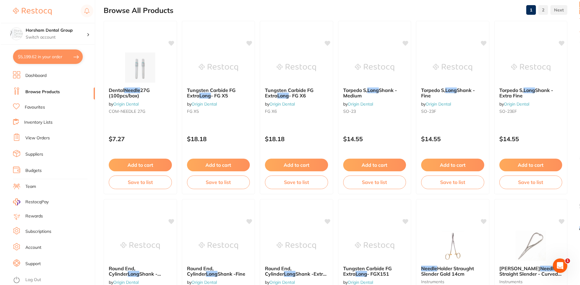
scroll to position [0, 0]
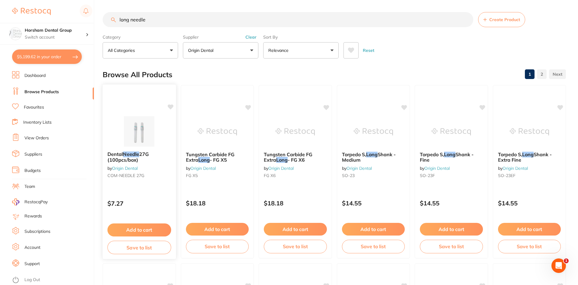
click at [117, 159] on span "27G (100pcs/box)" at bounding box center [128, 157] width 41 height 12
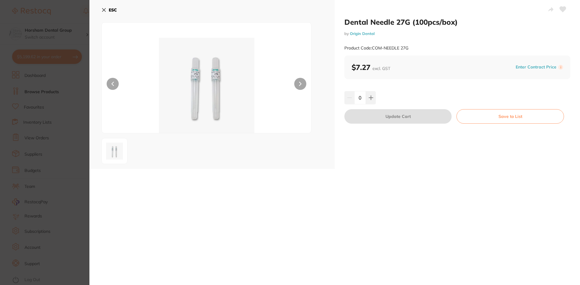
click at [72, 43] on section "Dental Needle 27G (100pcs/box) by Origin Dental Product Code: COM-NEEDLE 27G ES…" at bounding box center [290, 142] width 580 height 285
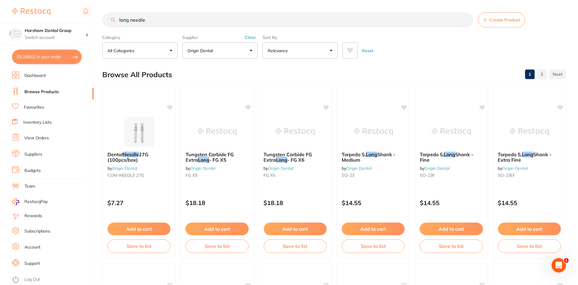
scroll to position [1, 0]
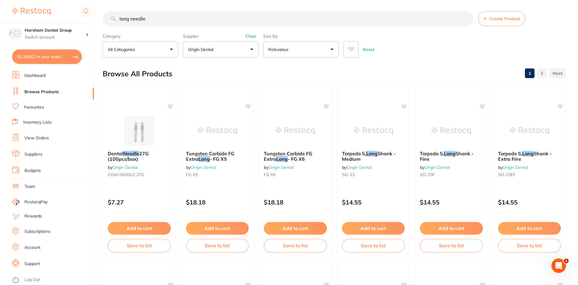
click at [70, 57] on button "$5,199.62 in your order" at bounding box center [47, 57] width 70 height 14
checkbox input "true"
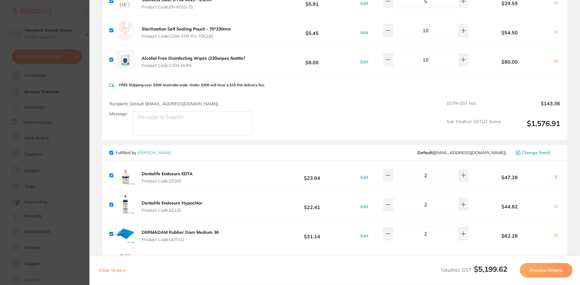
scroll to position [785, 0]
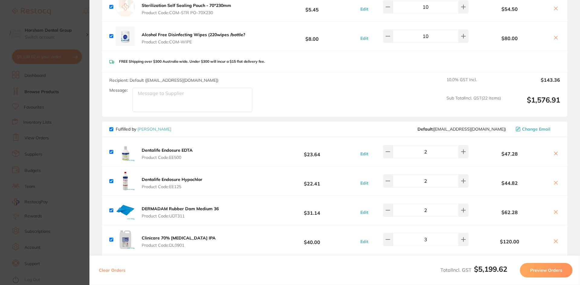
type textarea "5"
type textarea "include 5x long needles pls"
click at [292, 86] on div "Recipient: Default ( info@origindental.com.au ) Message: include 5x long needle…" at bounding box center [334, 94] width 465 height 44
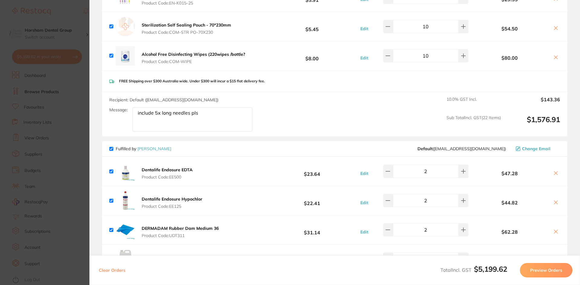
scroll to position [755, 0]
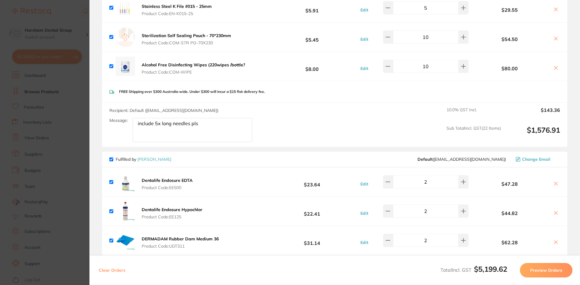
click at [263, 116] on div "Recipient: Default ( info@origindental.com.au ) Message: include 5x long needle…" at bounding box center [334, 125] width 465 height 44
click at [109, 130] on div "Message: include 5x long needles pls" at bounding box center [183, 130] width 148 height 24
click at [76, 116] on section "Update RRP Set your pre negotiated price for this item. Item Agreed RRP (excl. …" at bounding box center [290, 142] width 580 height 285
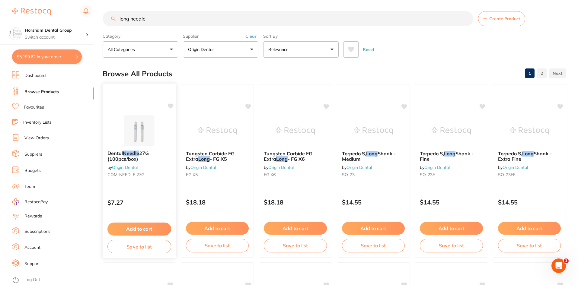
scroll to position [0, 0]
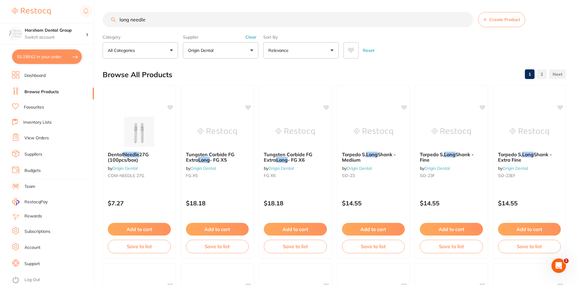
click at [132, 26] on input "long needle" at bounding box center [288, 19] width 371 height 15
click at [133, 25] on input "long needle" at bounding box center [288, 19] width 371 height 15
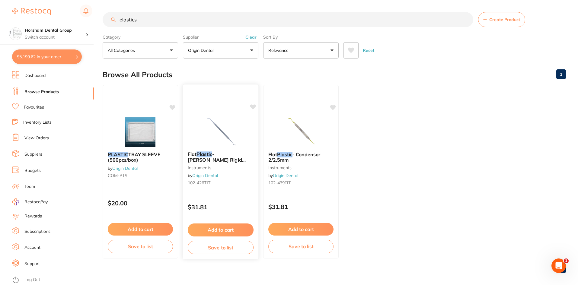
click at [217, 162] on span "- Heidmann Rigid Spatula 2.5mm" at bounding box center [217, 159] width 58 height 17
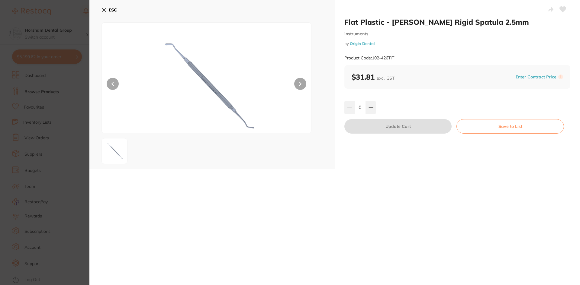
click at [104, 4] on div "ESC" at bounding box center [211, 84] width 245 height 169
click at [104, 6] on button "ESC" at bounding box center [108, 10] width 15 height 10
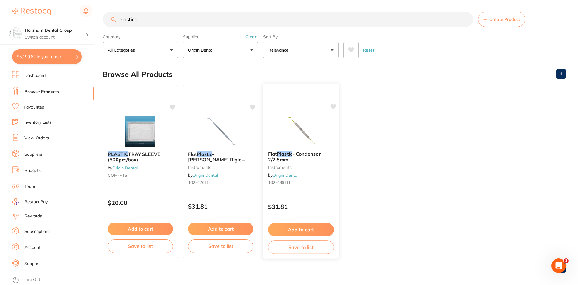
click at [312, 173] on div "Flat Plastic - Condensor 2/2.5mm instruments by Origin Dental 102-439TIT" at bounding box center [301, 169] width 76 height 46
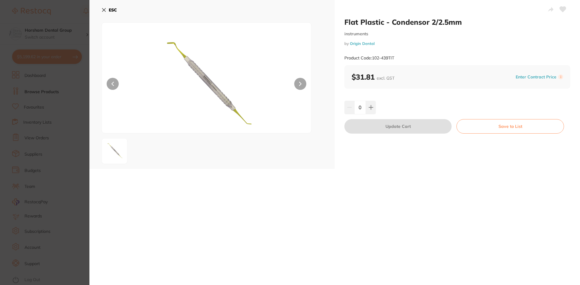
click at [110, 9] on b "ESC" at bounding box center [113, 9] width 8 height 5
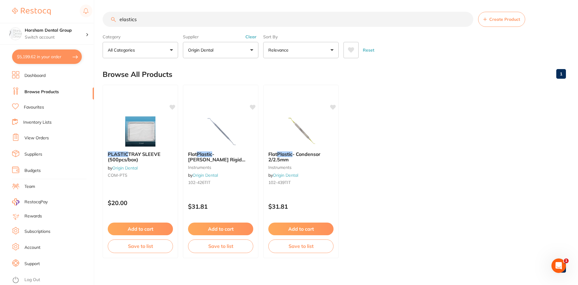
click at [141, 22] on input "elastics" at bounding box center [288, 19] width 371 height 15
type input "elastics pegasus"
click at [250, 36] on button "Clear" at bounding box center [251, 36] width 15 height 5
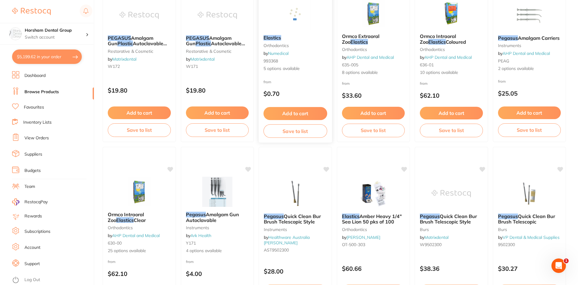
scroll to position [30, 0]
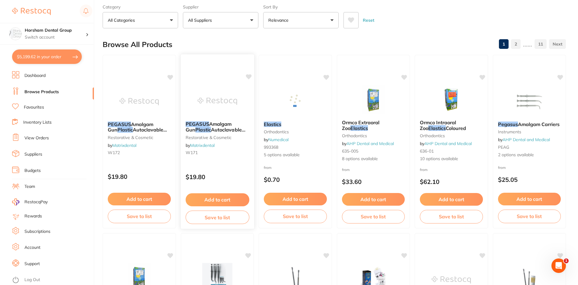
click at [226, 126] on span "Amalgam Gun" at bounding box center [208, 127] width 46 height 12
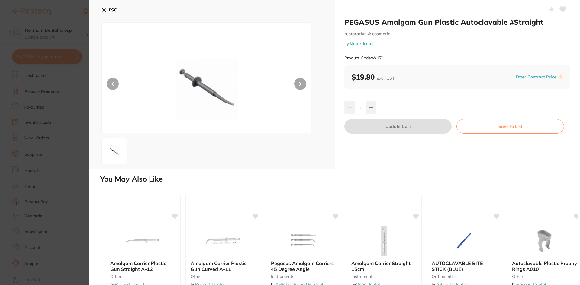
click at [106, 8] on button "ESC" at bounding box center [108, 10] width 15 height 10
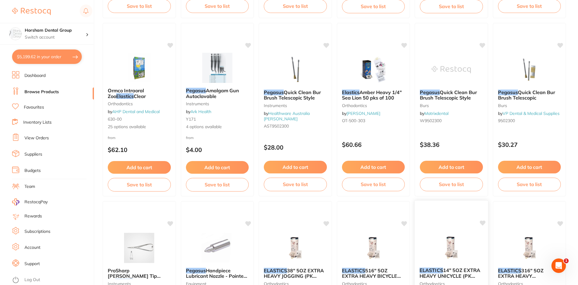
scroll to position [332, 0]
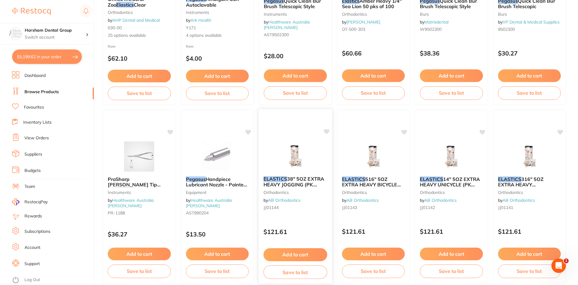
click at [304, 187] on span "38" 5OZ EXTRA HEAVY JOGGING (PK 5000)" at bounding box center [294, 184] width 61 height 17
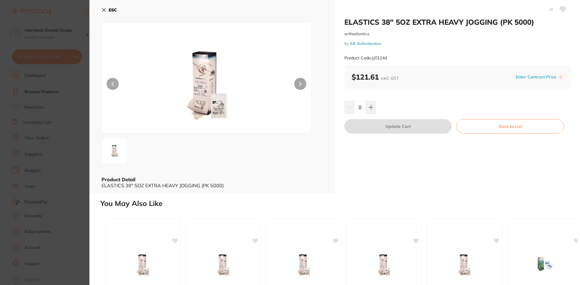
click at [104, 5] on button "ESC" at bounding box center [108, 10] width 15 height 10
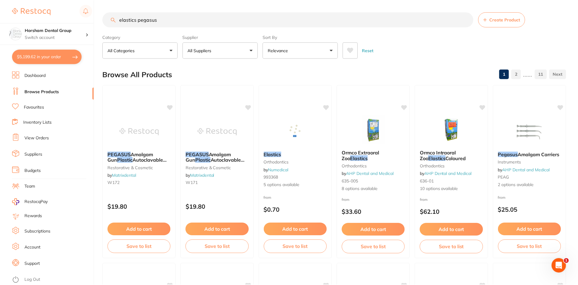
scroll to position [332, 0]
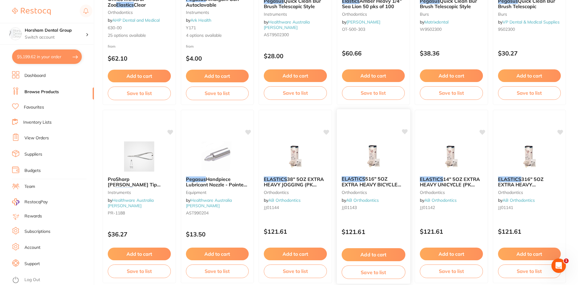
click at [355, 177] on em "ELASTICS" at bounding box center [354, 179] width 24 height 6
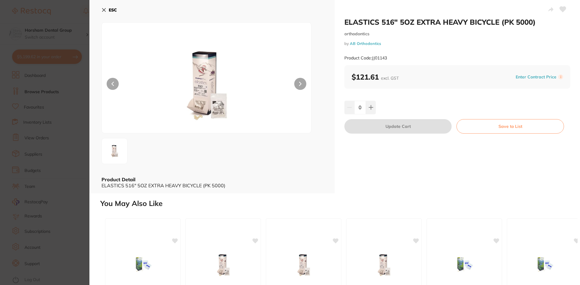
click at [99, 9] on div "ESC Product Detail ELASTICS 516" 5OZ EXTRA HEAVY BICYCLE (PK 5000)" at bounding box center [211, 97] width 245 height 194
click at [105, 11] on icon at bounding box center [103, 10] width 5 height 5
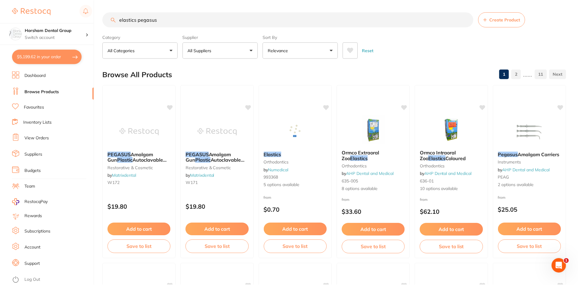
scroll to position [332, 0]
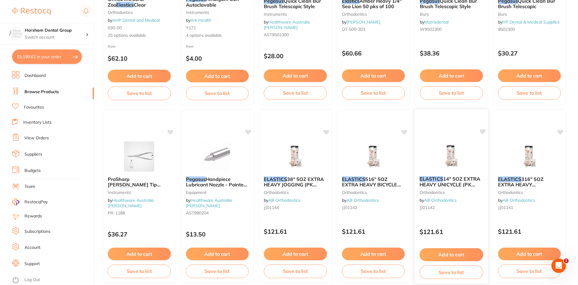
click at [459, 184] on span "14" 5OZ EXTRA HEAVY UNICYCLE (PK 5000)" at bounding box center [450, 184] width 61 height 17
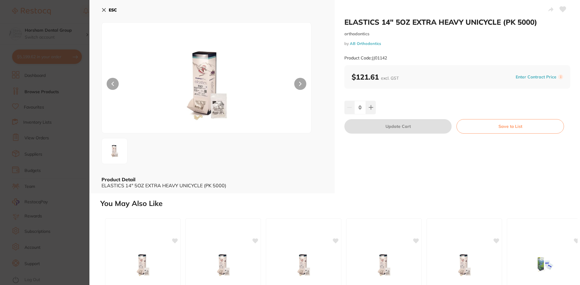
click at [104, 9] on icon at bounding box center [103, 10] width 5 height 5
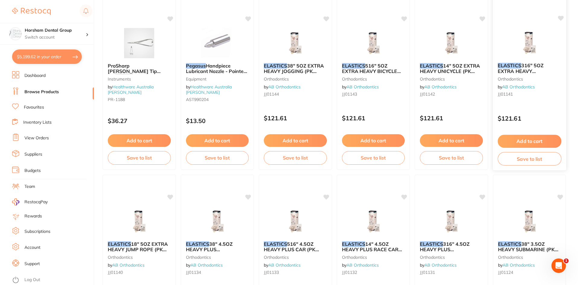
scroll to position [453, 0]
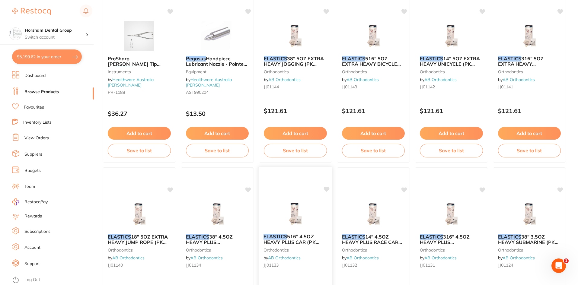
click at [287, 248] on small "orthodontics" at bounding box center [296, 250] width 64 height 5
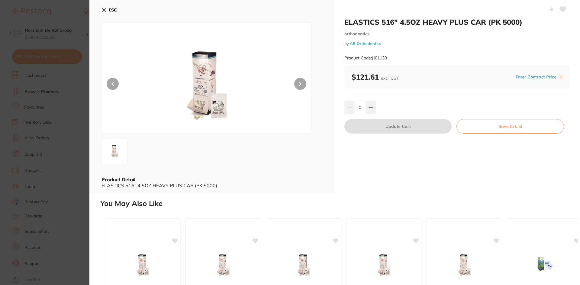
click at [109, 7] on b "ESC" at bounding box center [113, 9] width 8 height 5
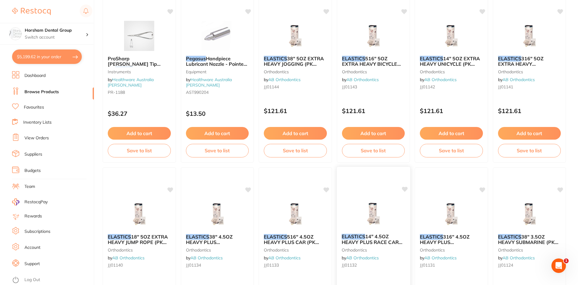
click at [360, 244] on span "14" 4.5OZ HEAVY PLUS RACE CAR (PK 5000)" at bounding box center [372, 242] width 61 height 17
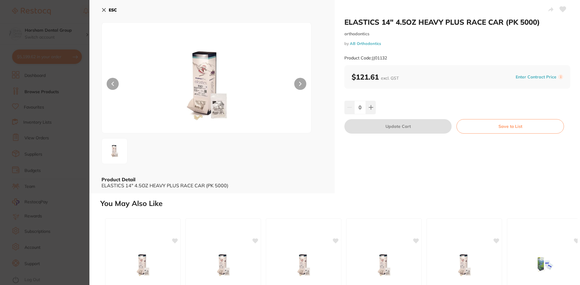
click at [106, 8] on button "ESC" at bounding box center [108, 10] width 15 height 10
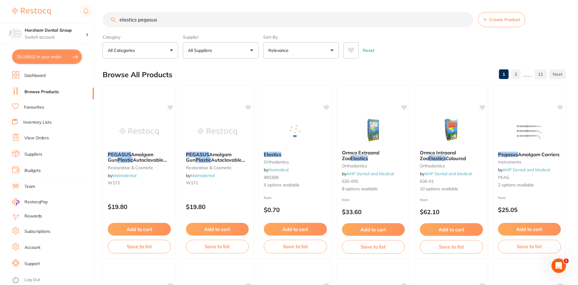
click at [59, 54] on button "$5,199.62 in your order" at bounding box center [47, 57] width 70 height 14
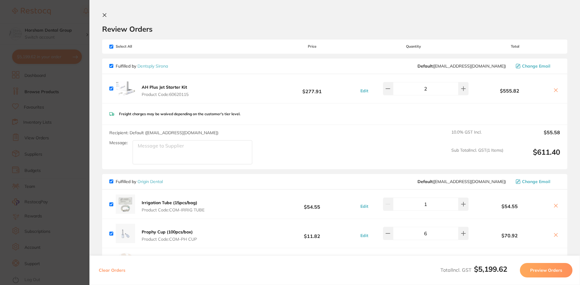
click at [46, 144] on section "Update RRP Set your pre negotiated price for this item. Item Agreed RRP (excl. …" at bounding box center [290, 142] width 580 height 285
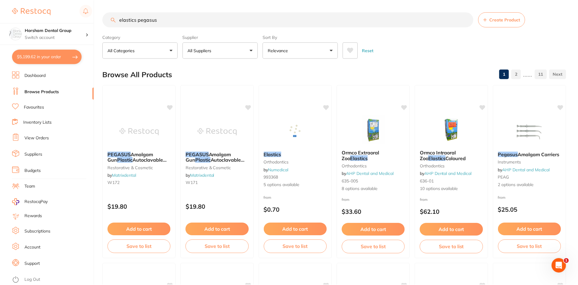
scroll to position [1, 0]
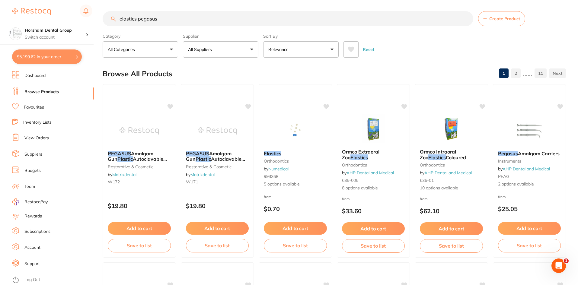
click at [42, 78] on link "Dashboard" at bounding box center [34, 76] width 21 height 6
